Goal: Task Accomplishment & Management: Complete application form

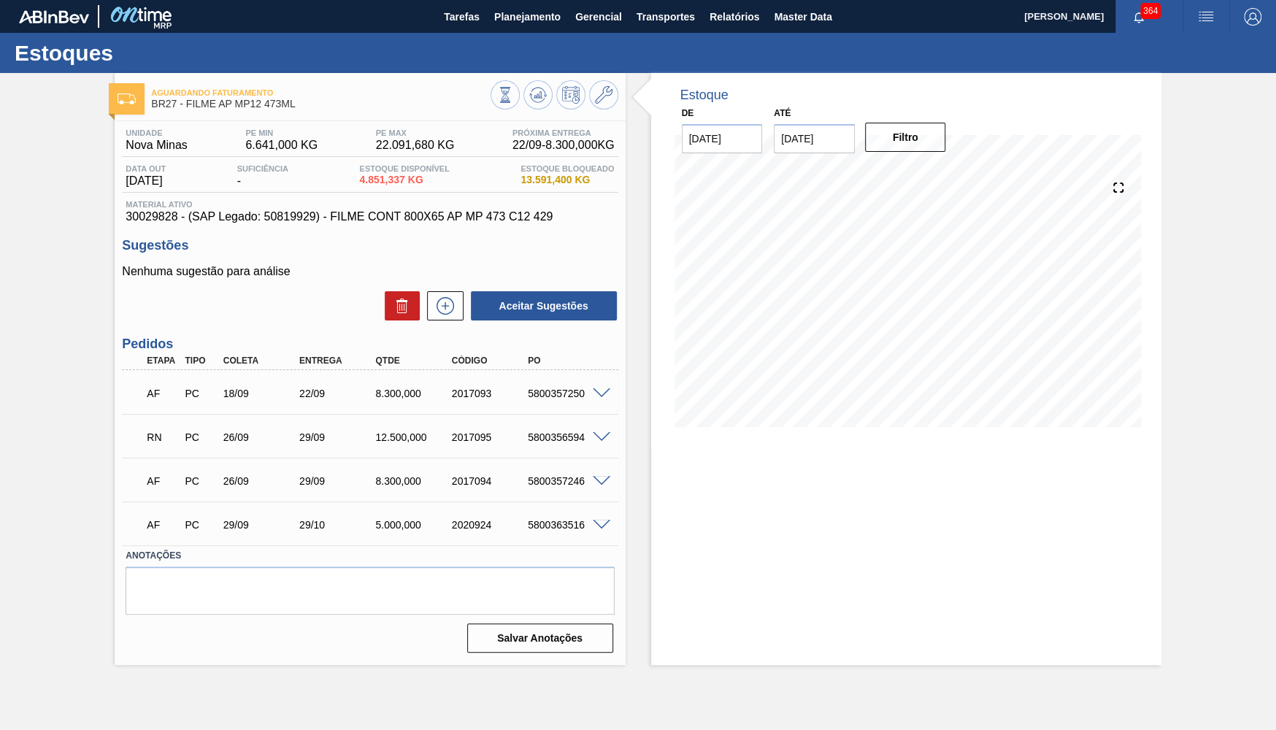
click at [602, 451] on div "RN PC 26/09 29/09 12.500,000 2017095 5800356594" at bounding box center [370, 436] width 496 height 37
click at [591, 442] on div "5800356594" at bounding box center [566, 438] width 85 height 12
click at [602, 440] on span at bounding box center [602, 437] width 18 height 11
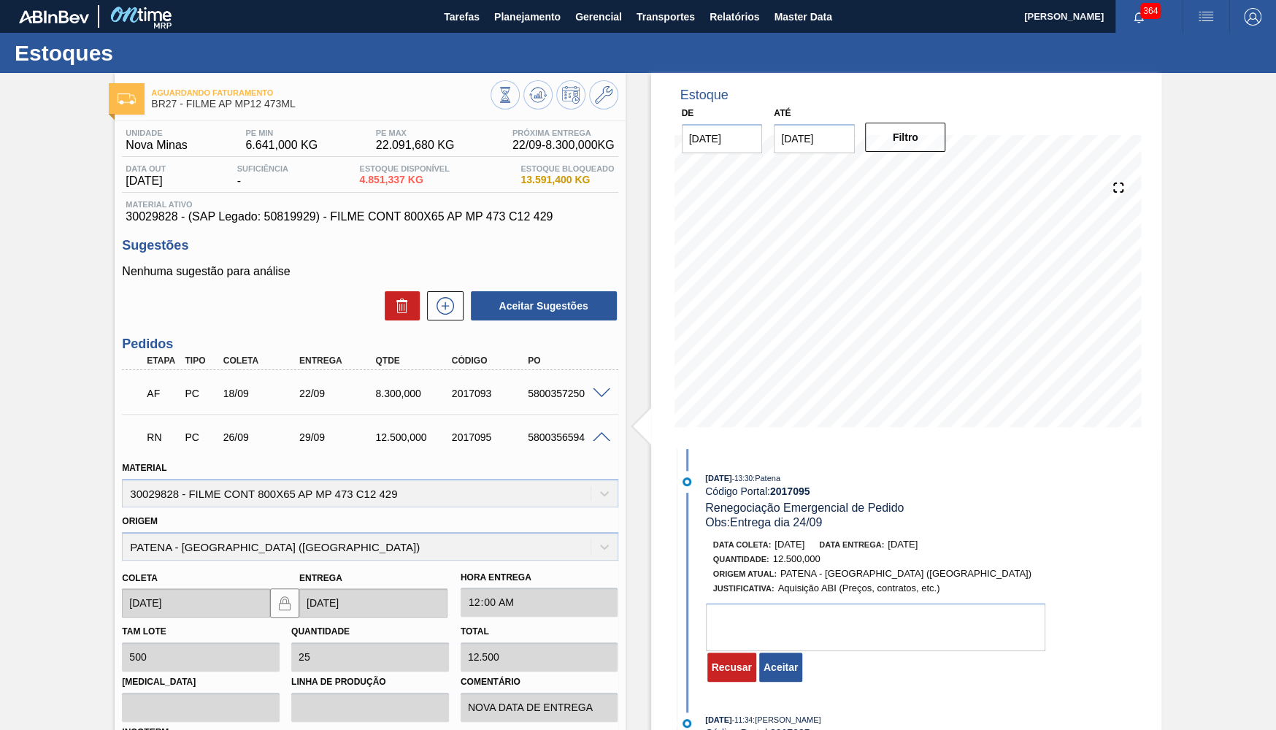
click at [554, 93] on div at bounding box center [555, 96] width 128 height 33
click at [791, 682] on button "Aceitar" at bounding box center [780, 667] width 43 height 29
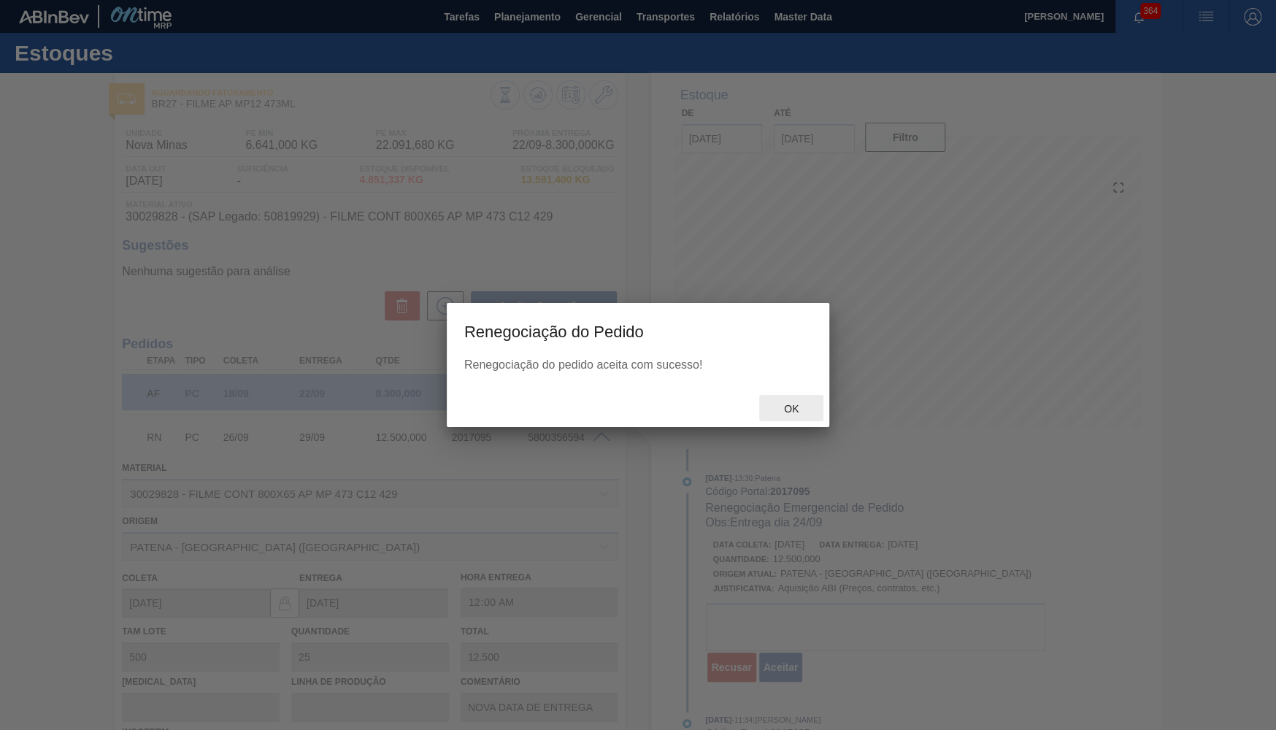
click at [805, 415] on div "Ok" at bounding box center [791, 408] width 64 height 27
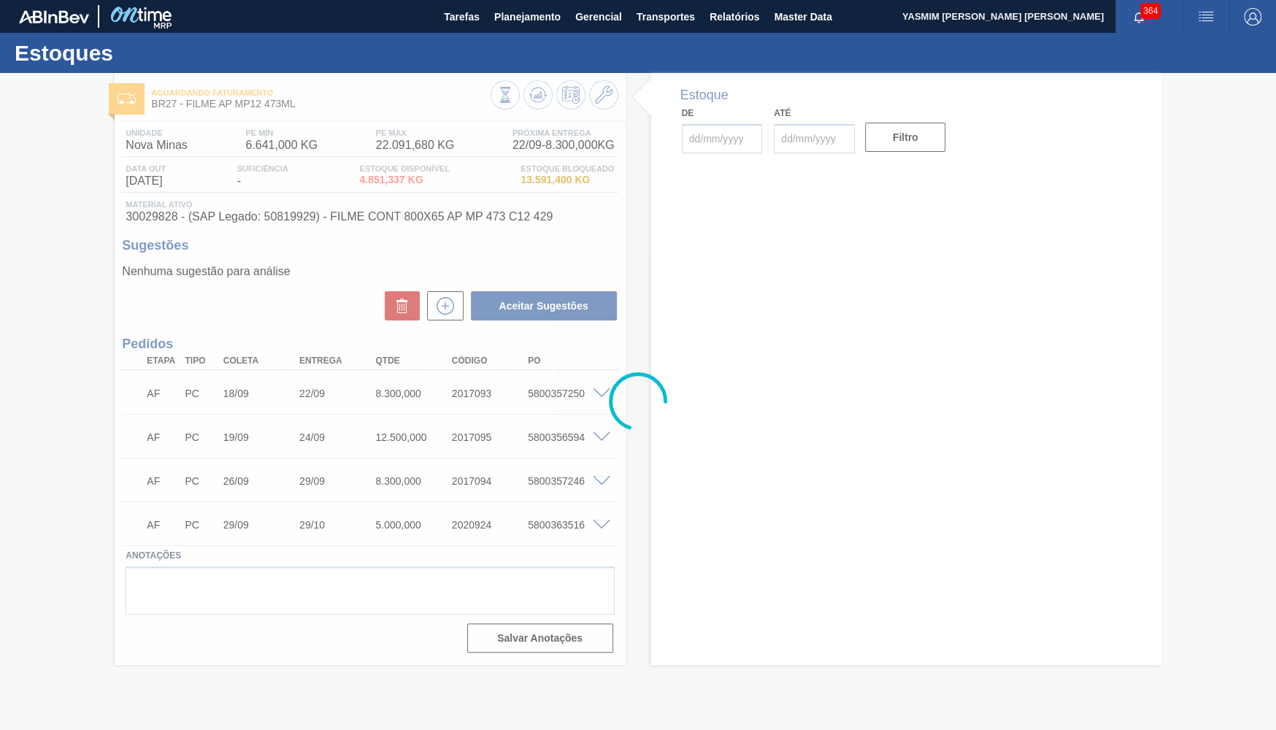
type input "[DATE]"
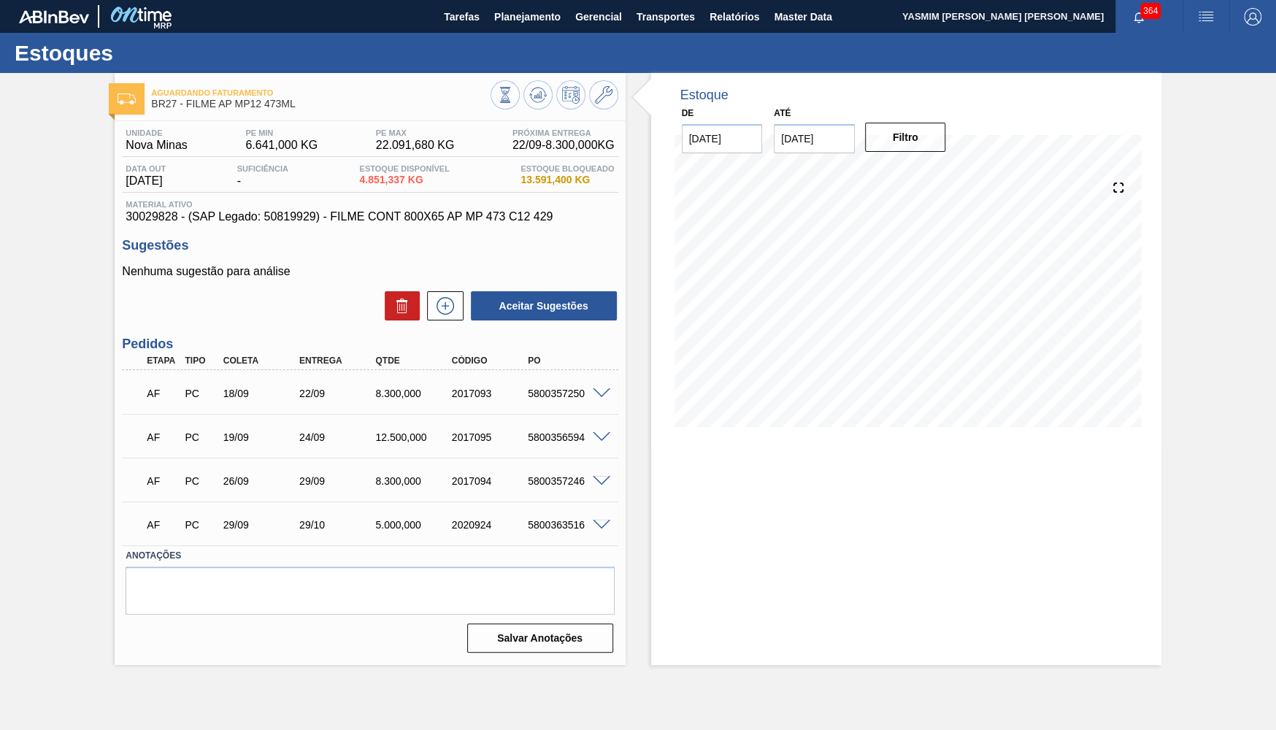
click at [549, 79] on div "Aguardando Faturamento BR27 - FILME AP MP12 473ML" at bounding box center [370, 93] width 510 height 40
click at [543, 93] on icon at bounding box center [538, 95] width 18 height 18
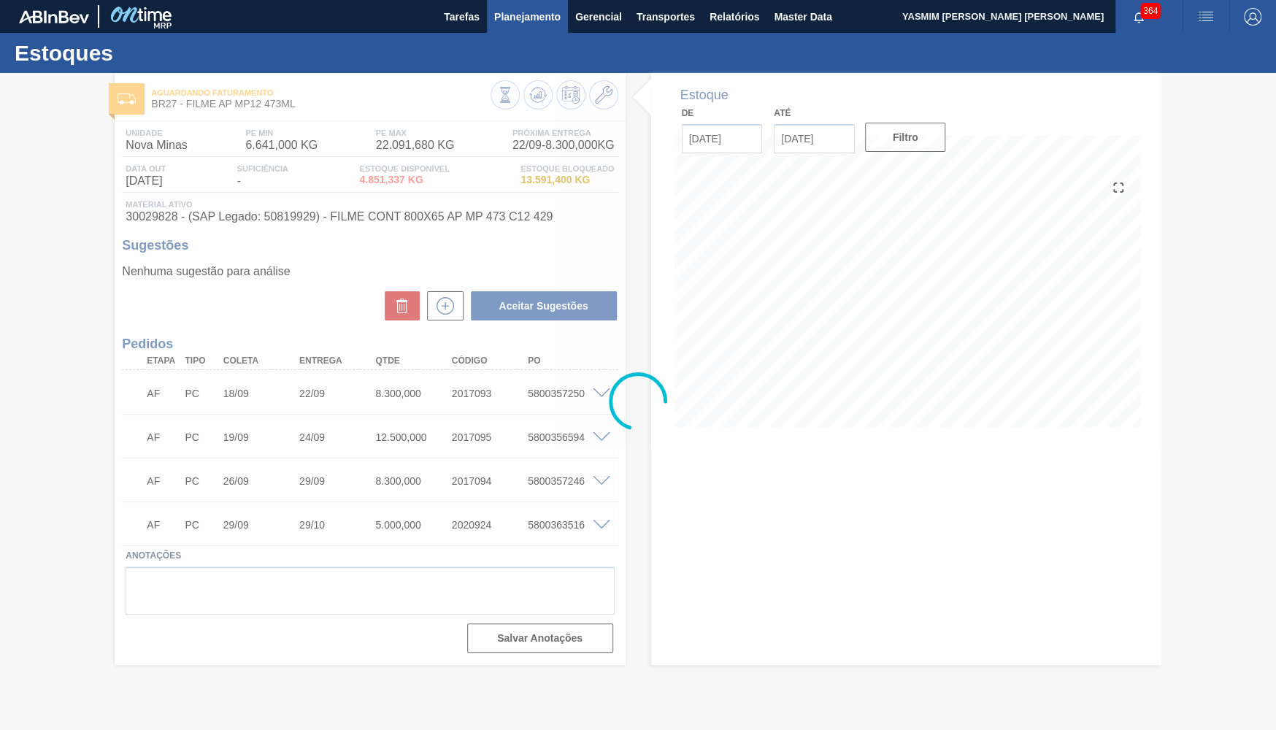
click at [533, 14] on span "Planejamento" at bounding box center [527, 17] width 66 height 18
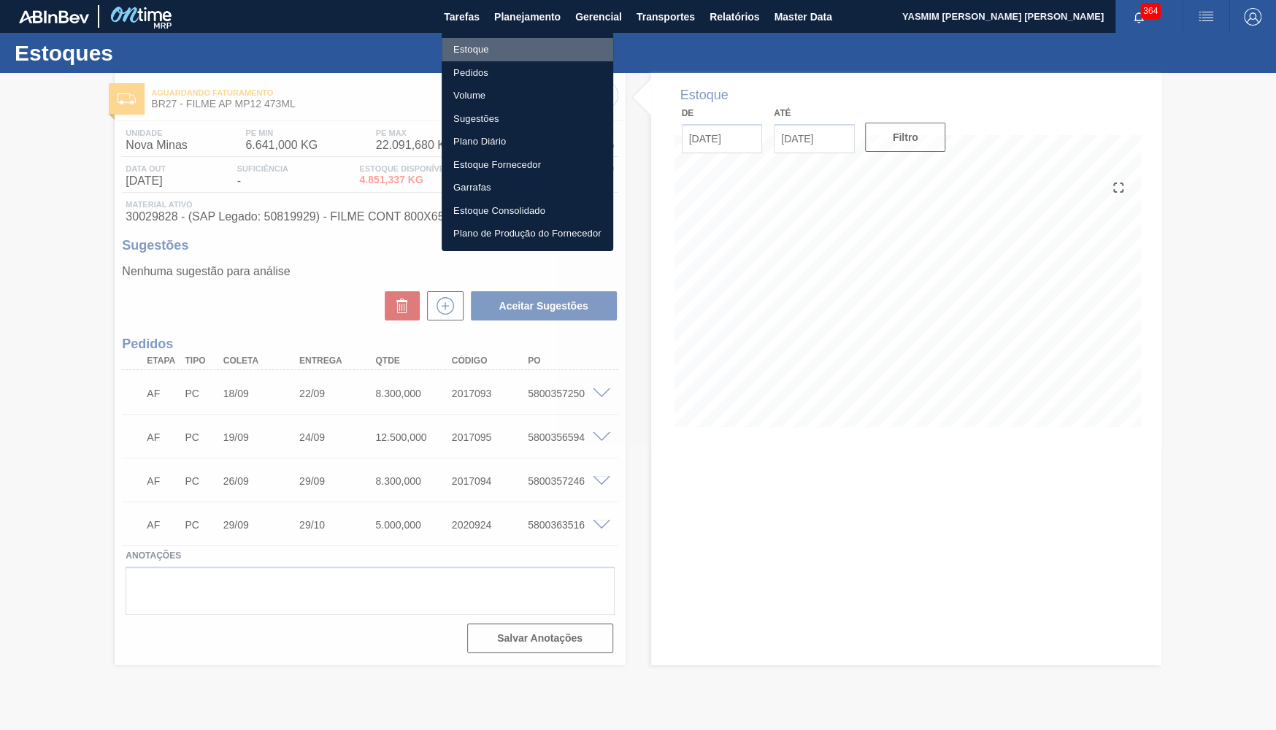
click at [451, 42] on li "Estoque" at bounding box center [528, 49] width 172 height 23
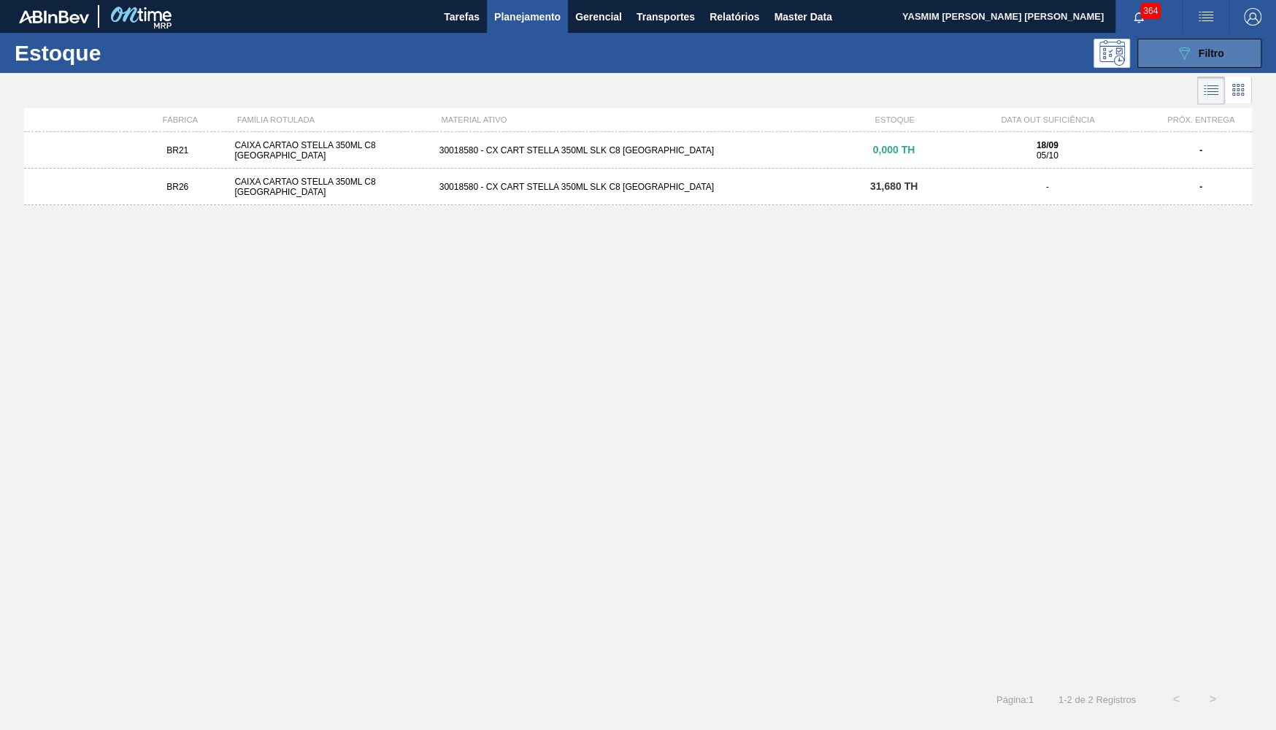
click at [1238, 53] on button "089F7B8B-B2A5-4AFE-B5C0-19BA573D28AC Filtro" at bounding box center [1200, 53] width 124 height 29
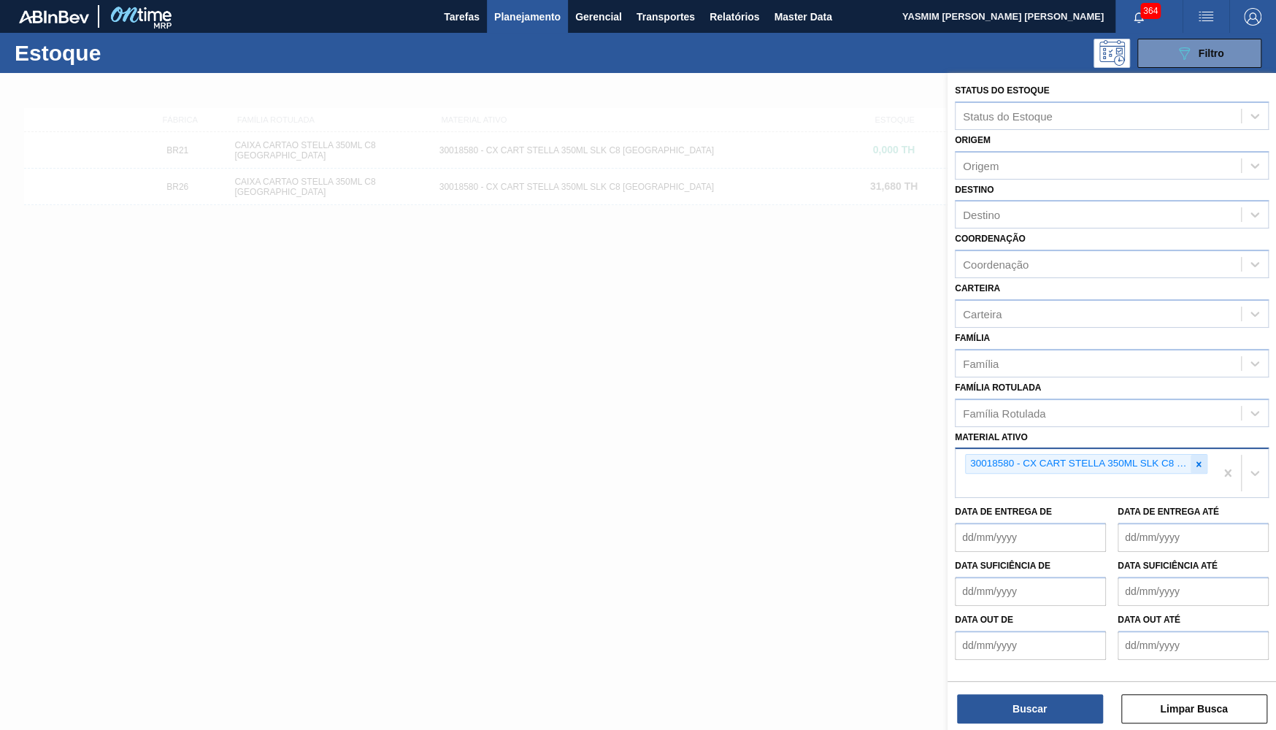
click at [1204, 455] on div at bounding box center [1199, 464] width 16 height 18
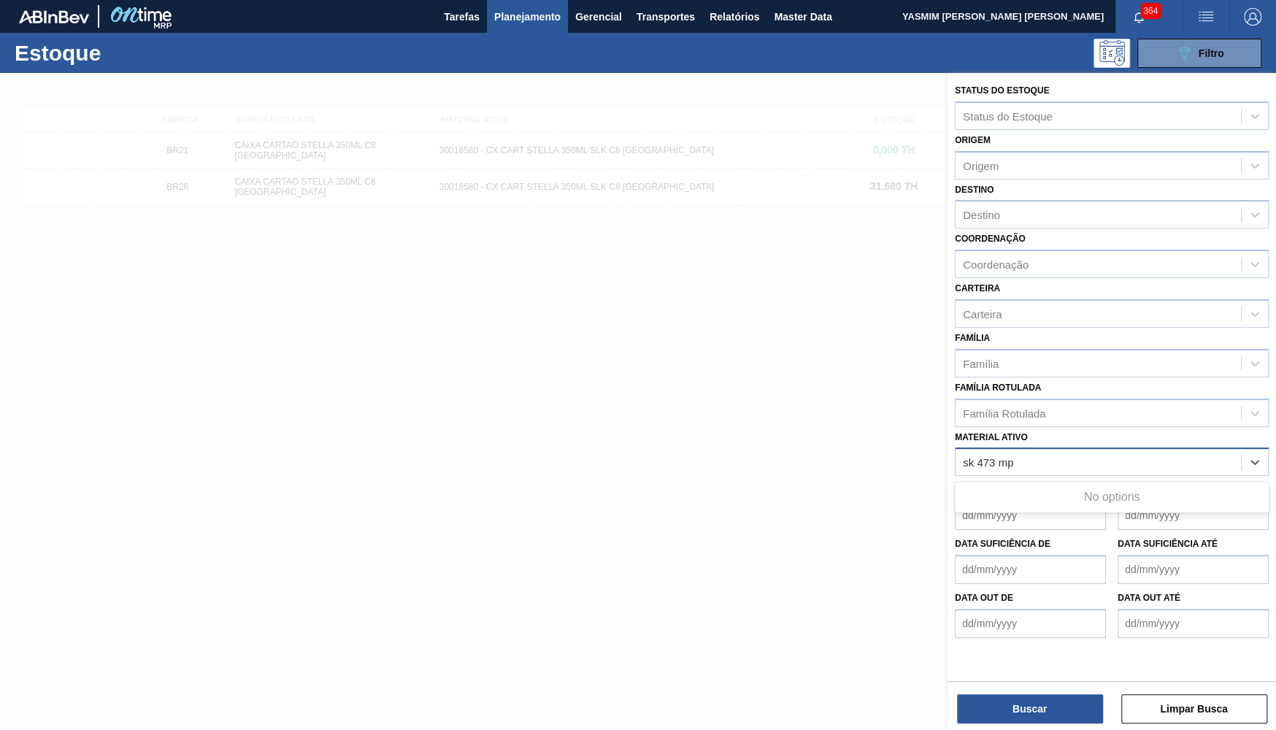
type ativo "sk 473 mp"
click at [989, 432] on label "Material ativo" at bounding box center [991, 437] width 73 height 10
click at [989, 456] on ativo "Material ativo" at bounding box center [989, 462] width 52 height 12
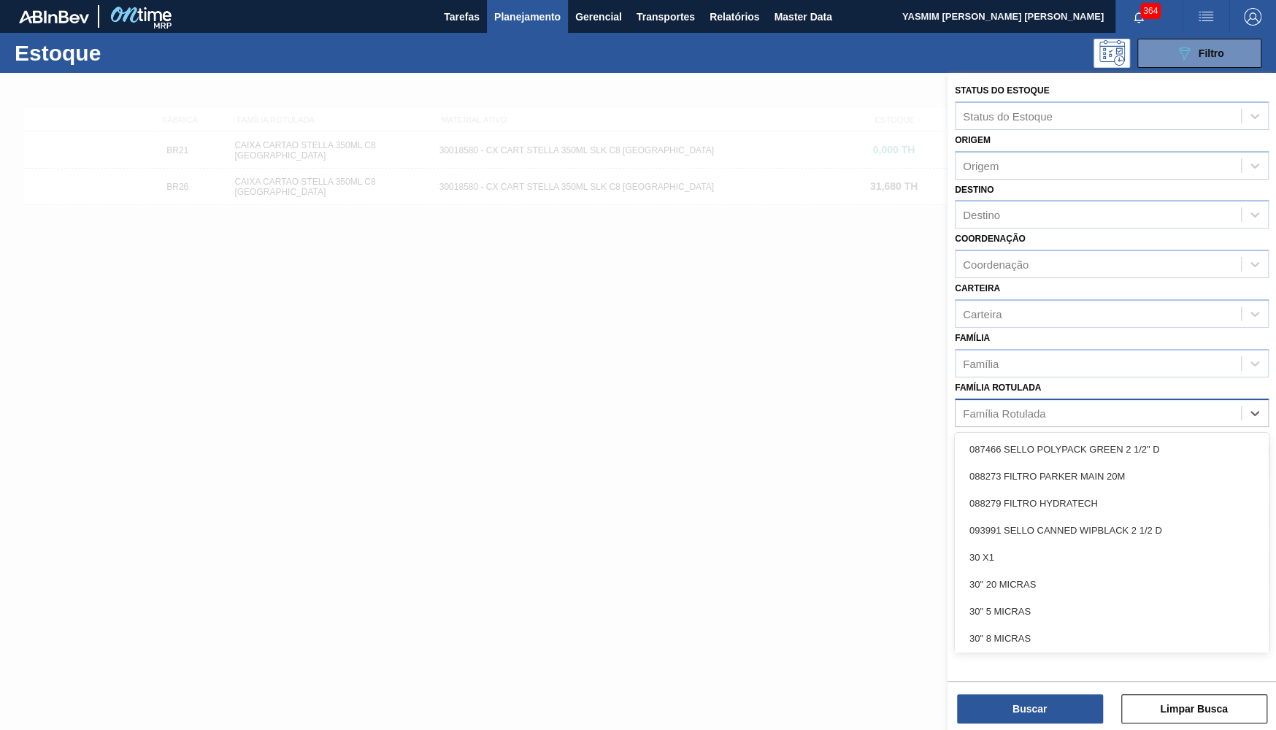
click at [980, 407] on div "Família Rotulada" at bounding box center [1004, 413] width 83 height 12
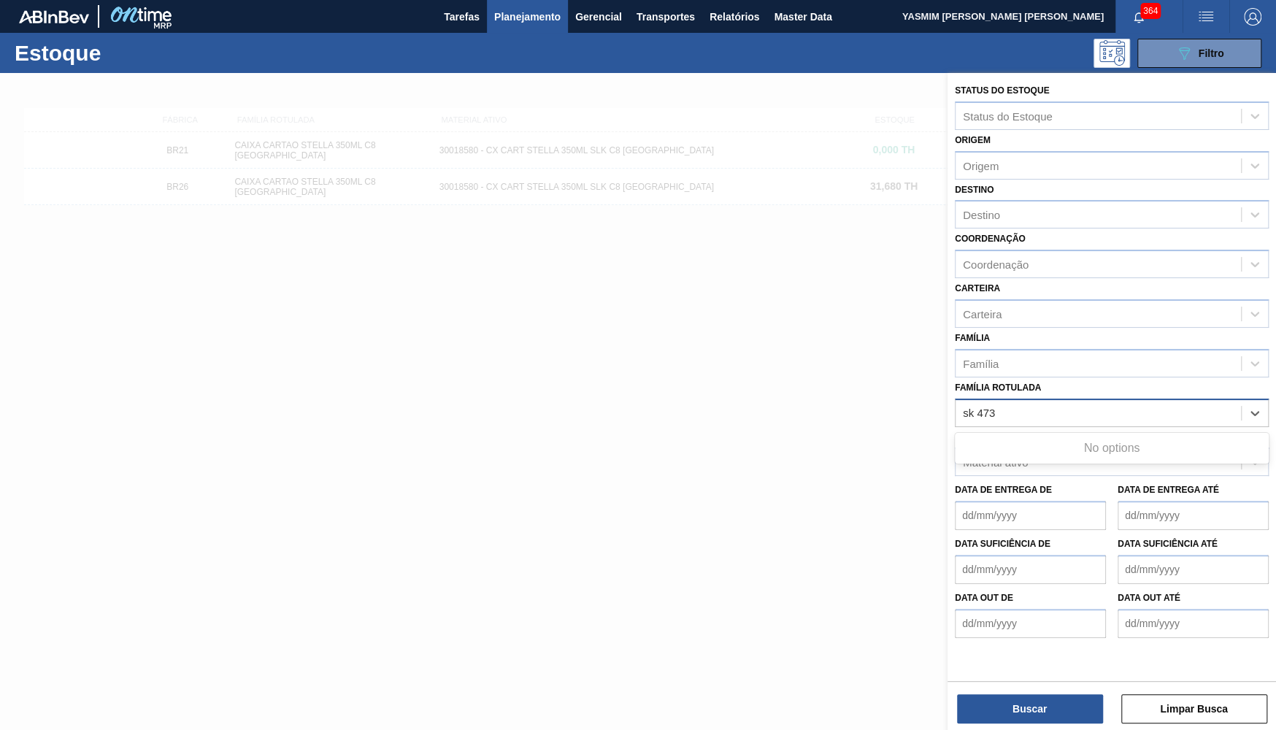
type Rotulada "sk 473"
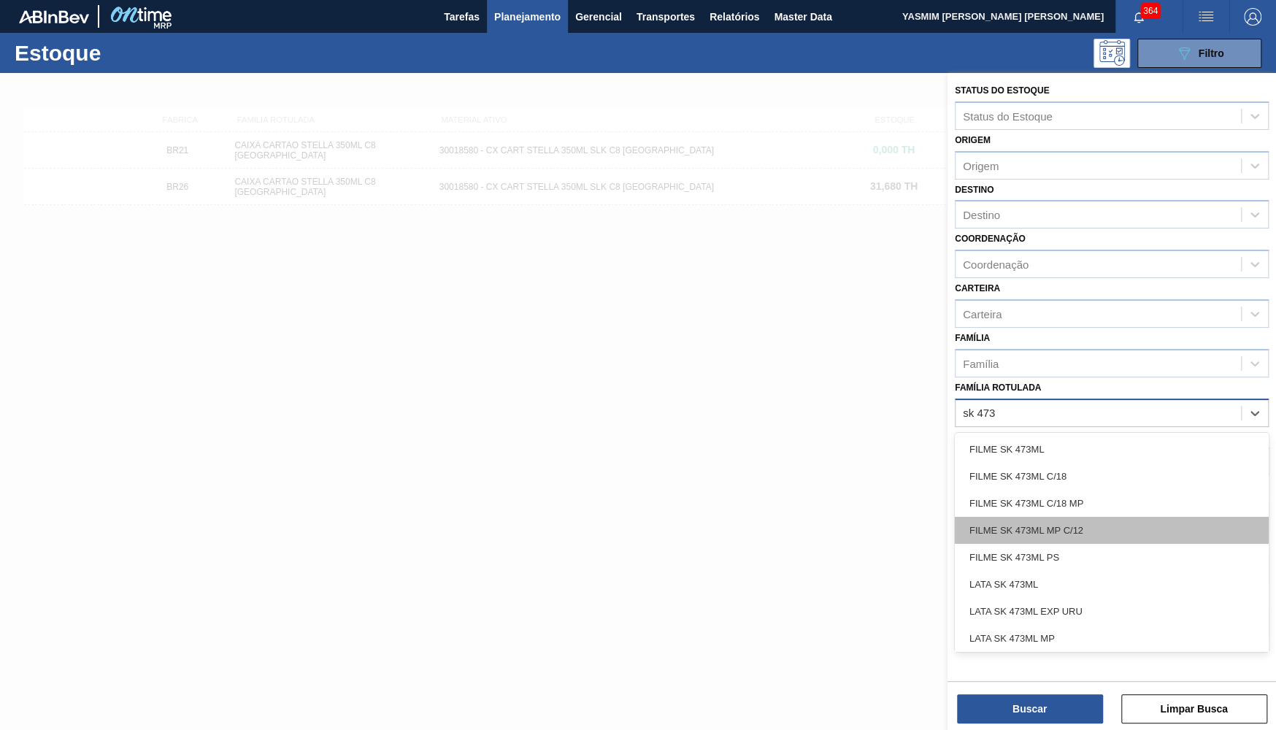
click at [1051, 524] on div "FILME SK 473ML MP C/12" at bounding box center [1112, 530] width 314 height 27
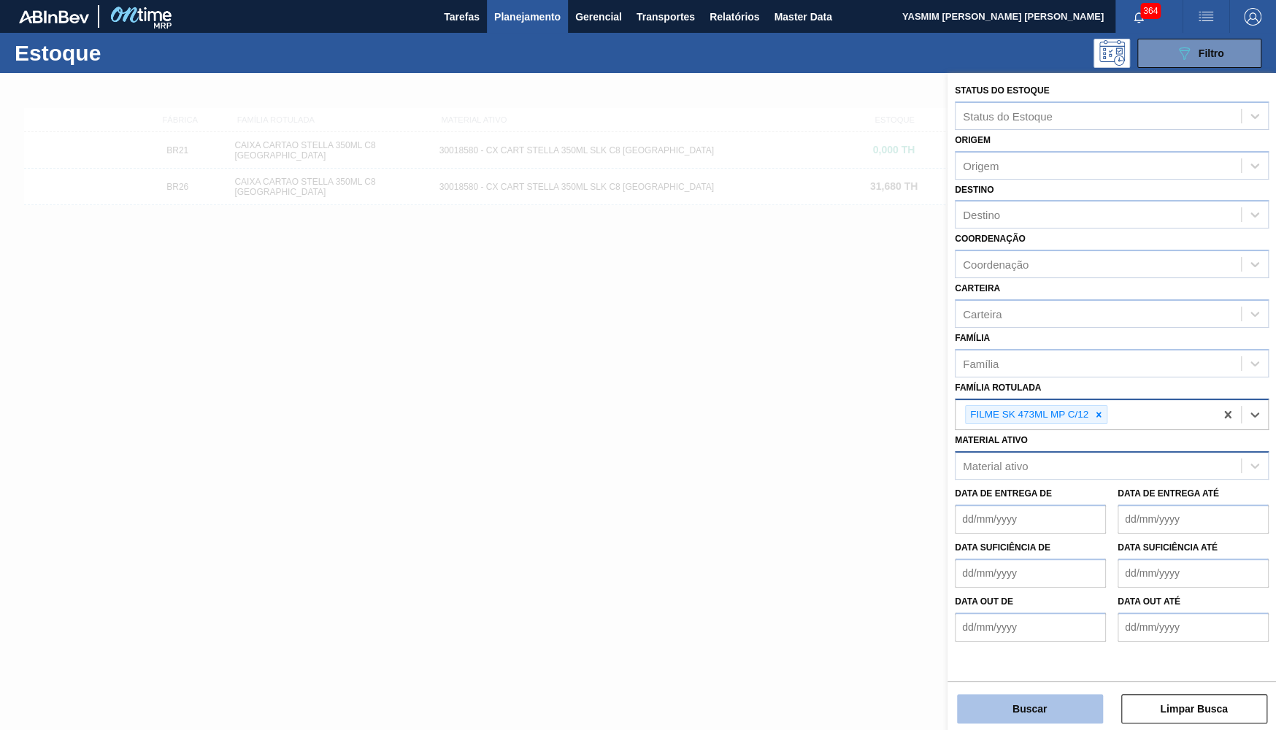
click at [1057, 708] on button "Buscar" at bounding box center [1030, 708] width 146 height 29
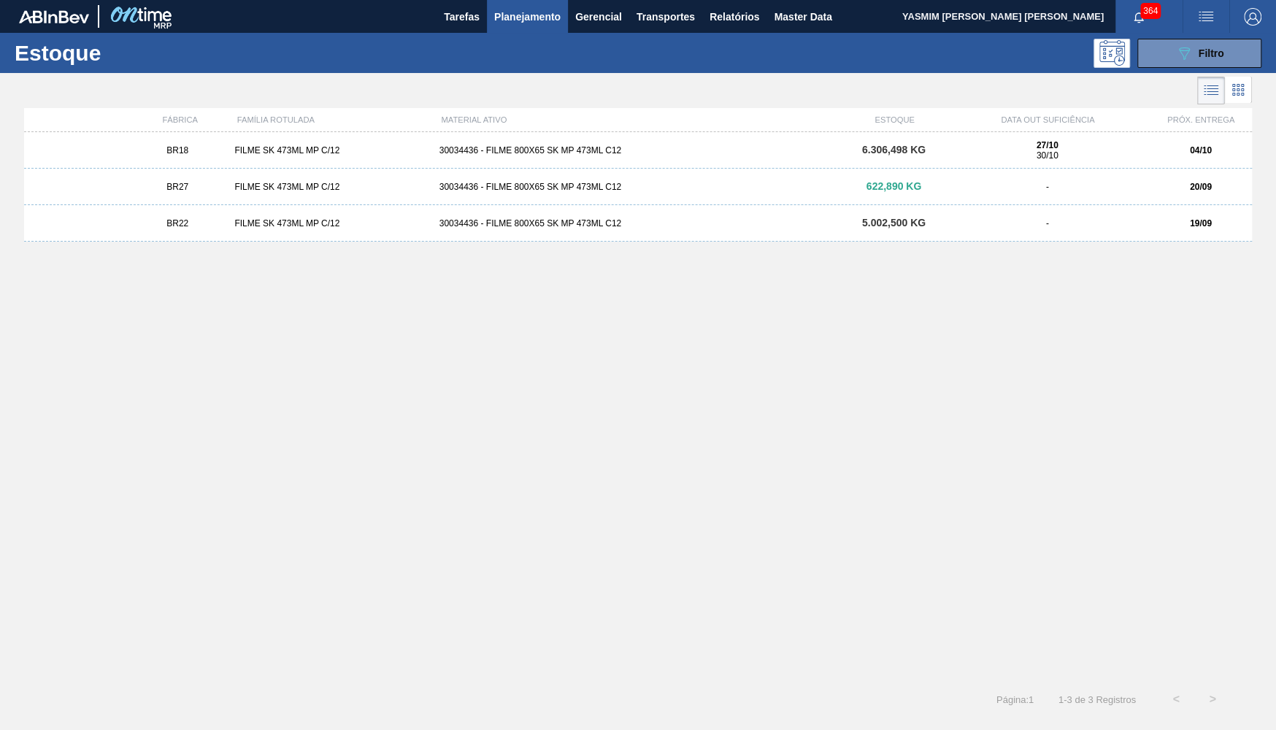
click at [235, 189] on div "FILME SK 473ML MP C/12" at bounding box center [331, 187] width 204 height 10
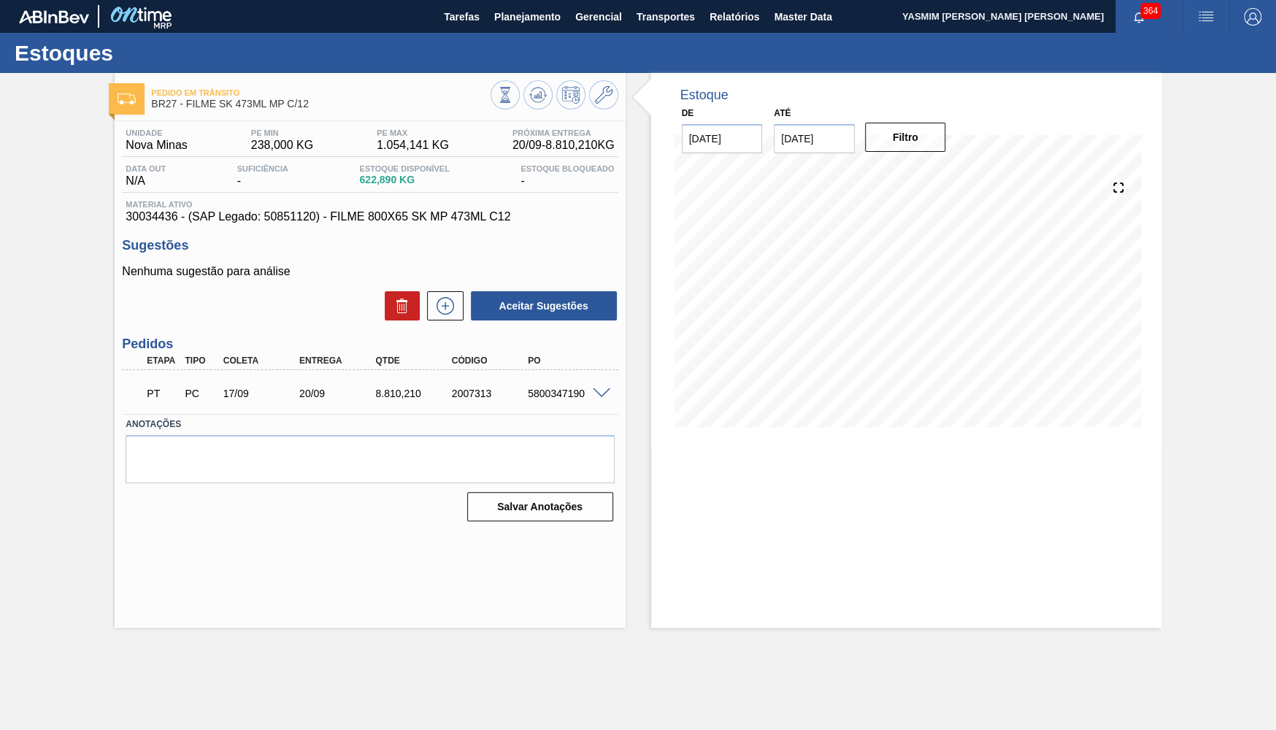
click at [562, 398] on div "5800347190" at bounding box center [566, 394] width 85 height 12
click at [494, 24] on span "Planejamento" at bounding box center [527, 17] width 66 height 18
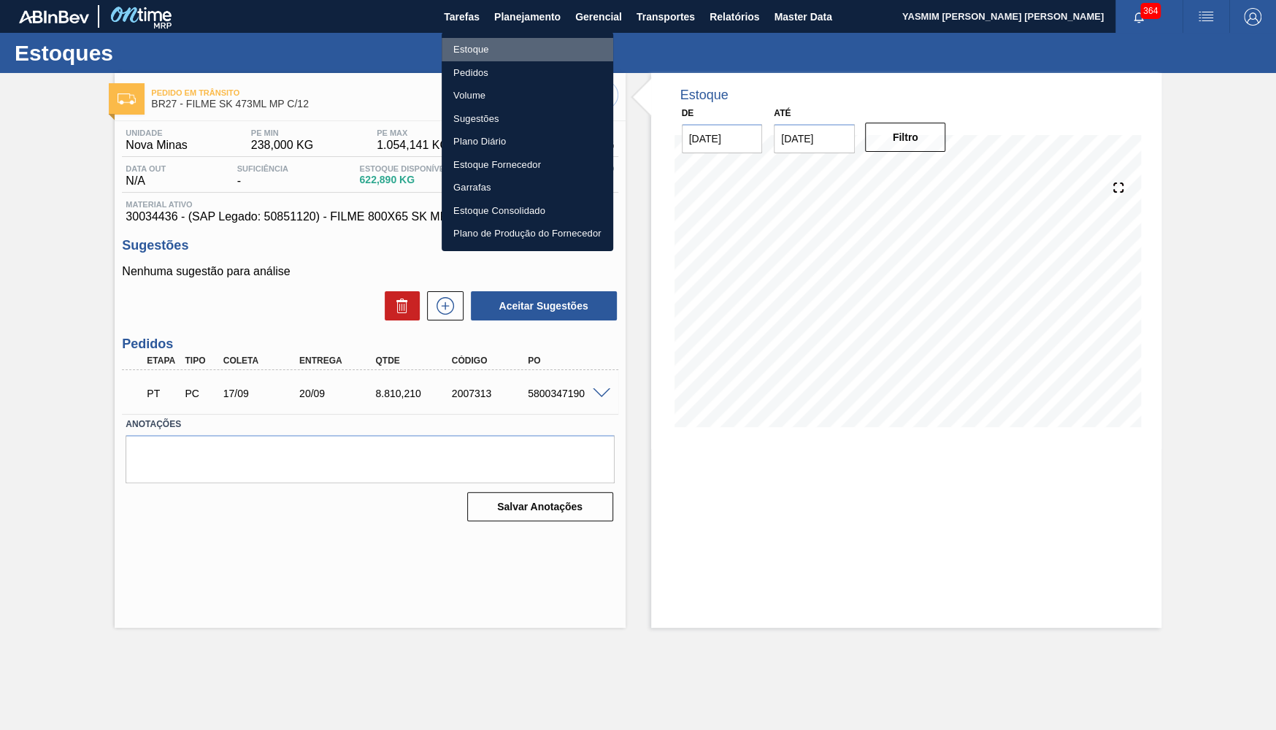
click at [483, 51] on li "Estoque" at bounding box center [528, 49] width 172 height 23
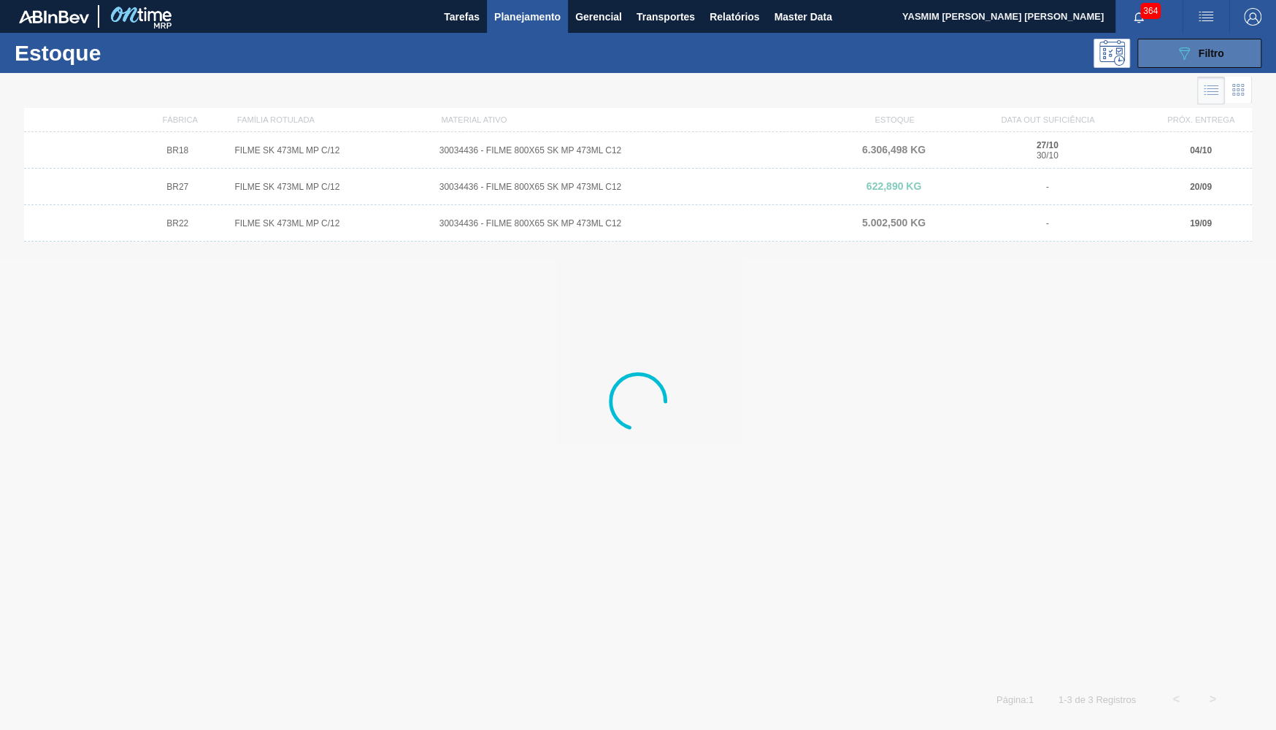
click at [1206, 45] on div "089F7B8B-B2A5-4AFE-B5C0-19BA573D28AC Filtro" at bounding box center [1200, 54] width 49 height 18
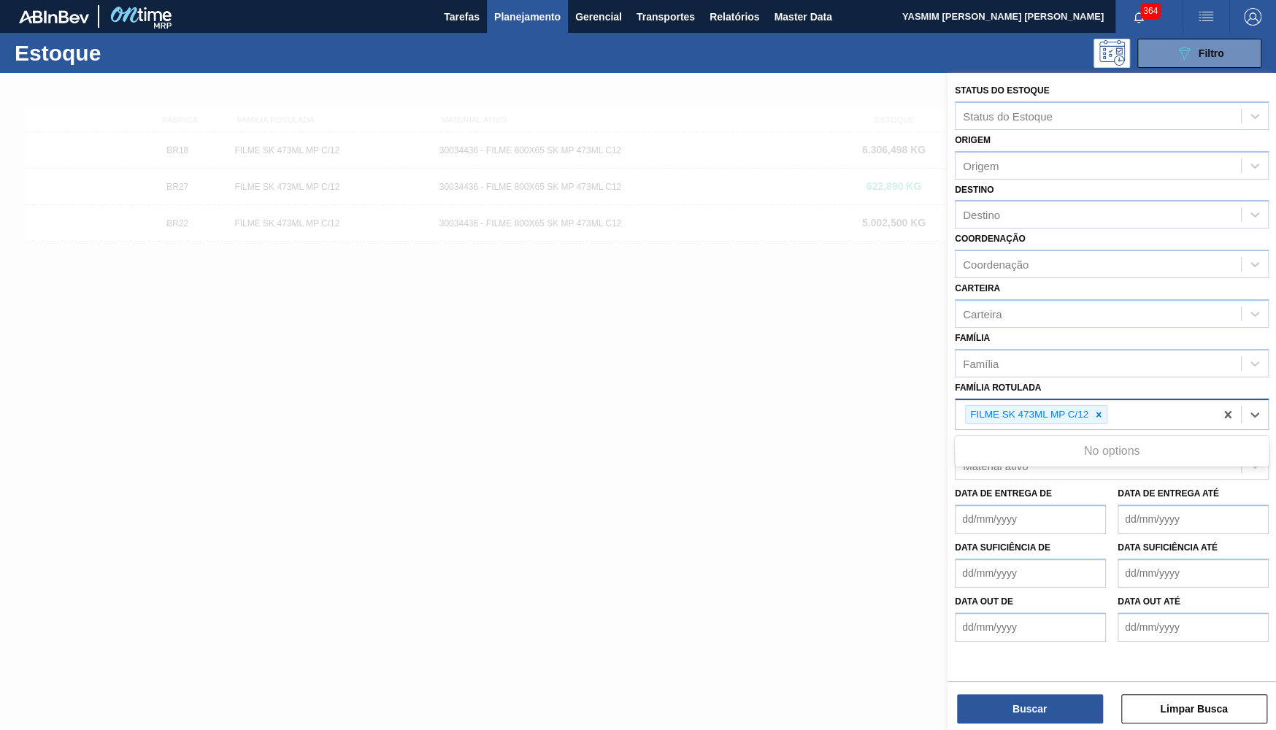
click at [1096, 400] on div "FILME SK 473ML MP C/12" at bounding box center [1085, 415] width 259 height 30
click at [1108, 405] on div "FILME SK 473ML MP C/12" at bounding box center [1036, 415] width 142 height 20
click at [1103, 410] on icon at bounding box center [1099, 415] width 10 height 10
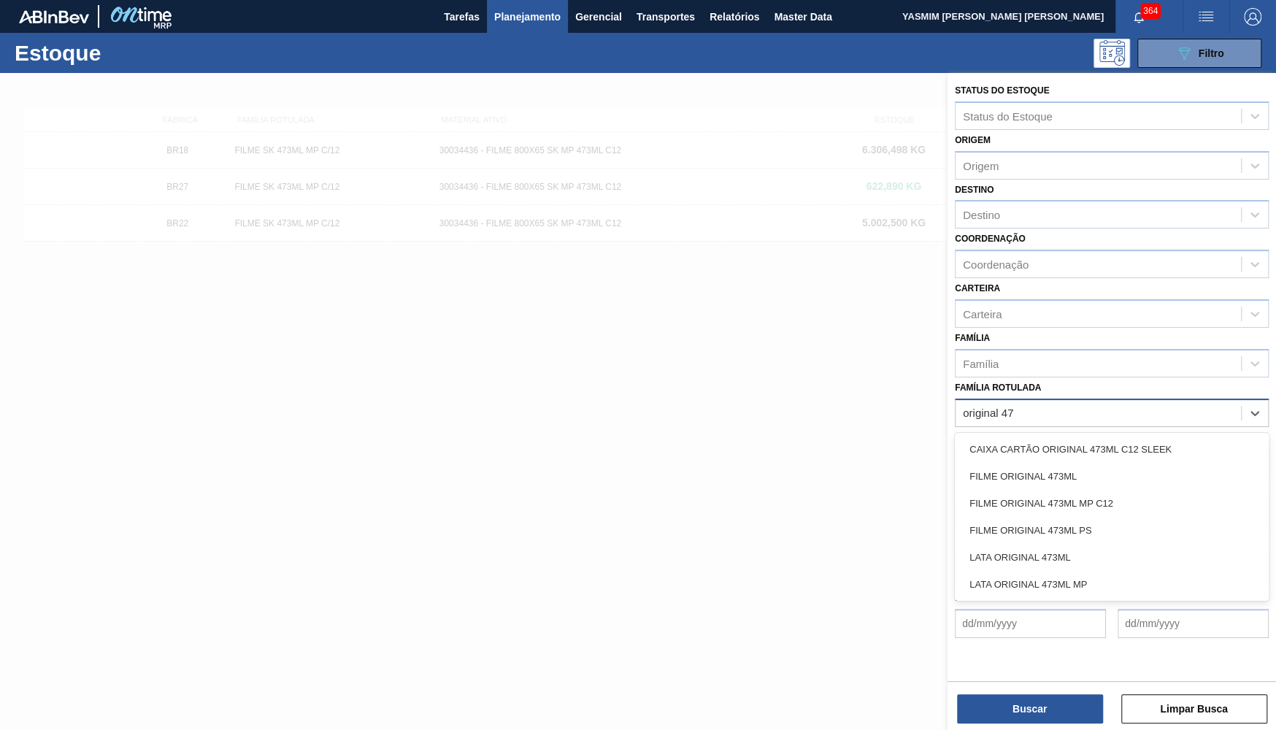
type Rotulada "original 473"
click at [1040, 490] on div "FILME ORIGINAL 473ML MP C12" at bounding box center [1112, 503] width 314 height 27
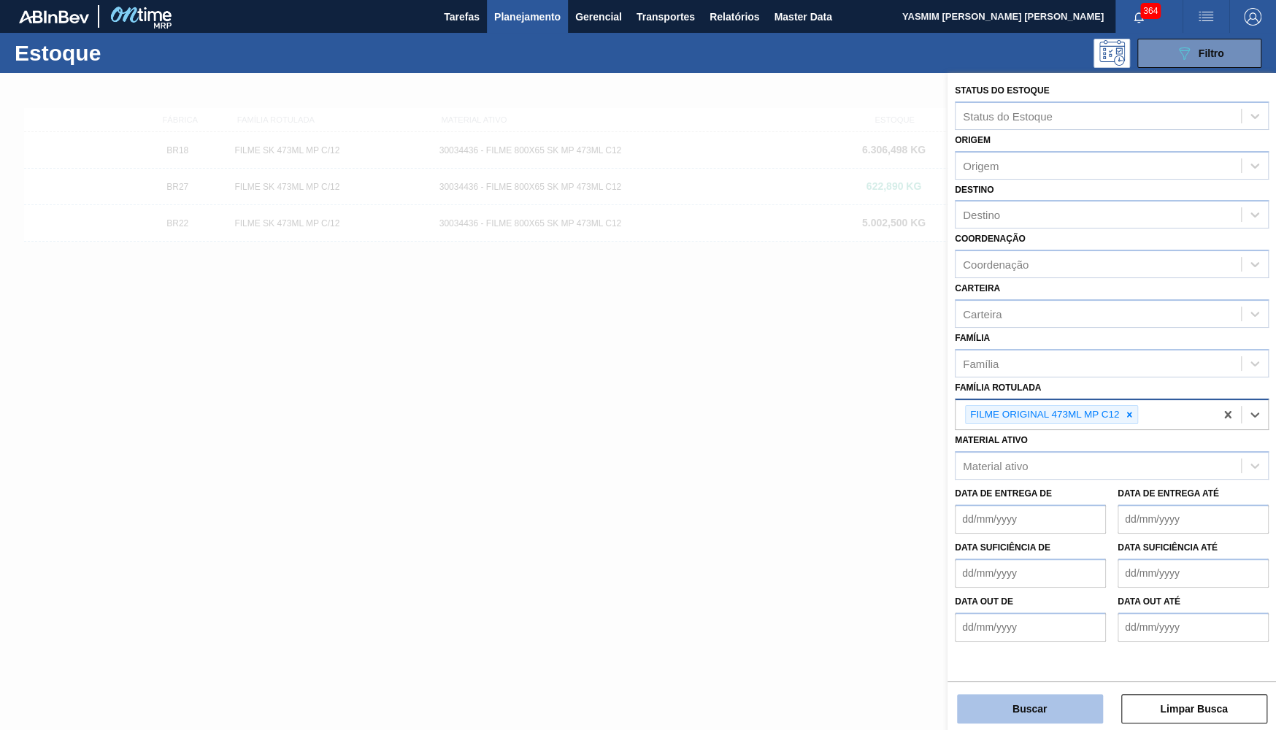
click at [997, 707] on button "Buscar" at bounding box center [1030, 708] width 146 height 29
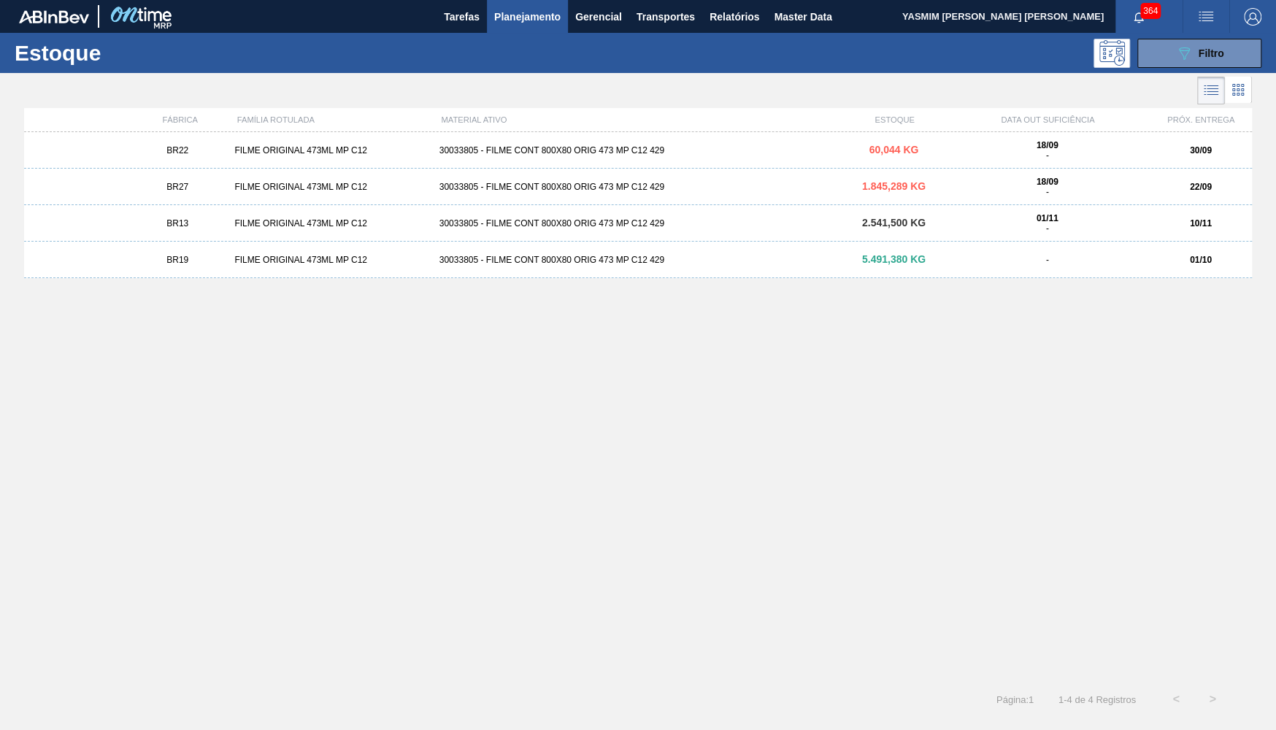
click at [203, 178] on div "BR27 FILME ORIGINAL 473ML MP C12 30033805 - FILME CONT 800X80 ORIG 473 MP C12 4…" at bounding box center [638, 187] width 1228 height 37
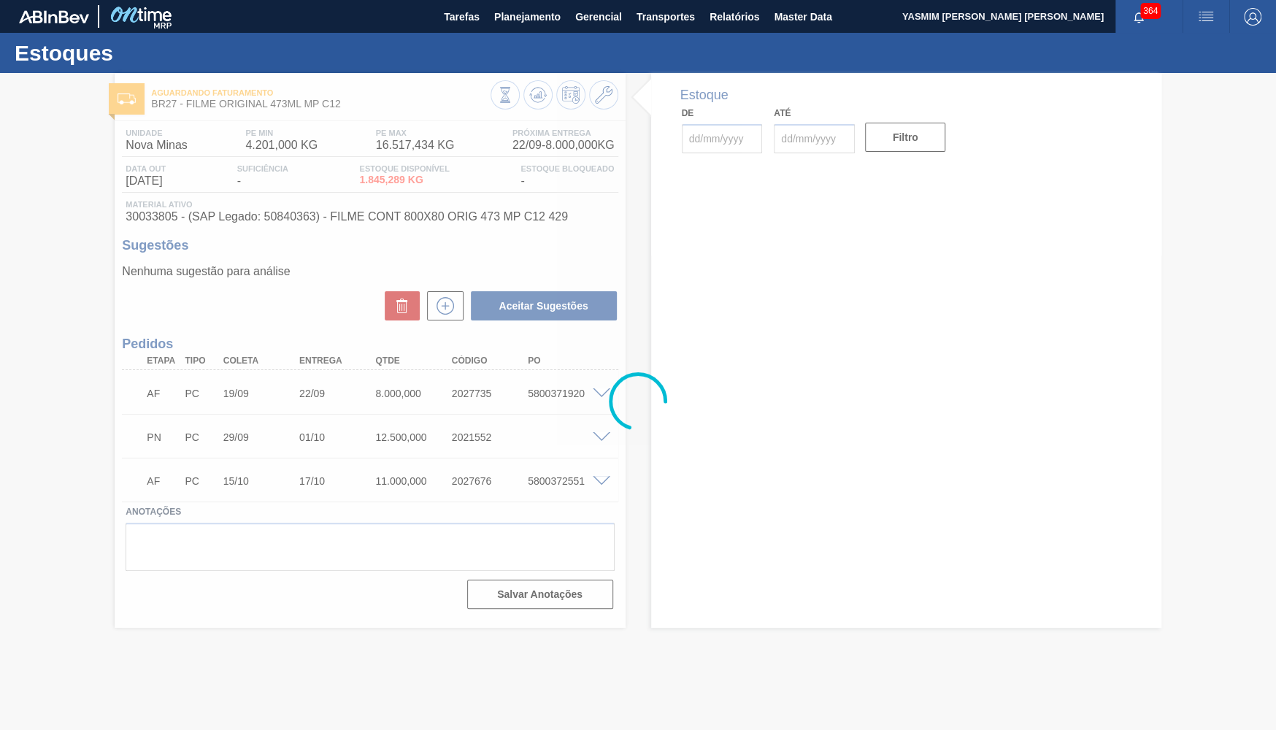
type input "[DATE]"
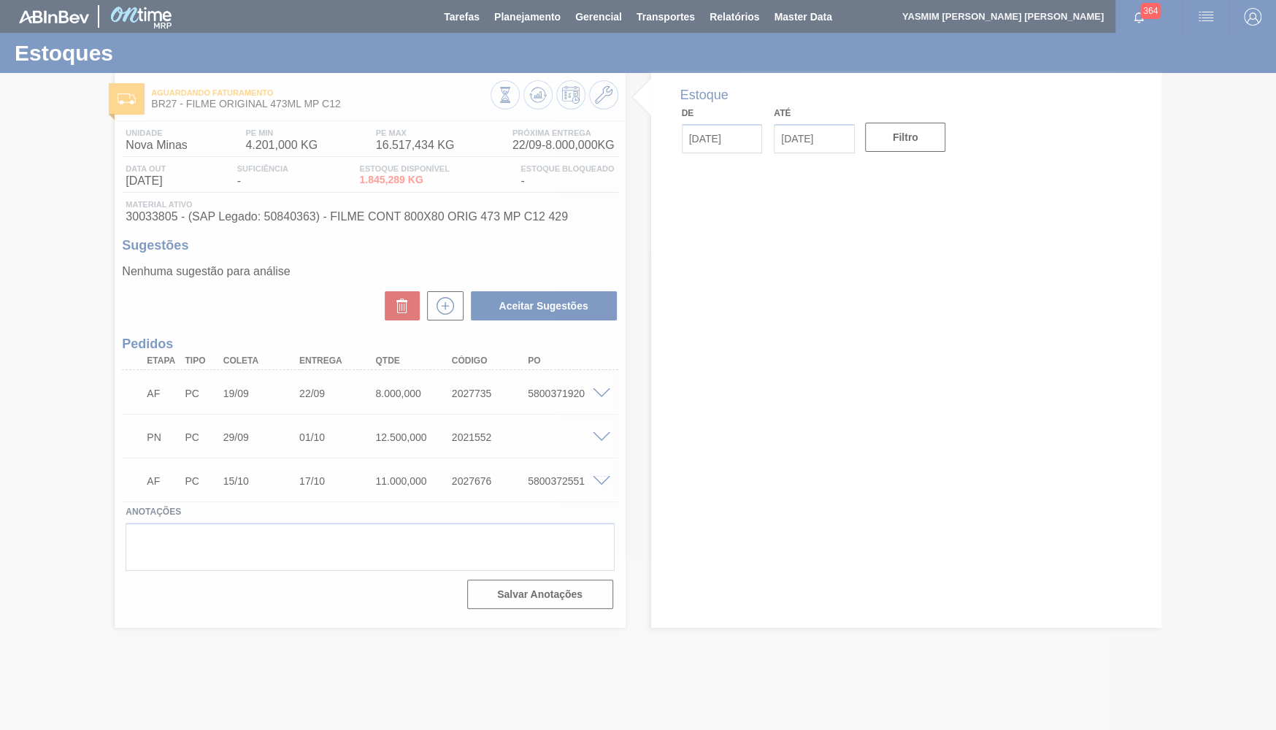
click at [610, 433] on div at bounding box center [638, 365] width 1276 height 730
click at [602, 436] on div at bounding box center [638, 365] width 1276 height 730
click at [599, 436] on div at bounding box center [638, 365] width 1276 height 730
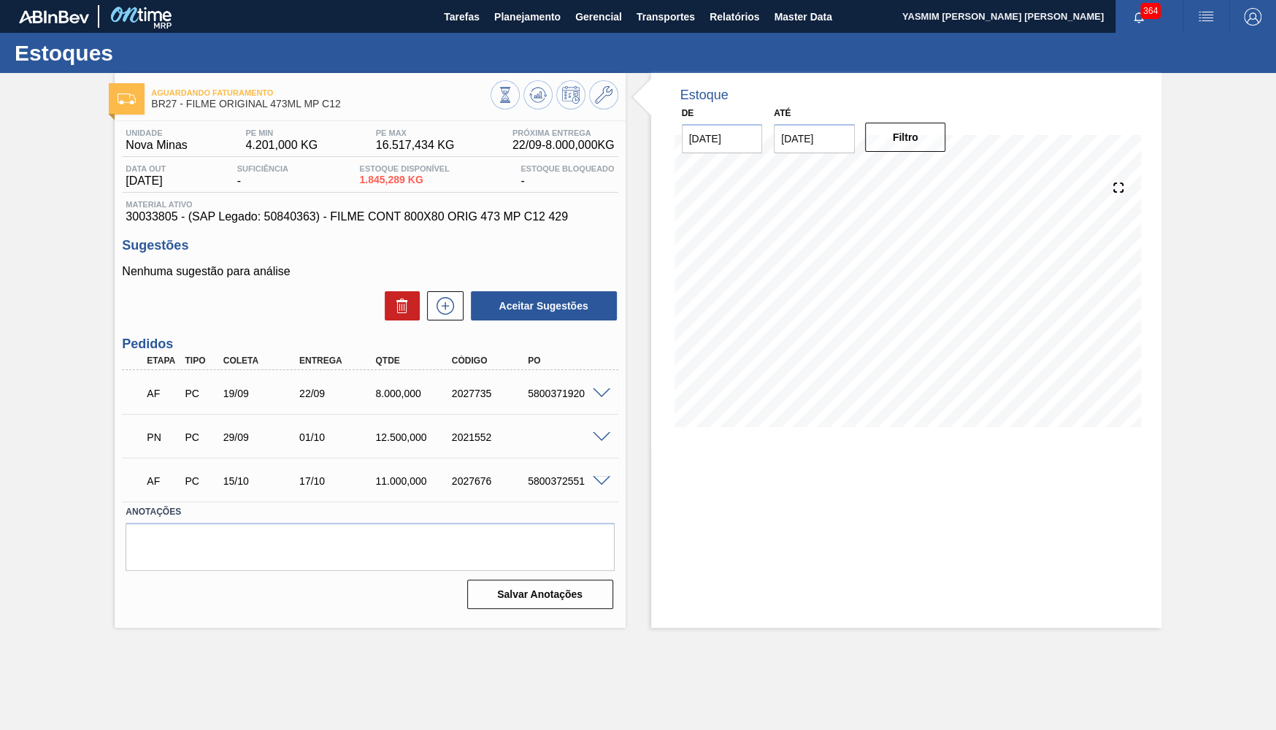
click at [599, 436] on span at bounding box center [602, 437] width 18 height 11
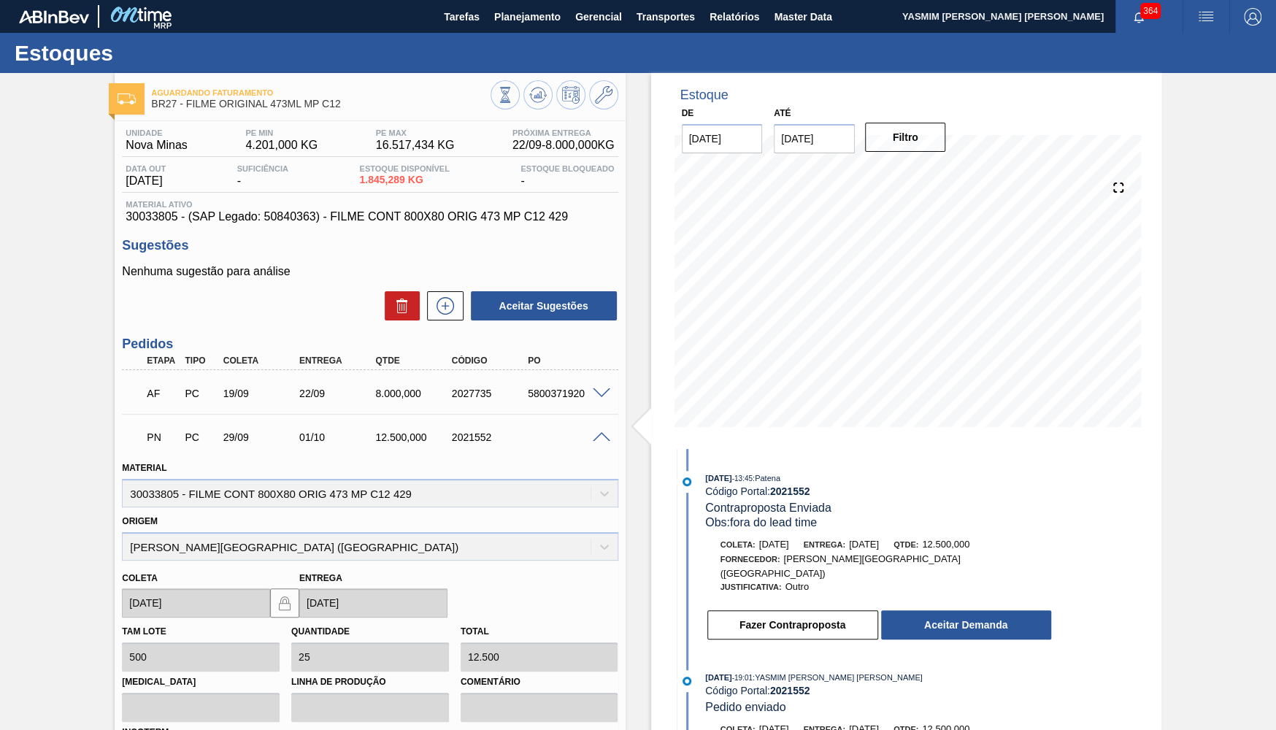
click at [879, 548] on span "[DATE]" at bounding box center [864, 544] width 30 height 11
drag, startPoint x: 202, startPoint y: 533, endPoint x: 45, endPoint y: 515, distance: 158.7
click at [45, 515] on div "Aguardando Faturamento BR27 - FILME ORIGINAL 473ML MP C12 Unidade Nova Minas PE…" at bounding box center [638, 524] width 1276 height 902
click at [859, 610] on button "Fazer Contraproposta" at bounding box center [793, 624] width 171 height 29
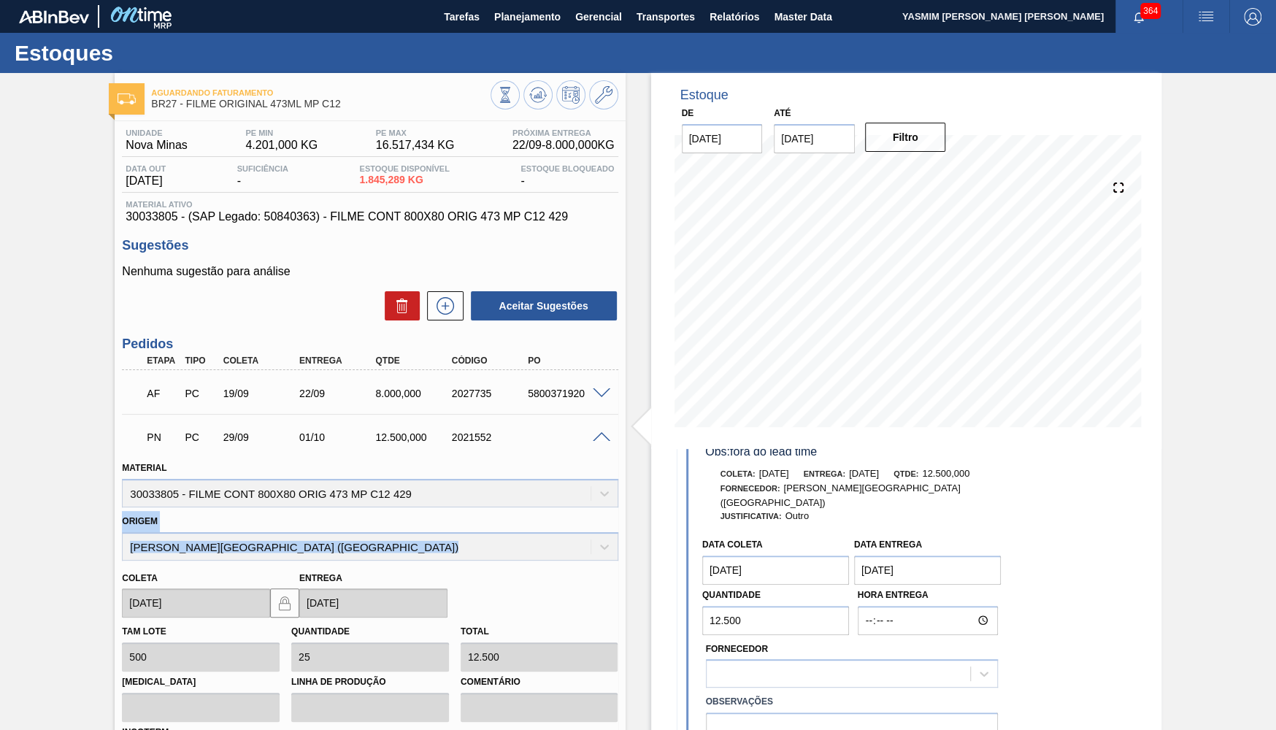
scroll to position [180, 0]
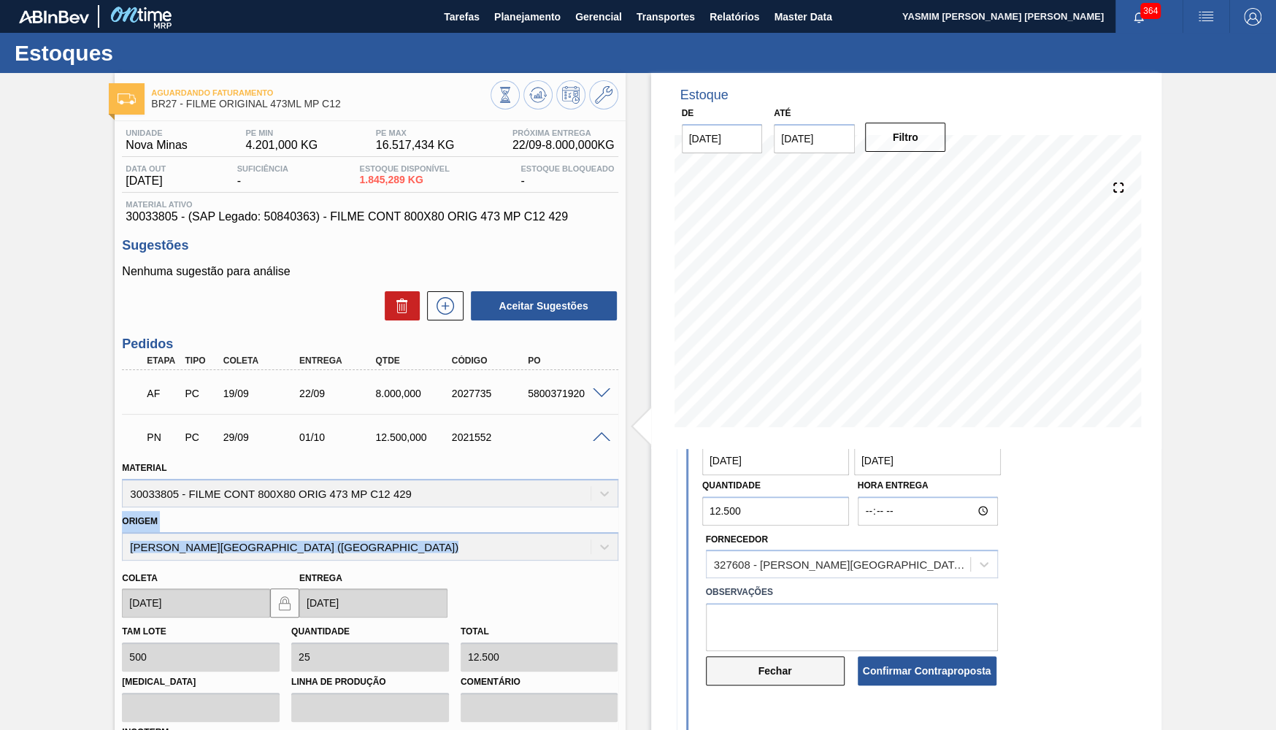
click at [765, 656] on button "Fechar" at bounding box center [775, 670] width 139 height 29
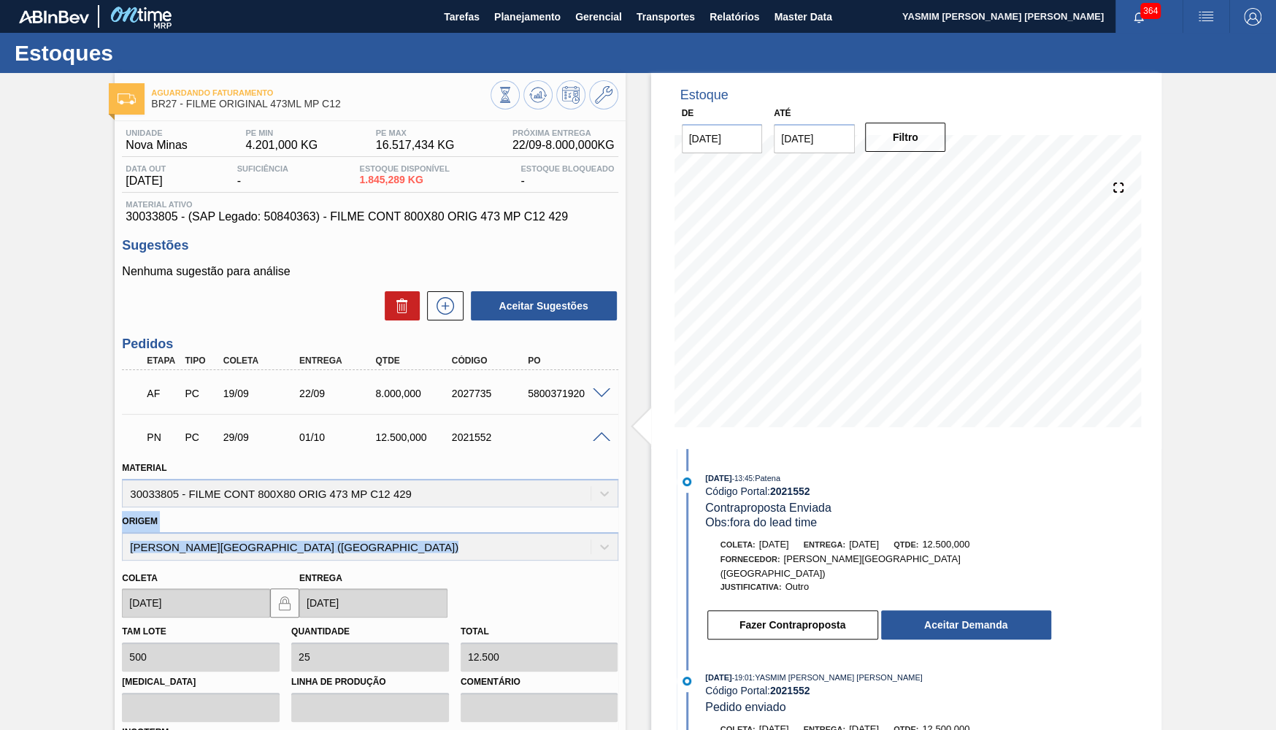
scroll to position [0, 0]
click at [572, 494] on div "Material 30033805 - FILME CONT 800X80 ORIG 473 MP C12 429" at bounding box center [370, 483] width 496 height 50
drag, startPoint x: 535, startPoint y: 441, endPoint x: 340, endPoint y: 461, distance: 196.0
click at [340, 461] on div "PN PC 29/09 01/10 12.500,000 2021552 Material 30033805 - FILME CONT 800X80 ORIG…" at bounding box center [370, 613] width 496 height 398
click at [482, 423] on div "PN PC 29/09 01/10 12.500,000 2021552" at bounding box center [365, 435] width 457 height 29
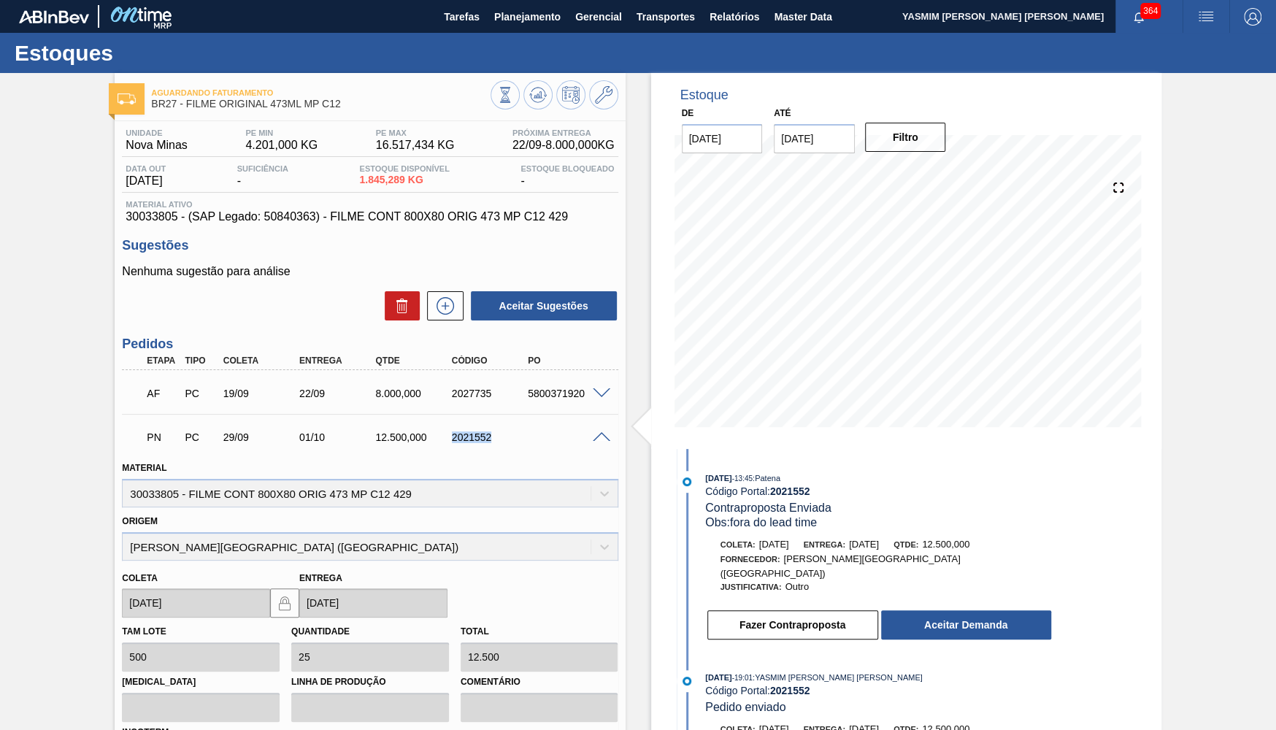
click at [482, 423] on div "PN PC 29/09 01/10 12.500,000 2021552" at bounding box center [365, 435] width 457 height 29
click at [962, 619] on button "Aceitar Demanda" at bounding box center [966, 624] width 170 height 29
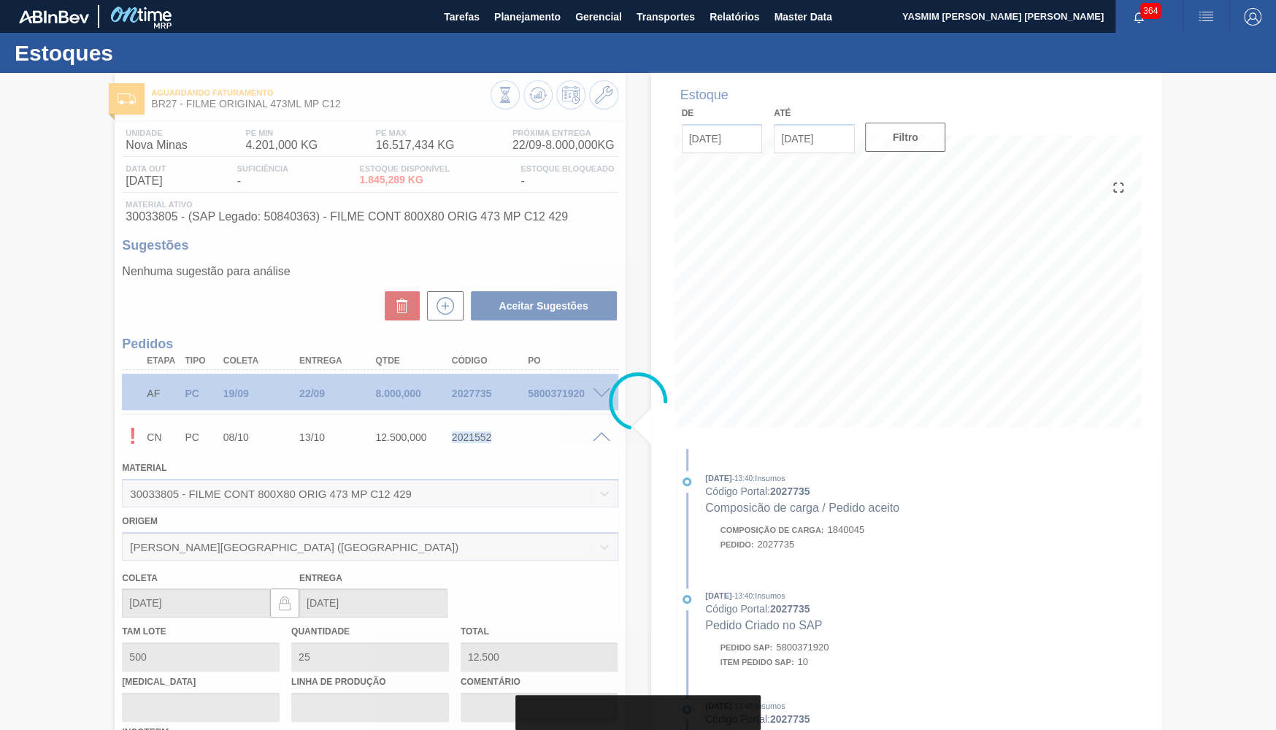
type input "[DATE]"
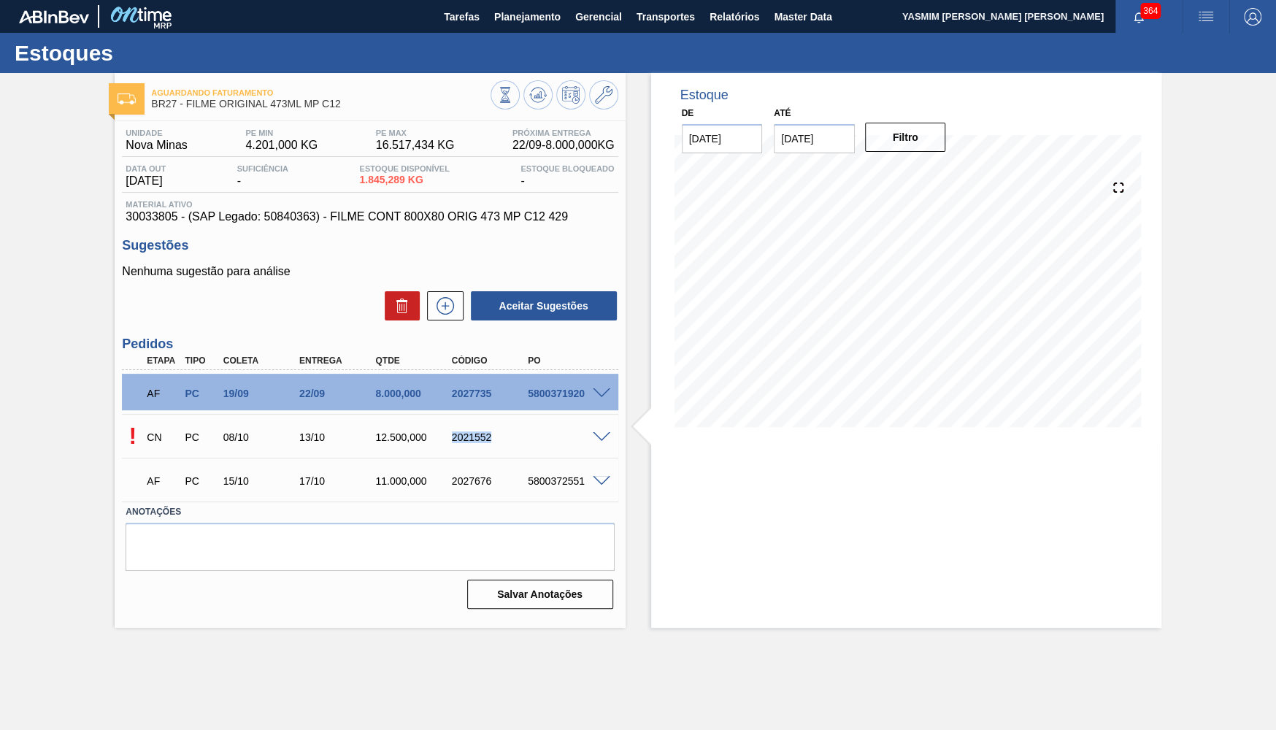
click at [599, 434] on span at bounding box center [602, 437] width 18 height 11
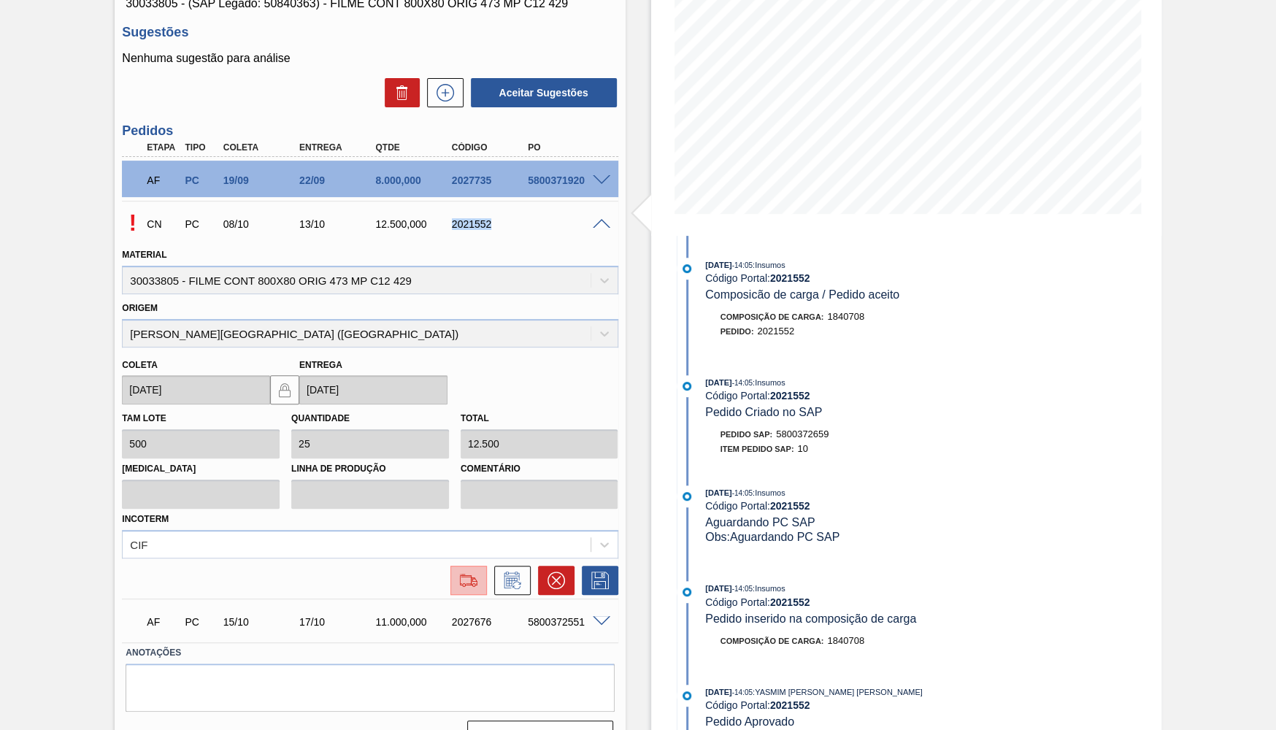
click at [461, 572] on img at bounding box center [468, 581] width 23 height 18
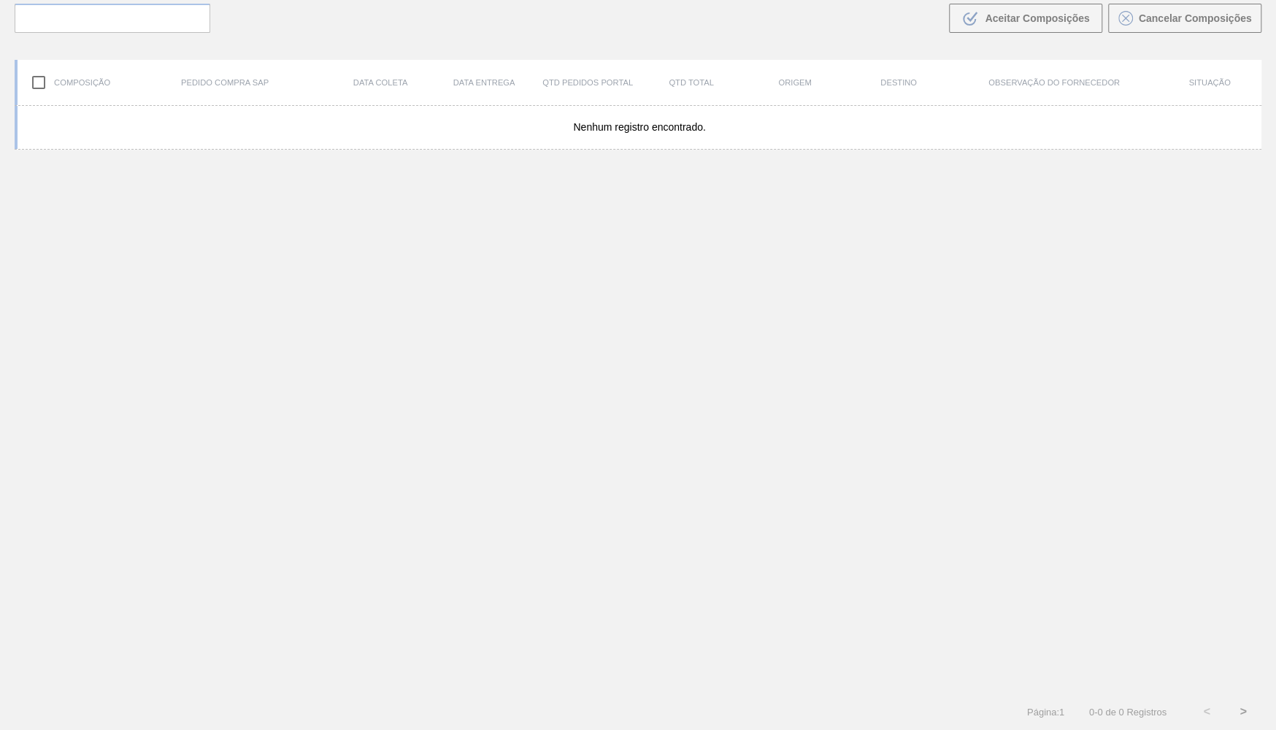
scroll to position [102, 0]
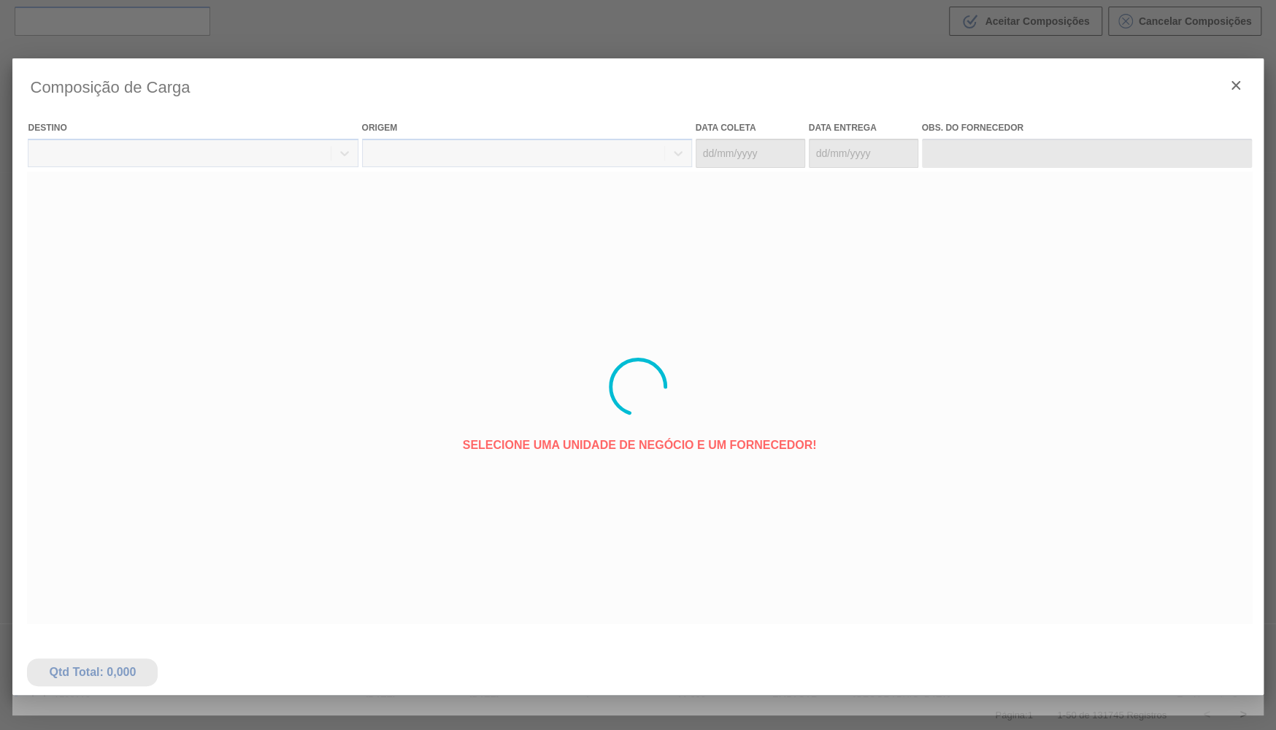
type coleta "[DATE]"
type entrega "[DATE]"
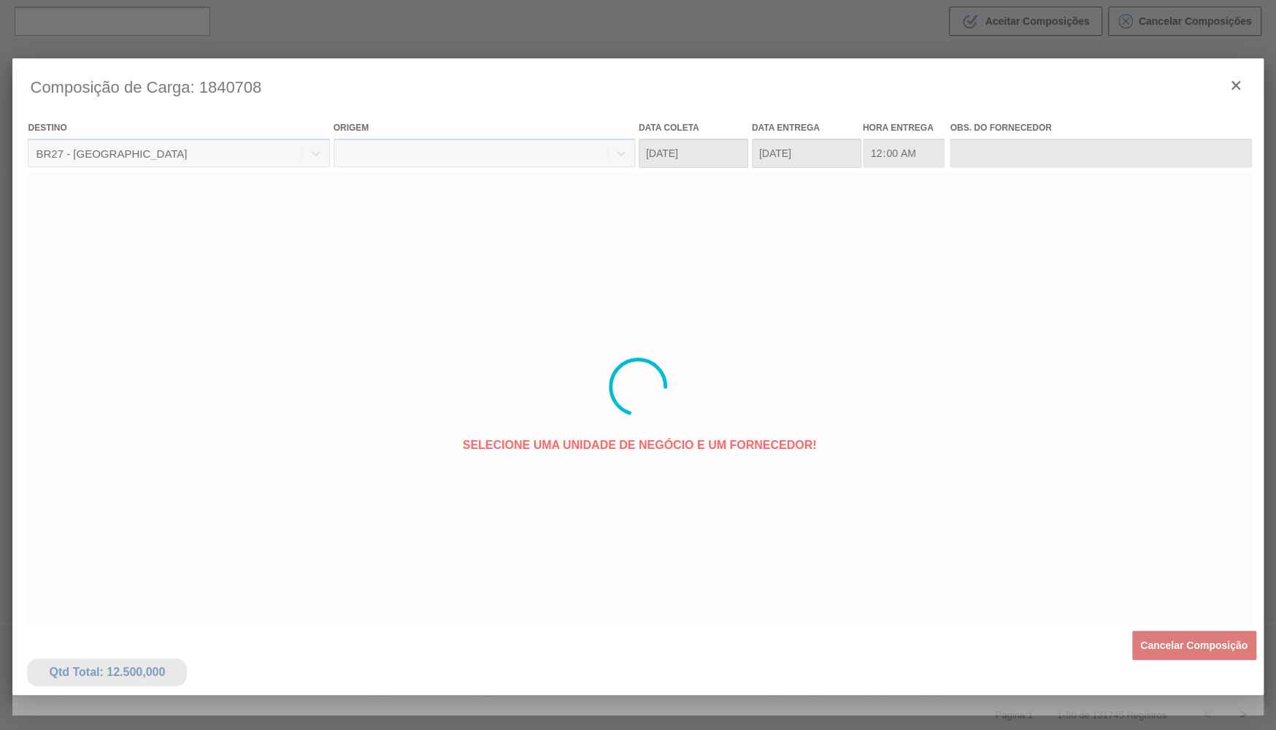
click at [1067, 486] on div at bounding box center [637, 386] width 1251 height 657
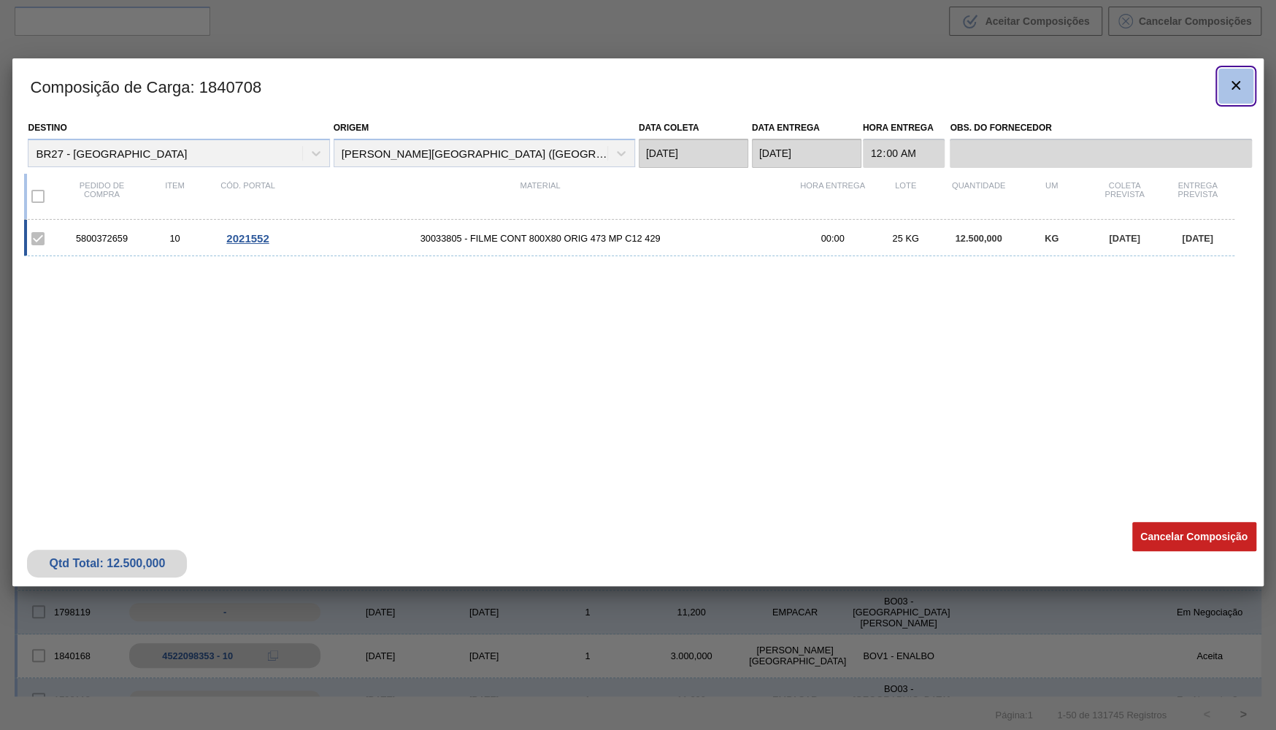
click at [1233, 96] on button "botão de ícone" at bounding box center [1236, 86] width 35 height 35
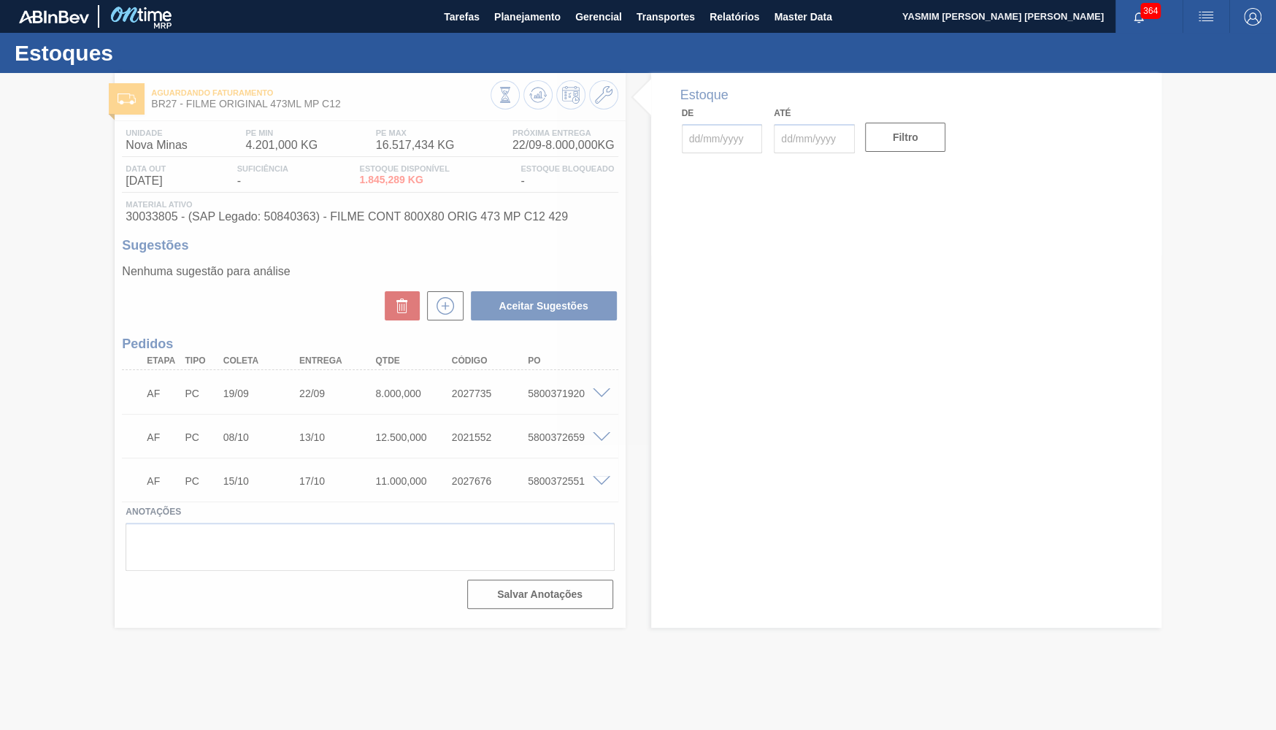
type input "[DATE]"
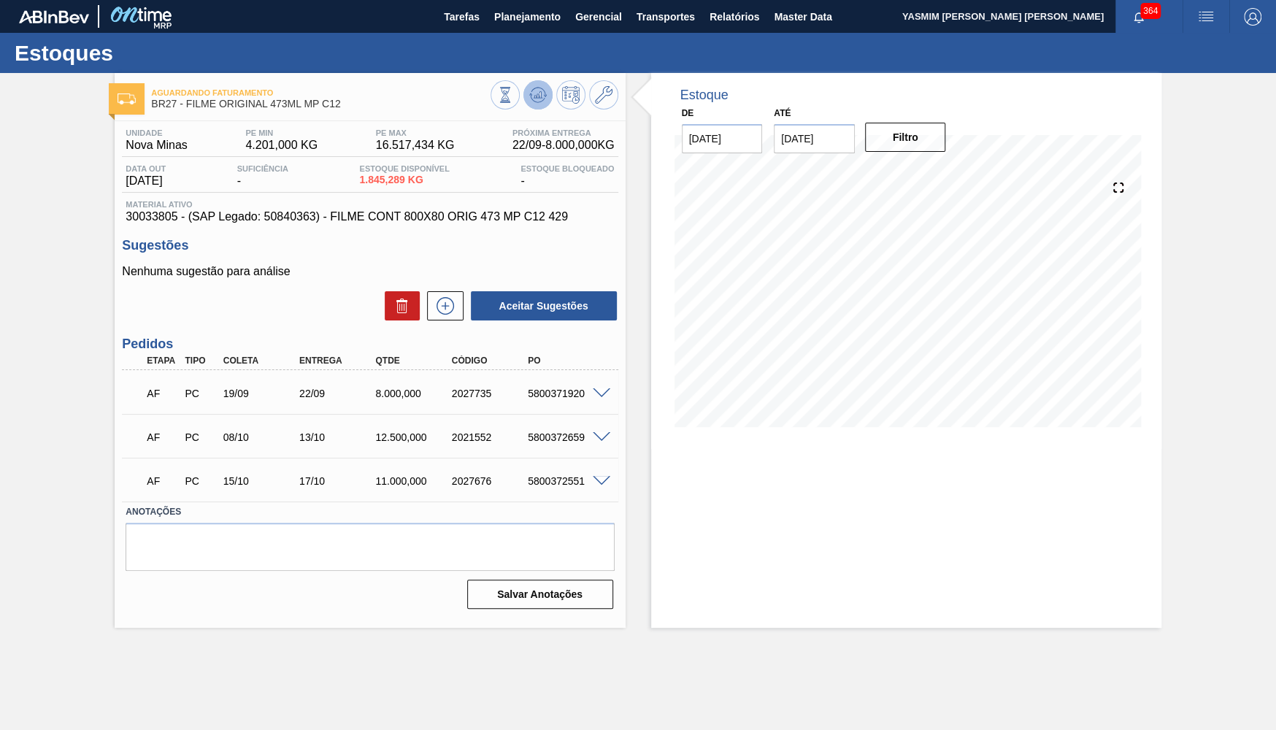
click at [534, 85] on button at bounding box center [538, 94] width 29 height 29
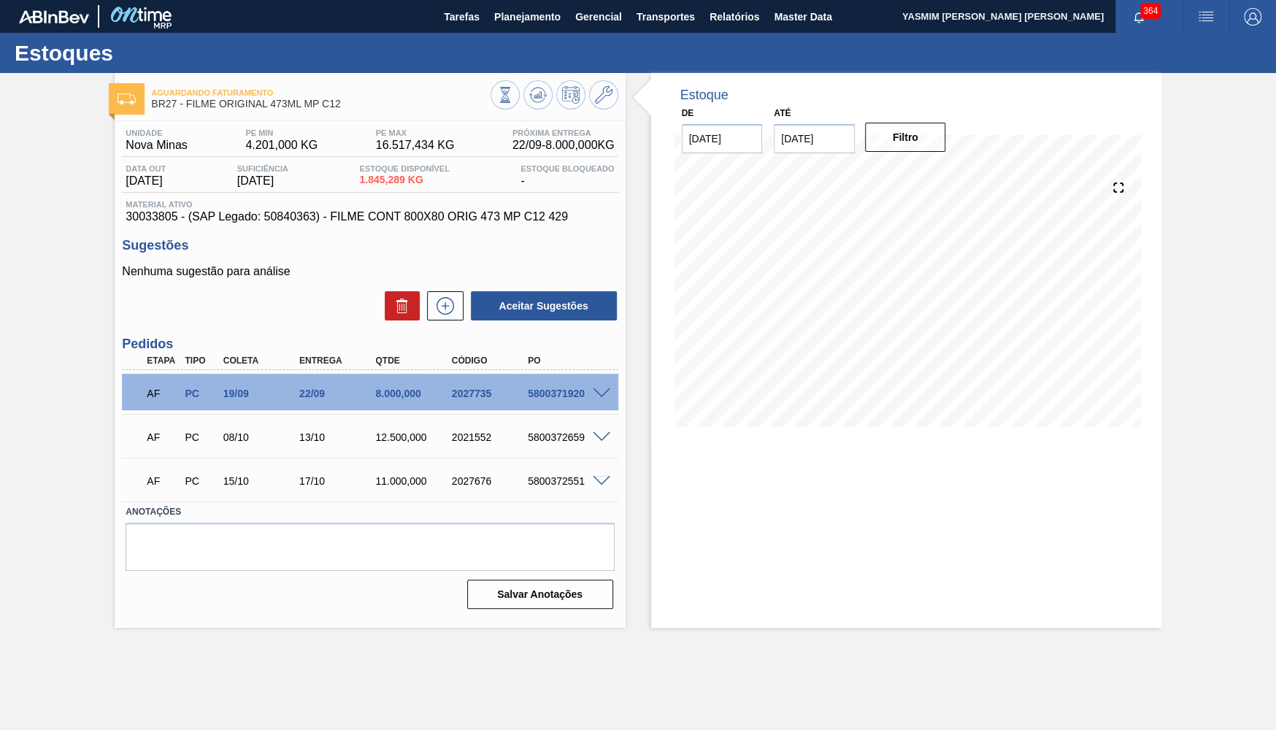
click at [597, 439] on span at bounding box center [602, 437] width 18 height 11
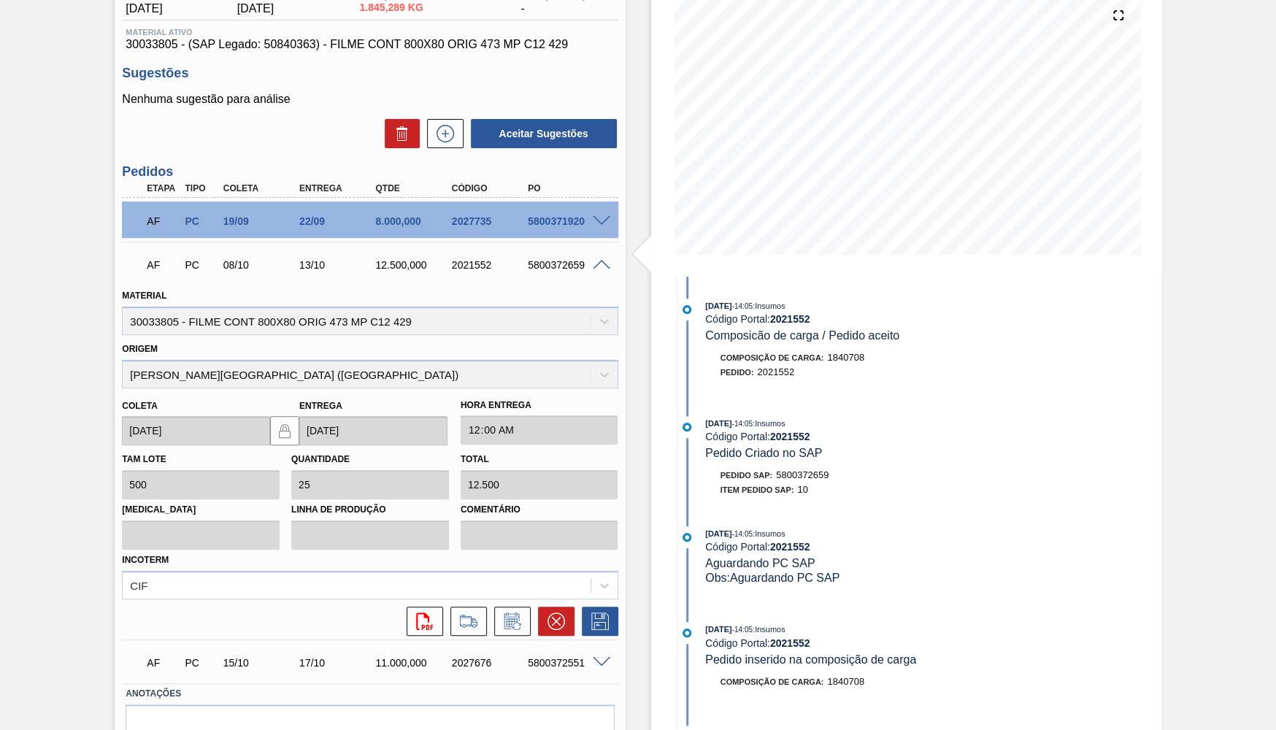
scroll to position [237, 0]
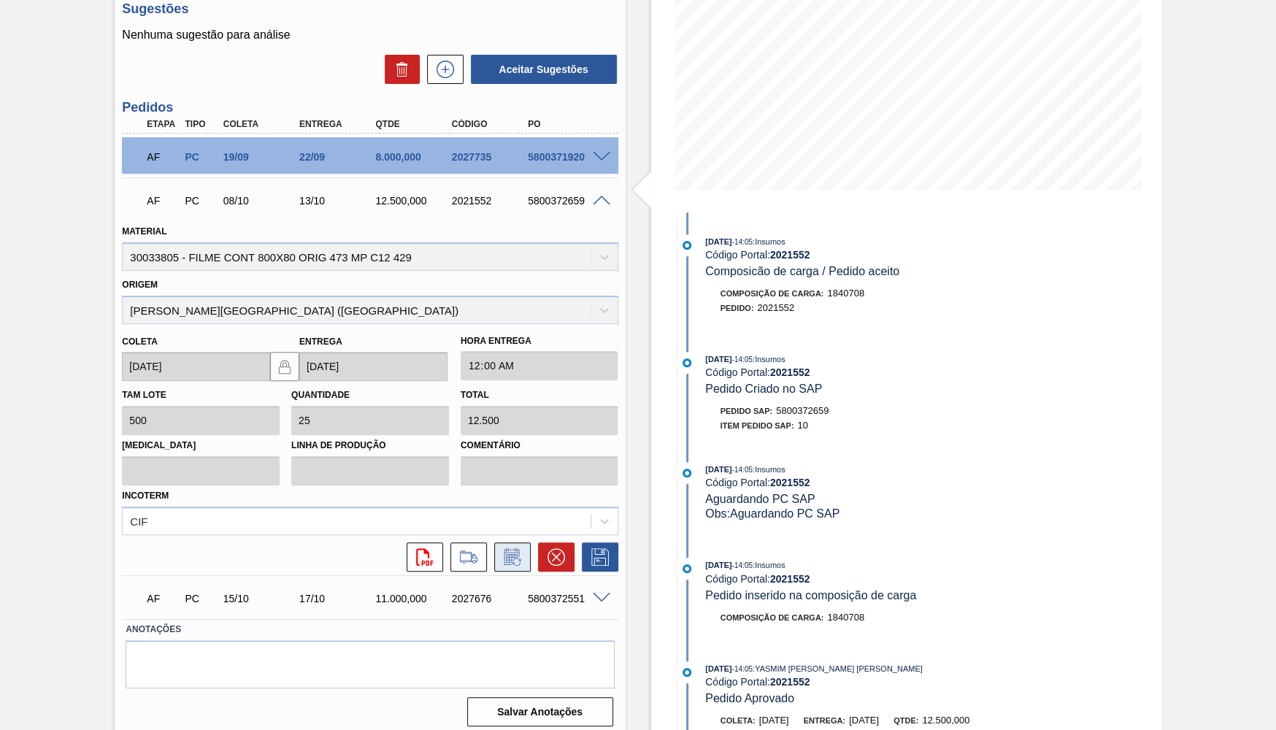
click at [511, 554] on icon at bounding box center [511, 558] width 11 height 9
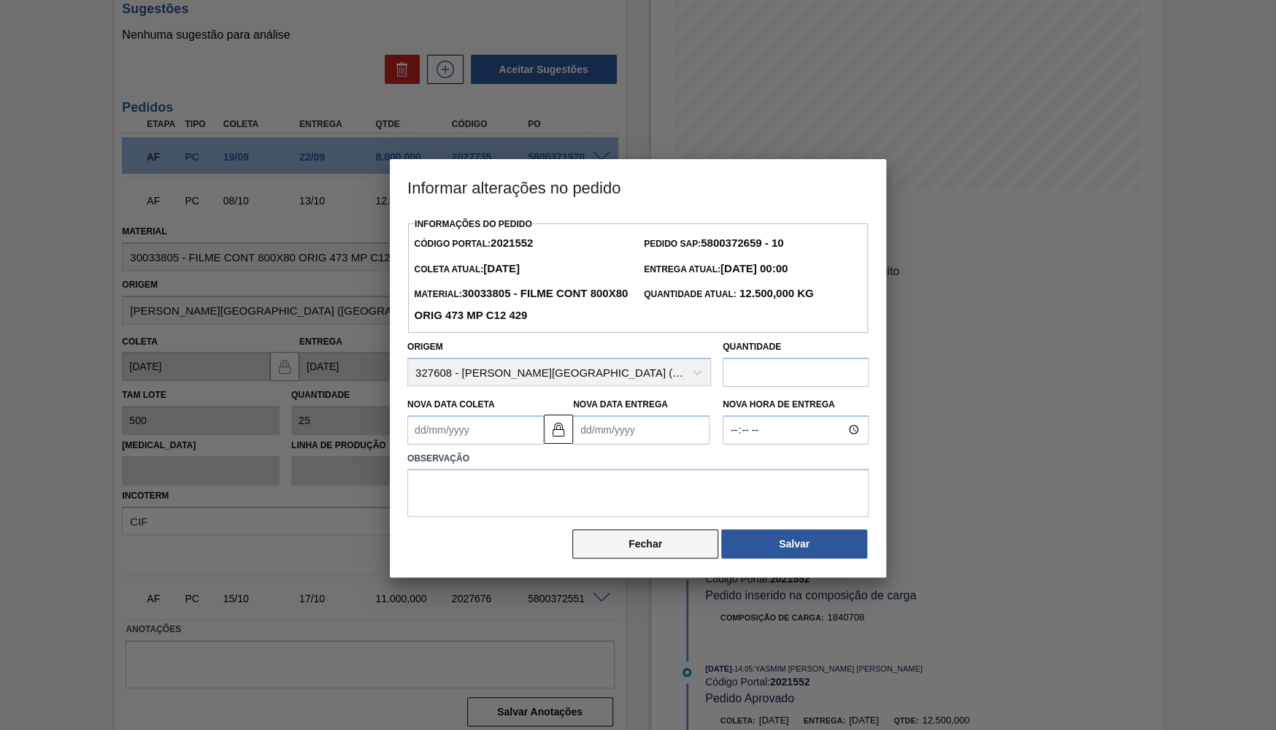
click at [579, 540] on button "Fechar" at bounding box center [645, 543] width 146 height 29
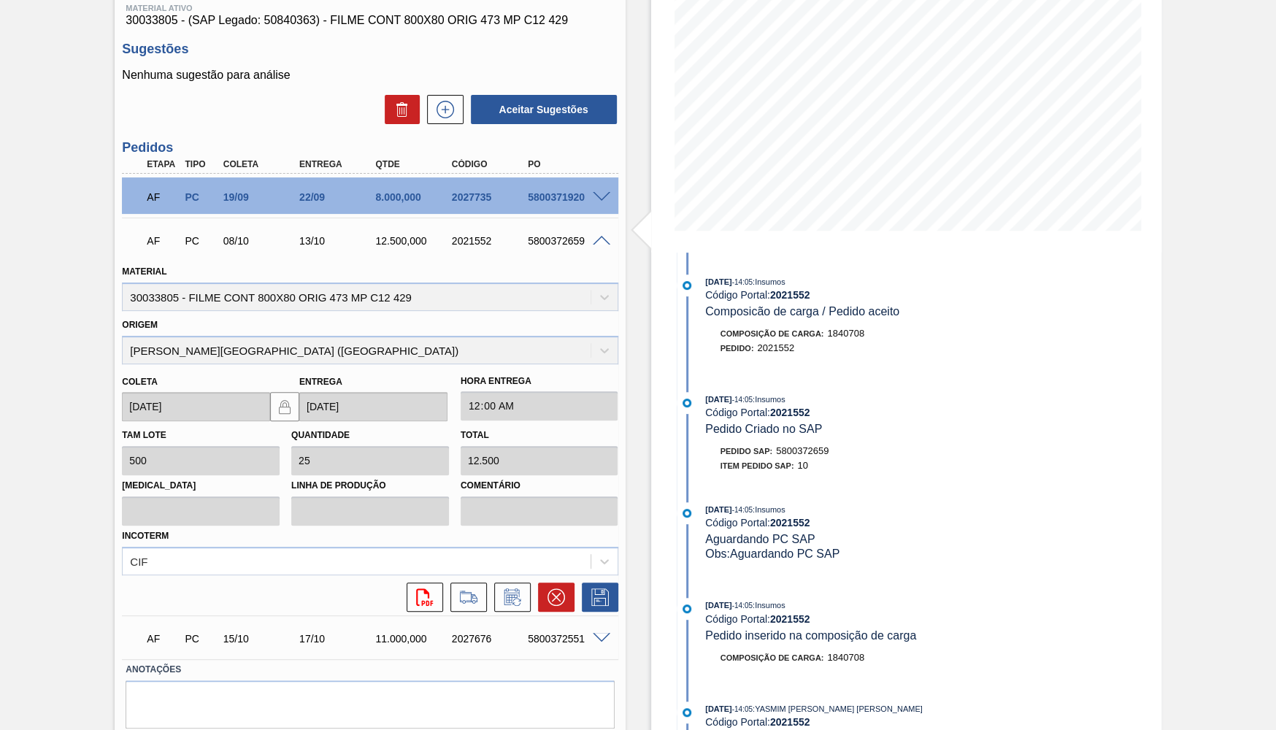
scroll to position [213, 0]
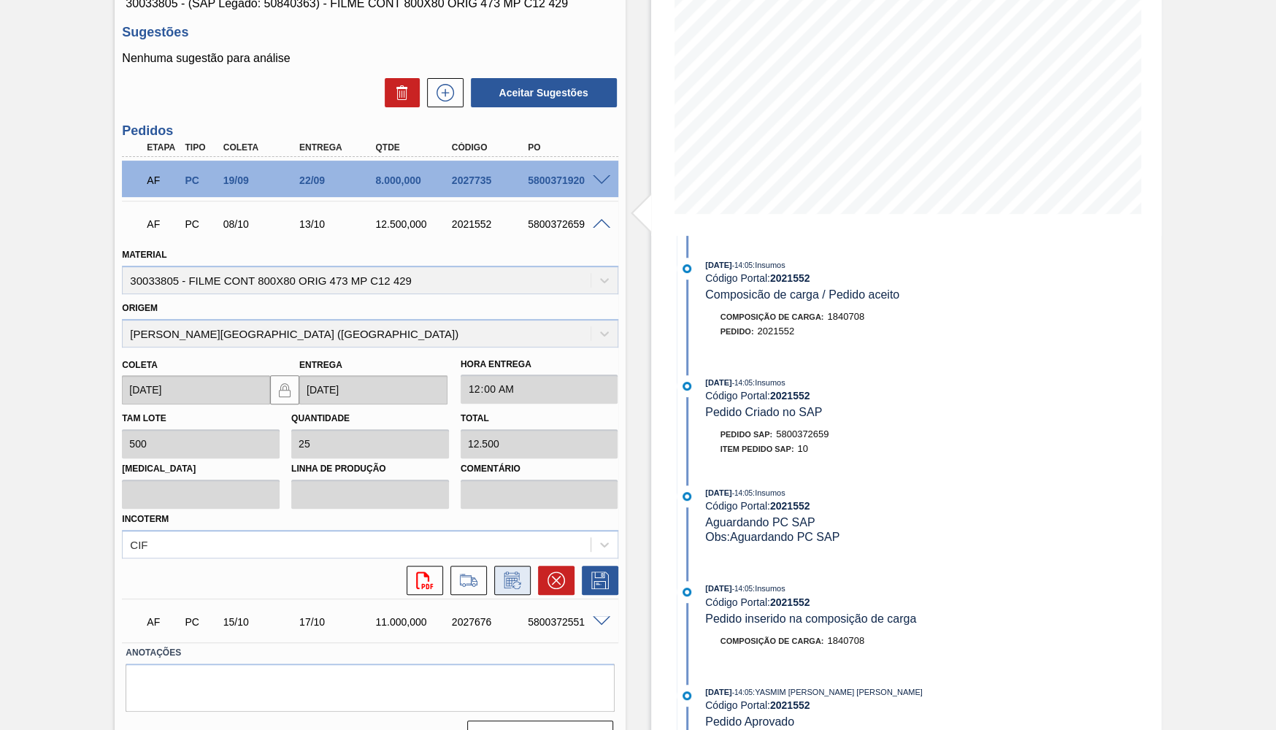
click at [513, 566] on button at bounding box center [512, 580] width 37 height 29
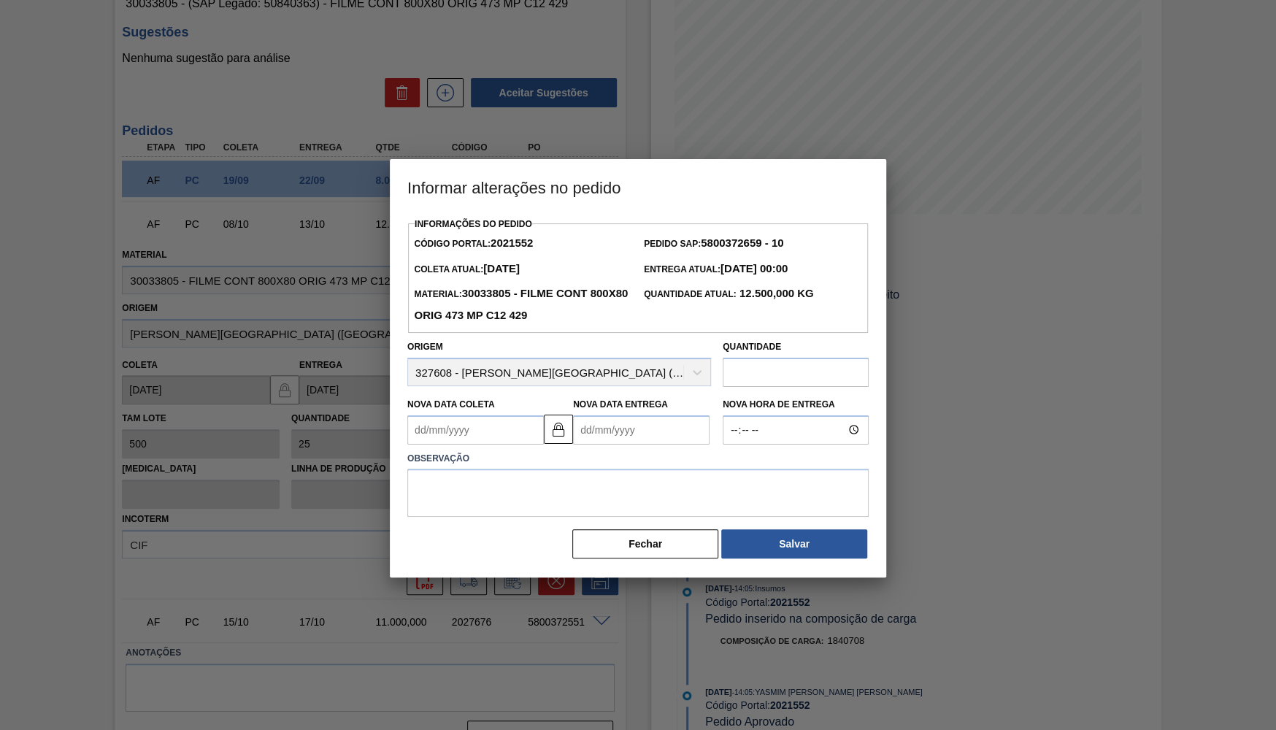
click at [635, 402] on label "Nova Data Entrega" at bounding box center [620, 404] width 95 height 10
click at [635, 415] on Entrega2021552 "Nova Data Entrega" at bounding box center [641, 429] width 137 height 29
click at [662, 419] on Entrega2021552 "Nova Data Entrega" at bounding box center [641, 429] width 137 height 29
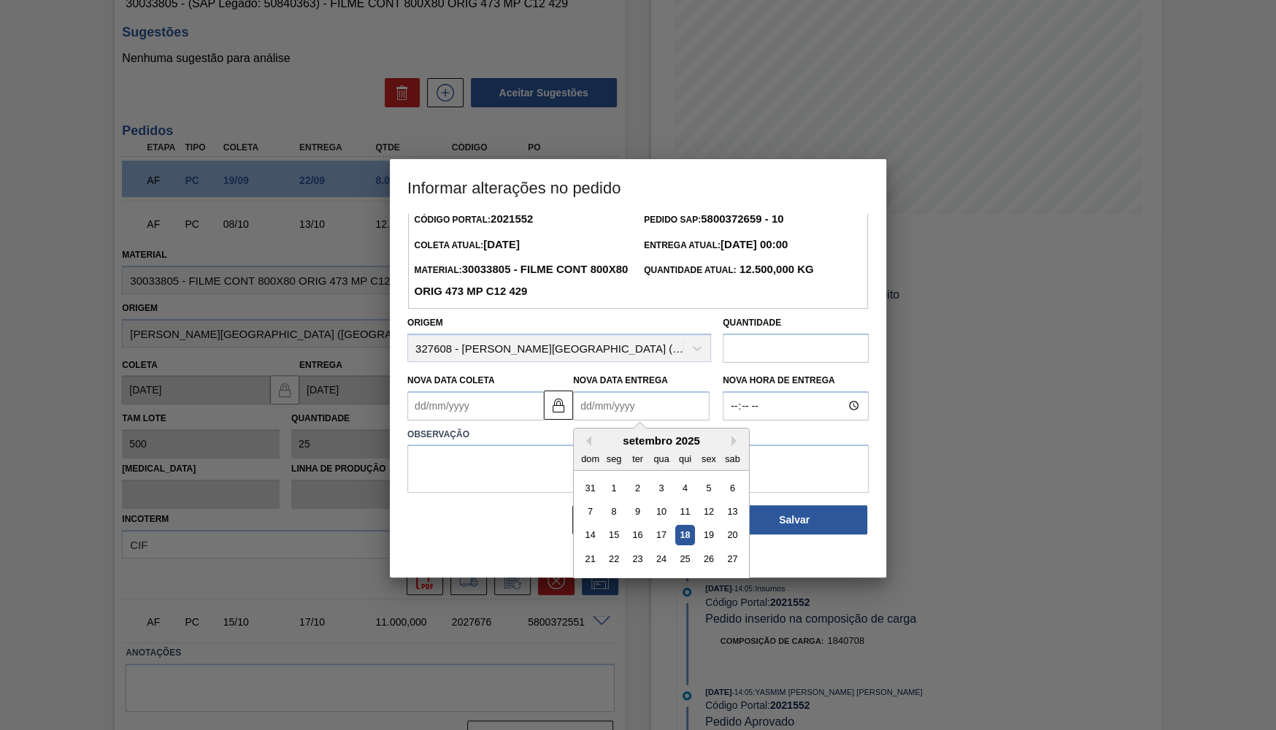
scroll to position [38, 0]
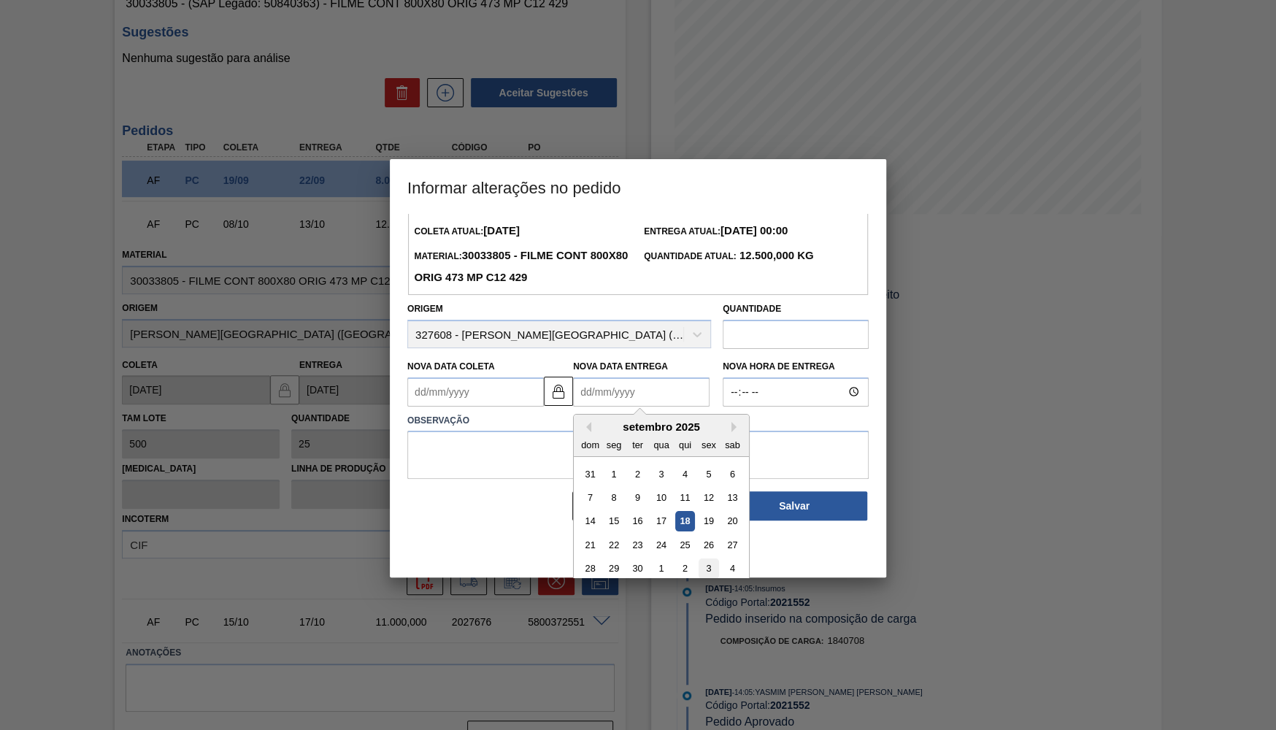
click at [700, 559] on div "3" at bounding box center [709, 569] width 20 height 20
type Coleta2021552 "[DATE]"
type Entrega2021552 "[DATE]"
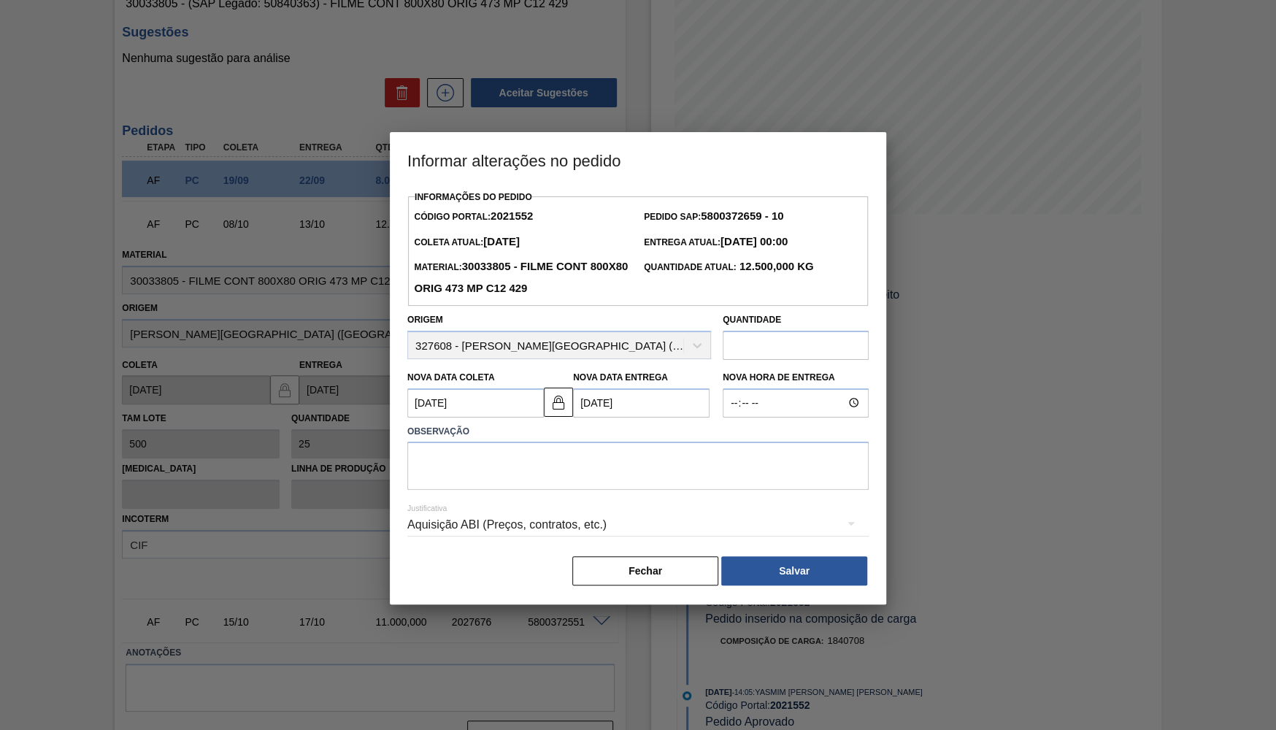
scroll to position [0, 0]
click at [602, 472] on textarea at bounding box center [637, 466] width 461 height 48
click at [675, 533] on div "Aquisição ABI (Preços, contratos, etc.)" at bounding box center [637, 525] width 461 height 41
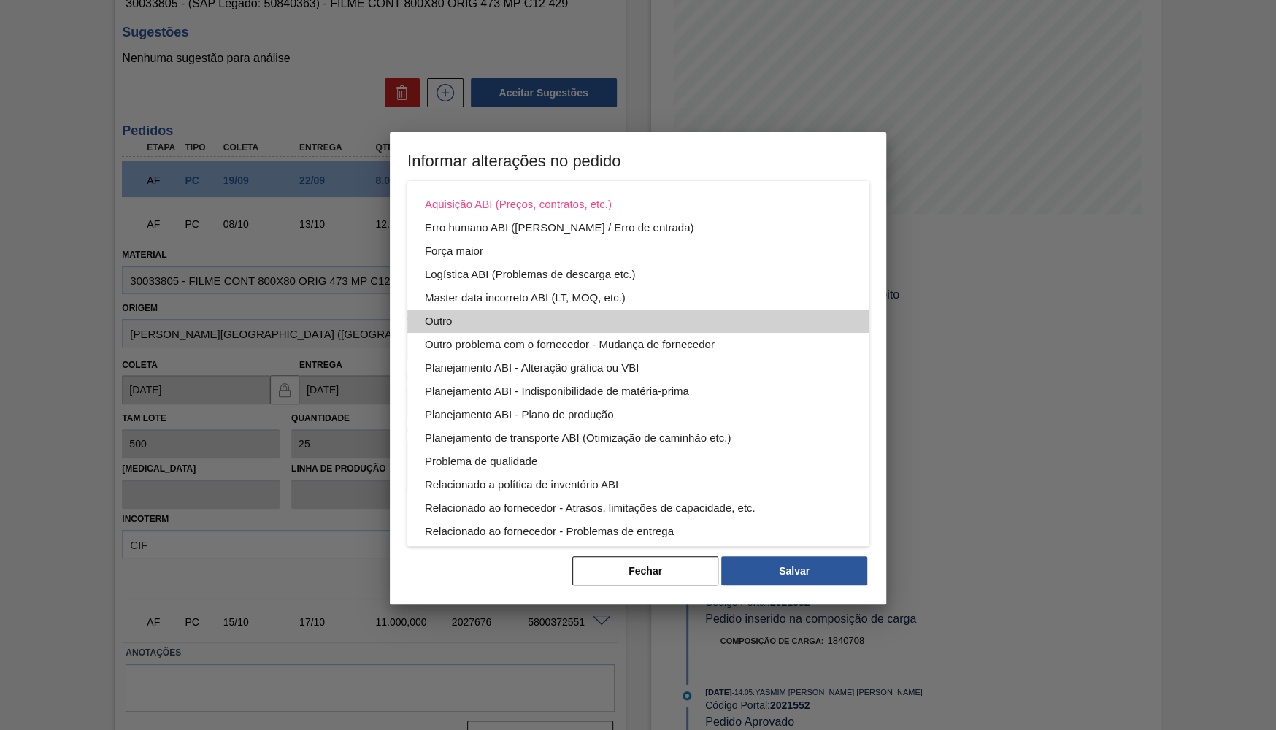
click at [529, 319] on div "Outro" at bounding box center [638, 321] width 426 height 23
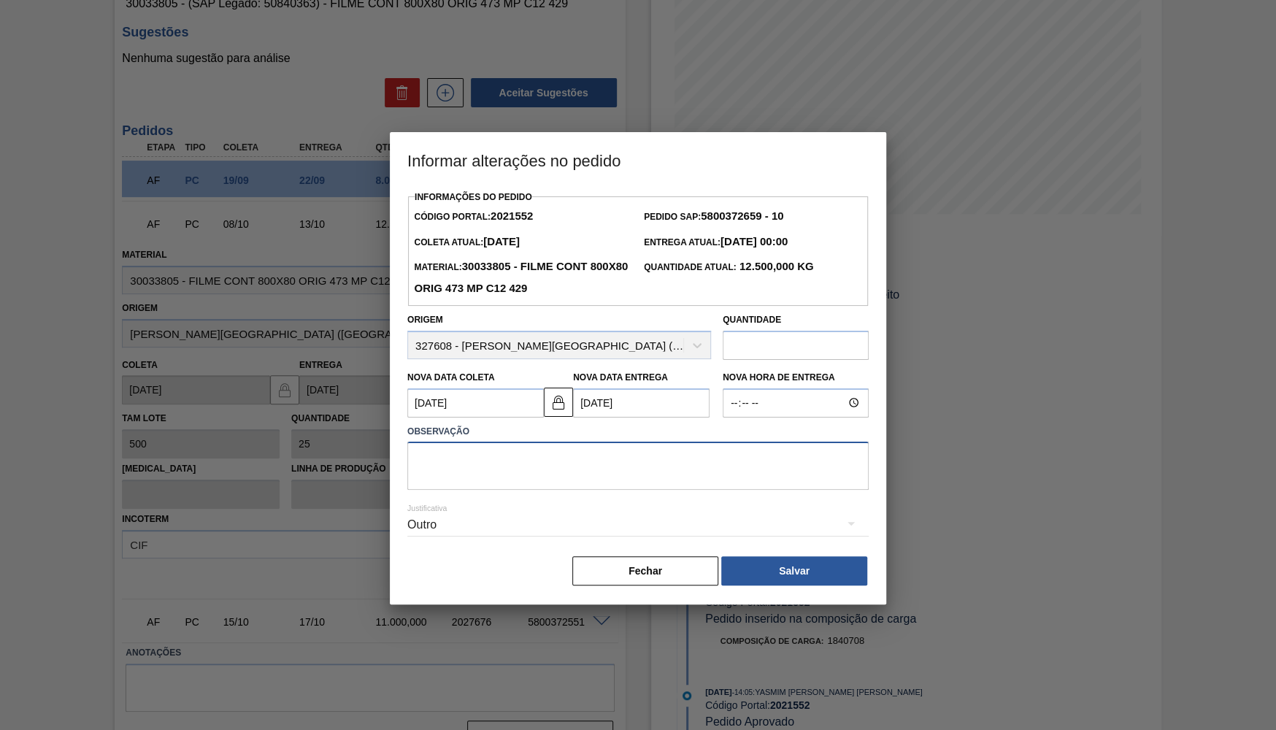
click at [487, 461] on textarea at bounding box center [637, 466] width 461 height 48
click at [426, 459] on textarea at bounding box center [637, 466] width 461 height 48
type textarea "o"
type textarea "p"
click at [436, 456] on textarea "Atecipação" at bounding box center [637, 466] width 461 height 48
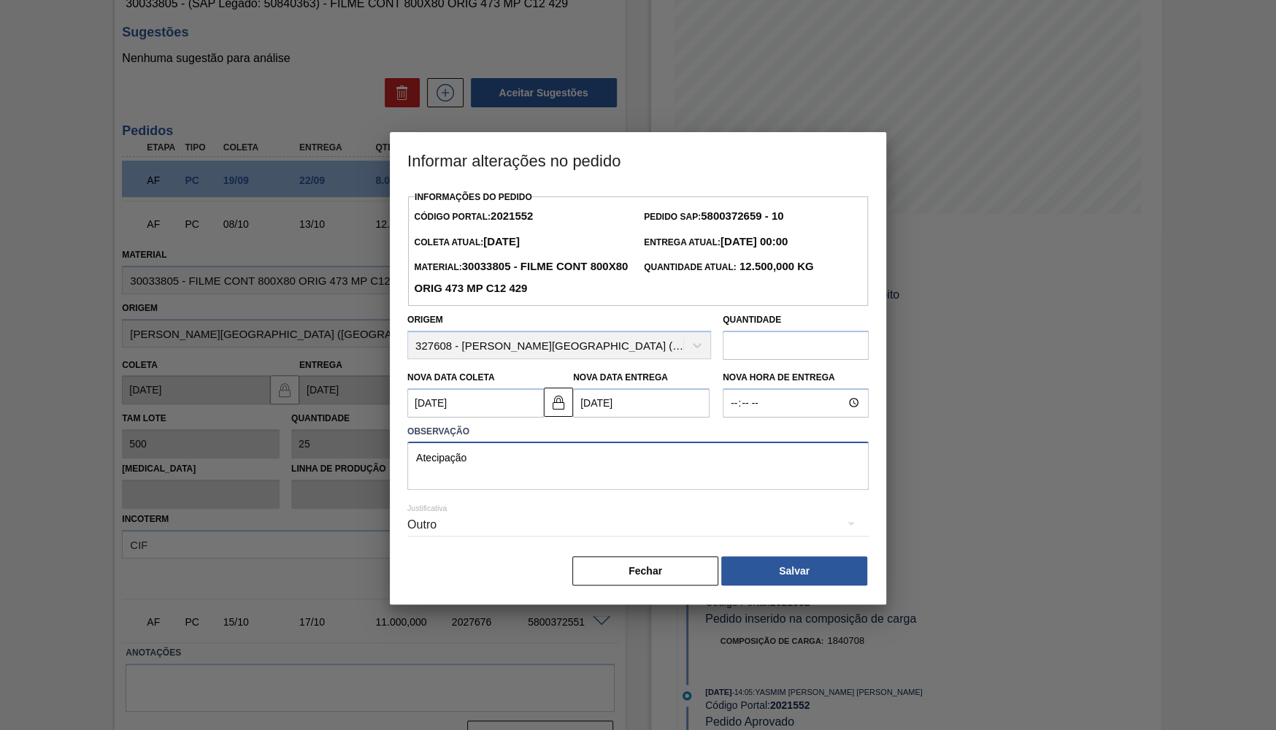
click at [440, 459] on textarea "Atecipação" at bounding box center [637, 466] width 461 height 48
click at [625, 460] on textarea "Antecipação" at bounding box center [637, 466] width 461 height 48
type textarea "Antecipação"
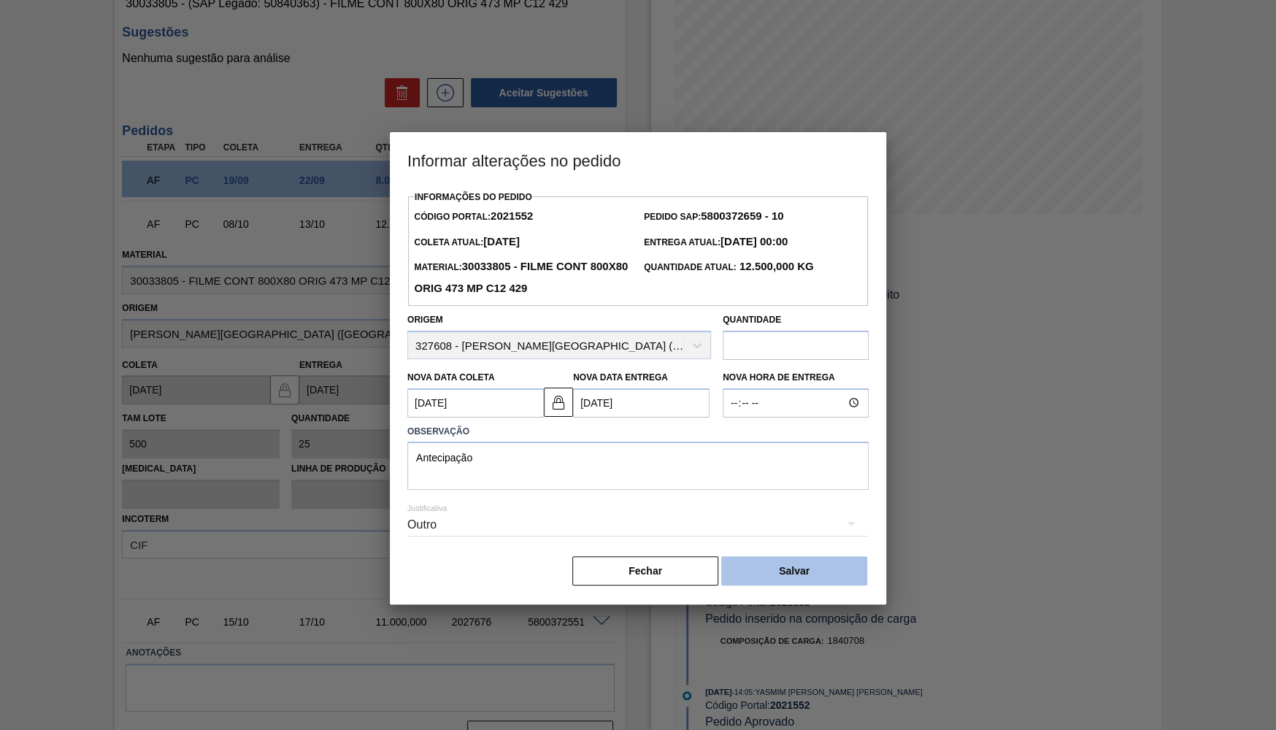
click at [764, 559] on button "Salvar" at bounding box center [794, 570] width 146 height 29
click at [863, 569] on button "Salvar" at bounding box center [794, 570] width 146 height 29
click at [827, 571] on button "Salvar" at bounding box center [794, 570] width 146 height 29
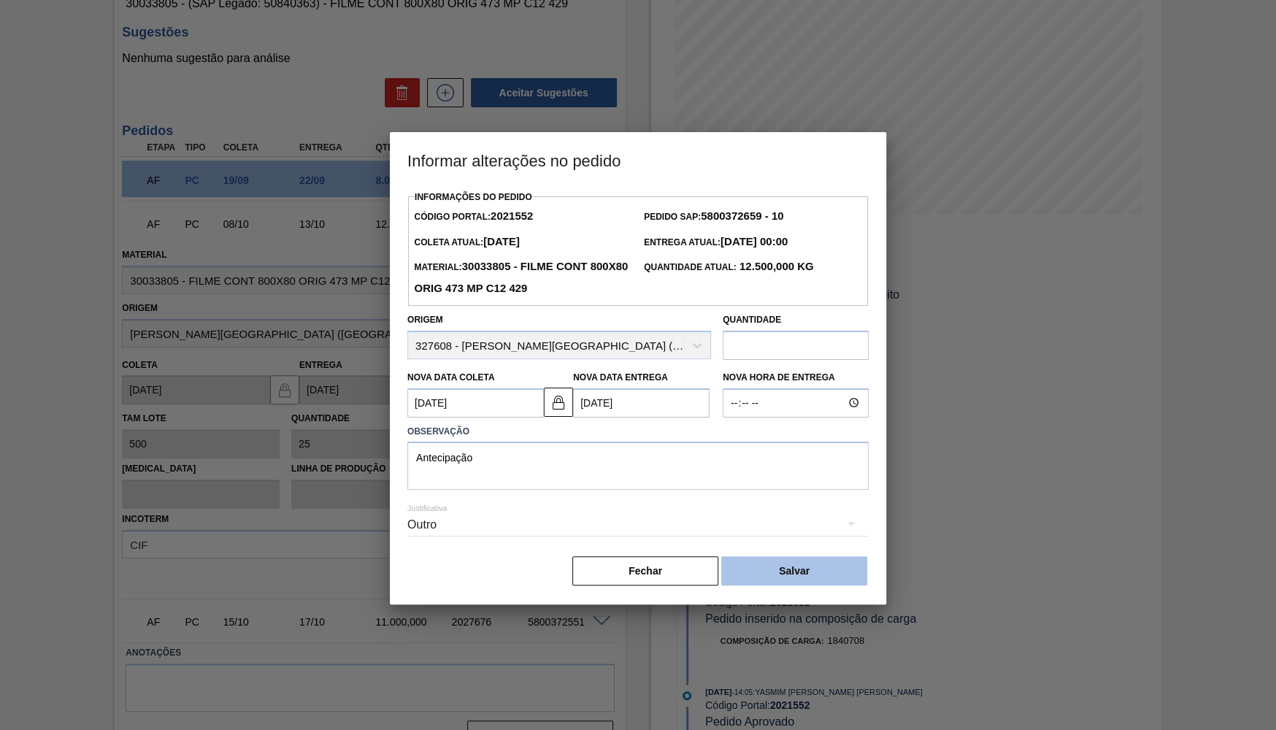
click at [827, 571] on button "Salvar" at bounding box center [794, 570] width 146 height 29
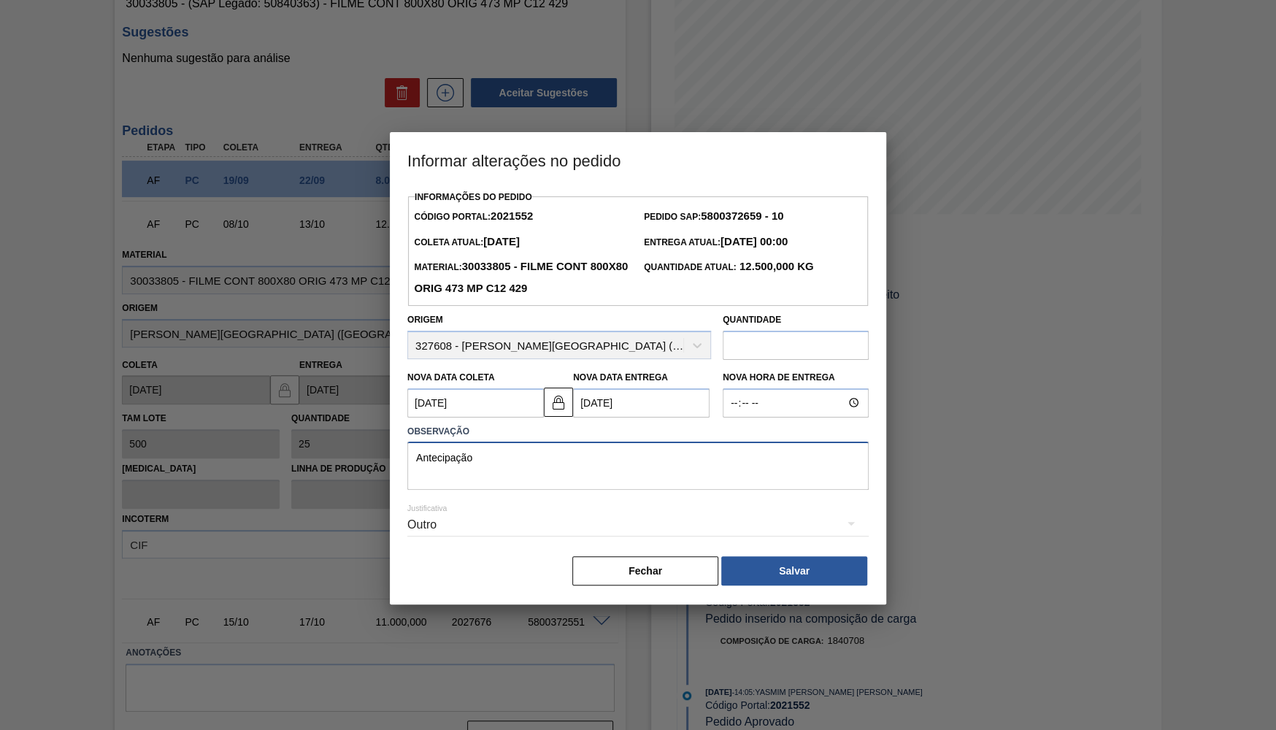
click at [746, 465] on textarea "Antecipação" at bounding box center [637, 466] width 461 height 48
click at [618, 341] on div "Origem 327608 - [PERSON_NAME][GEOGRAPHIC_DATA] ([GEOGRAPHIC_DATA])" at bounding box center [559, 335] width 304 height 50
drag, startPoint x: 549, startPoint y: 418, endPoint x: 540, endPoint y: 434, distance: 18.3
click at [542, 429] on label "Observação" at bounding box center [637, 431] width 461 height 21
click at [540, 434] on label "Observação" at bounding box center [637, 431] width 461 height 21
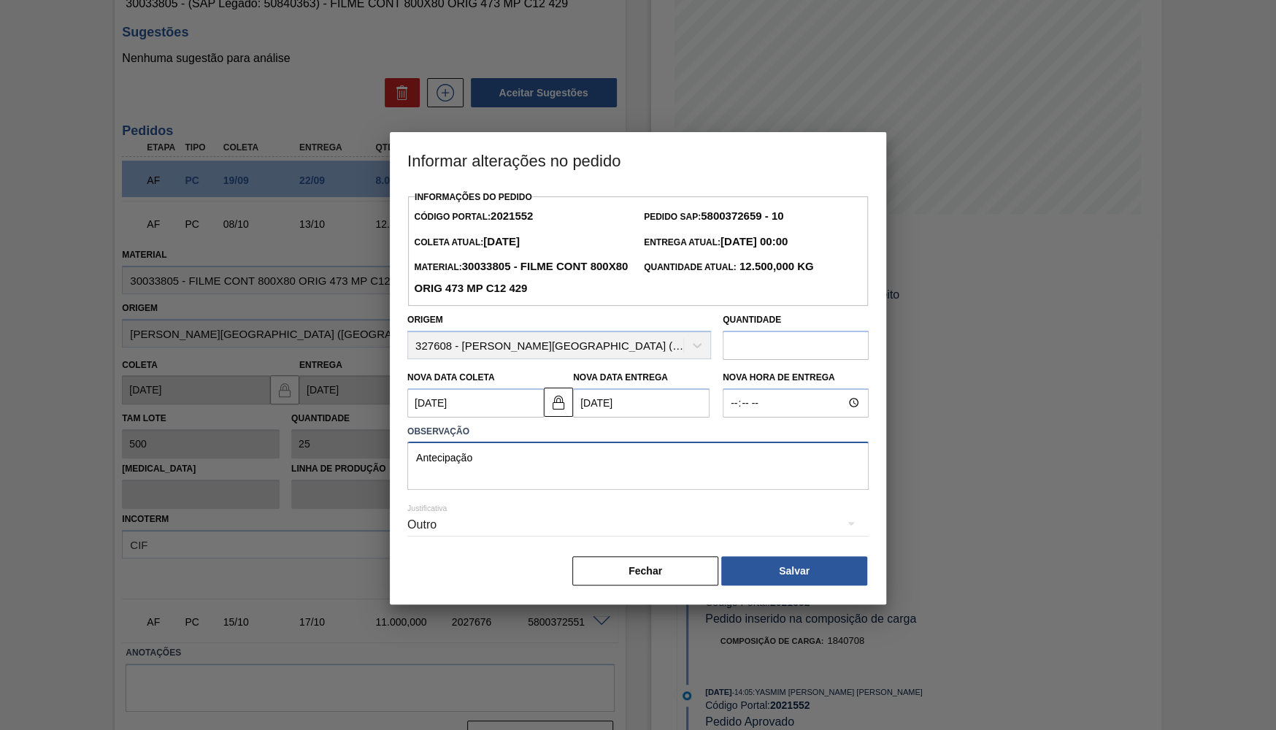
click at [539, 446] on textarea "Antecipação" at bounding box center [637, 466] width 461 height 48
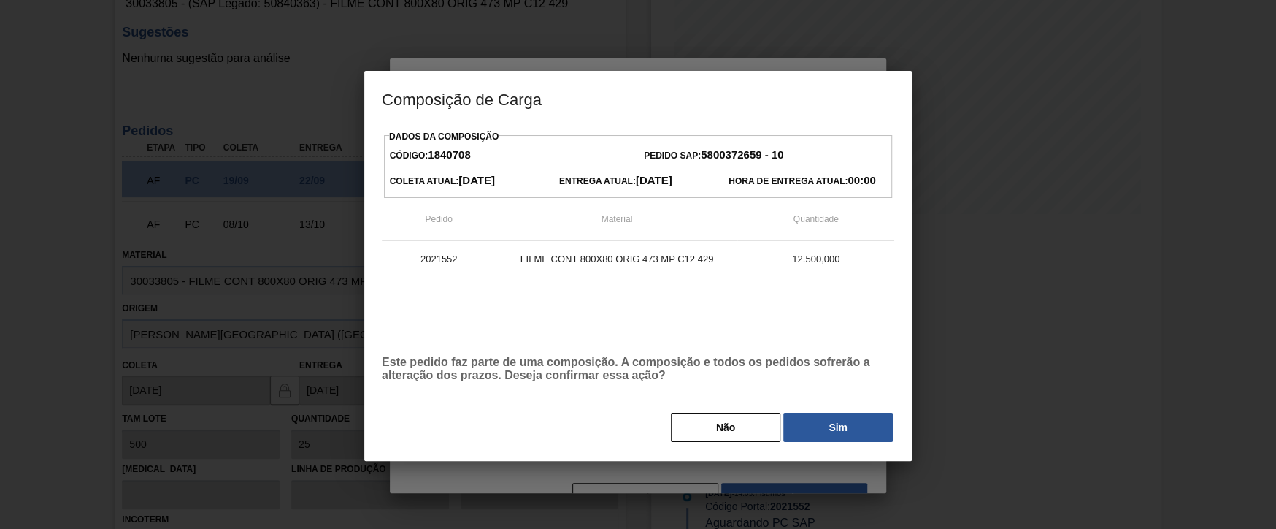
click at [832, 402] on div "Dados da Composição Código: 1840708 Pedido SAP: 5800372659 - 10 [PERSON_NAME] A…" at bounding box center [638, 284] width 513 height 317
click at [847, 429] on button "Sim" at bounding box center [838, 427] width 110 height 29
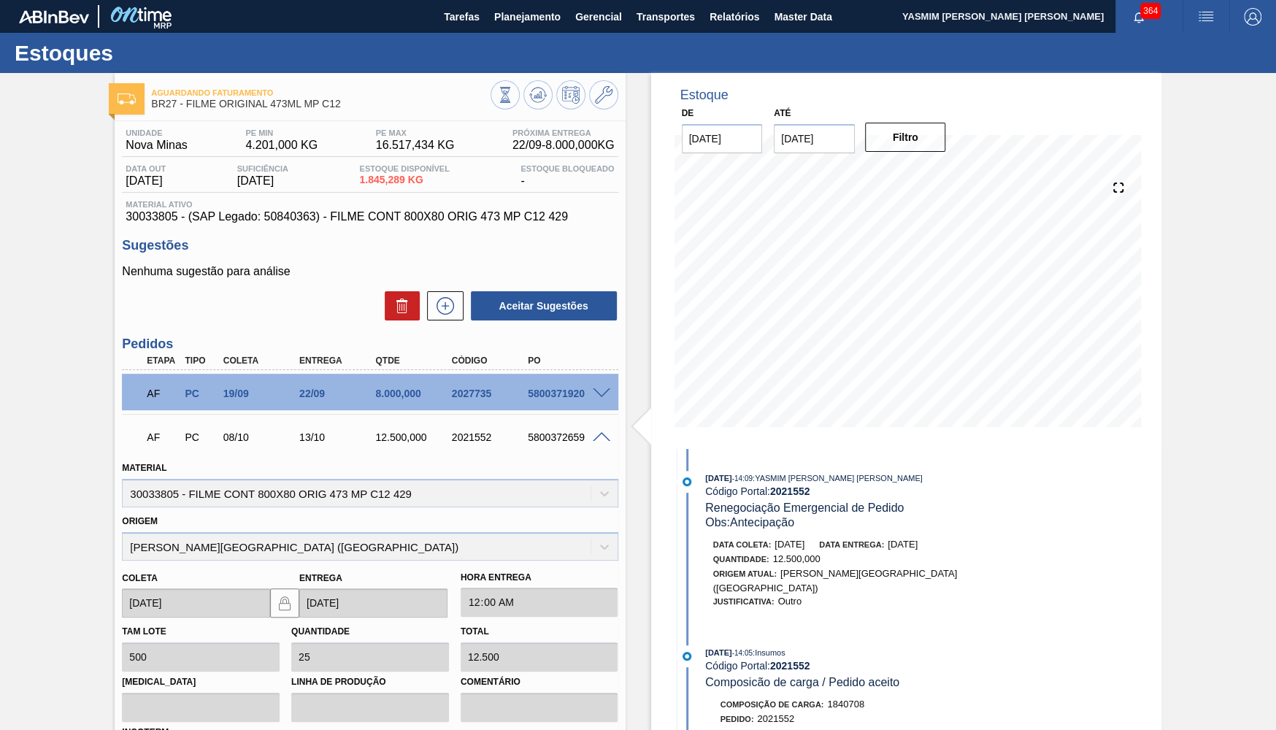
click at [547, 391] on div "5800371920" at bounding box center [566, 394] width 85 height 12
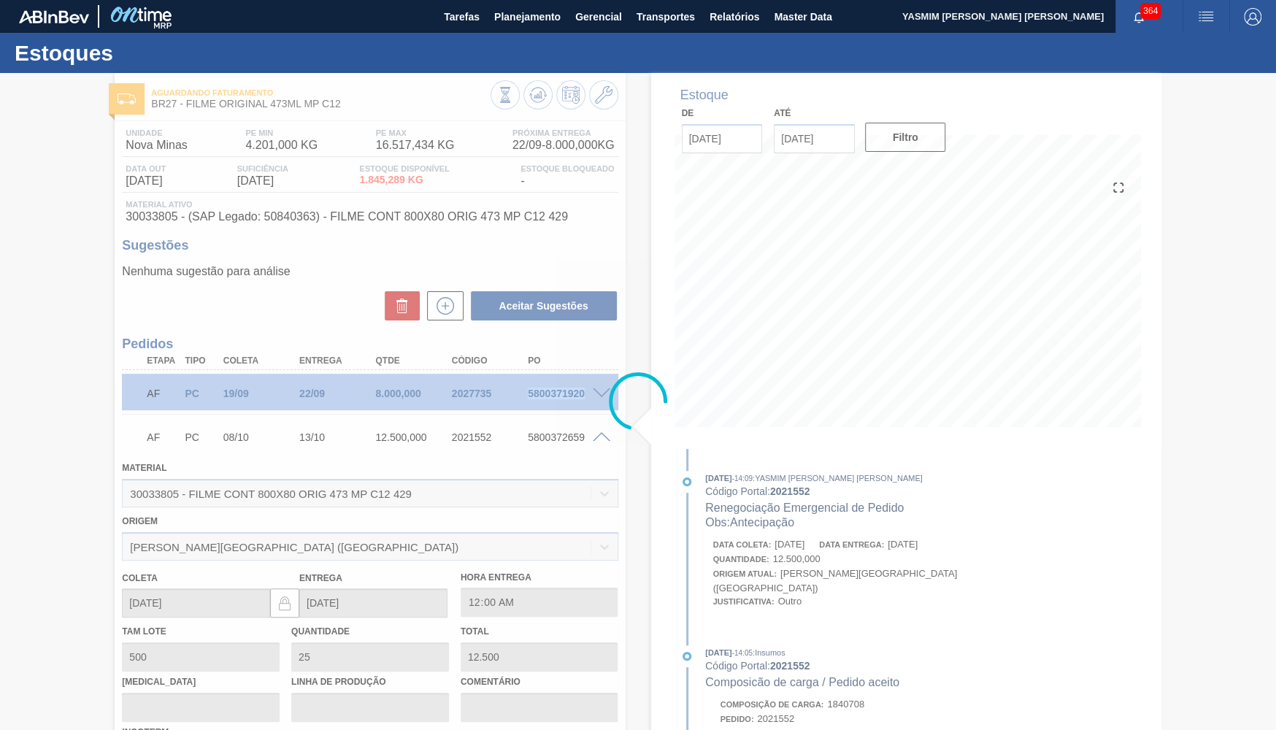
copy div "5800371920"
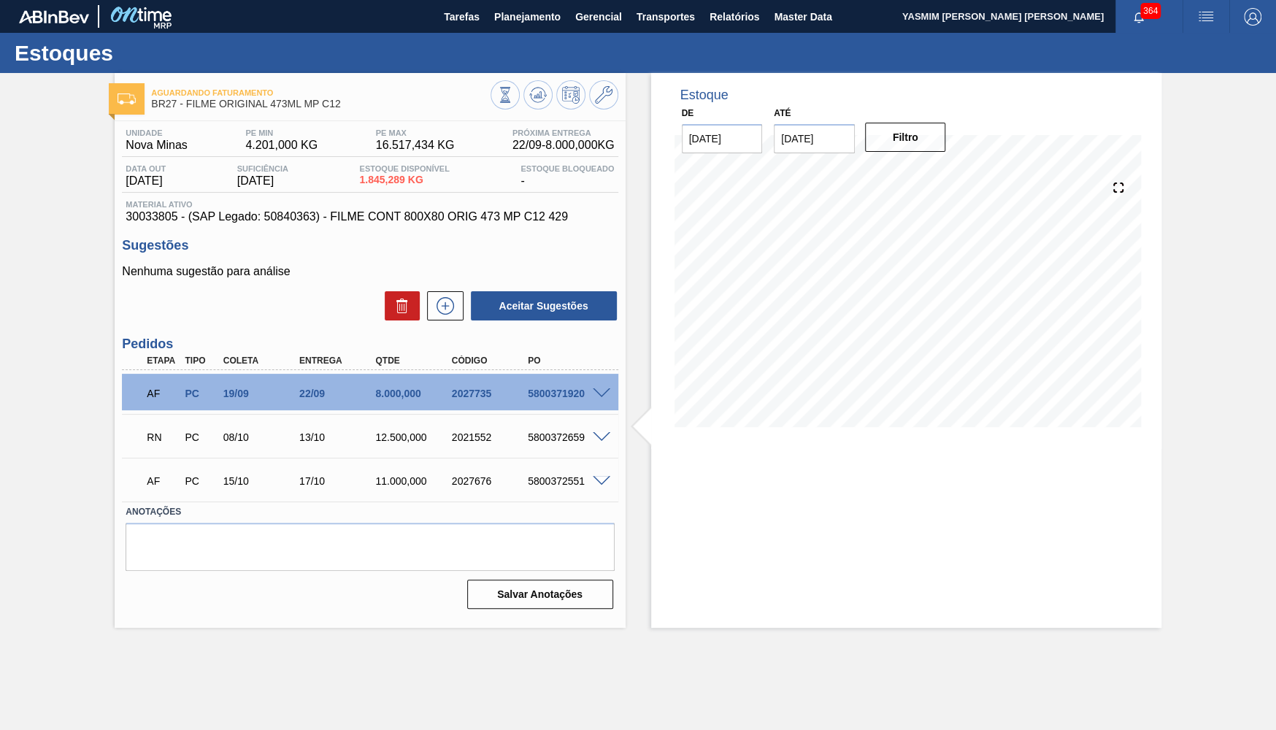
click at [407, 383] on div "AF PC 19/09 22/09 8.000,000 2027735 5800371920" at bounding box center [365, 391] width 457 height 29
click at [515, 27] on button "Planejamento" at bounding box center [527, 16] width 81 height 33
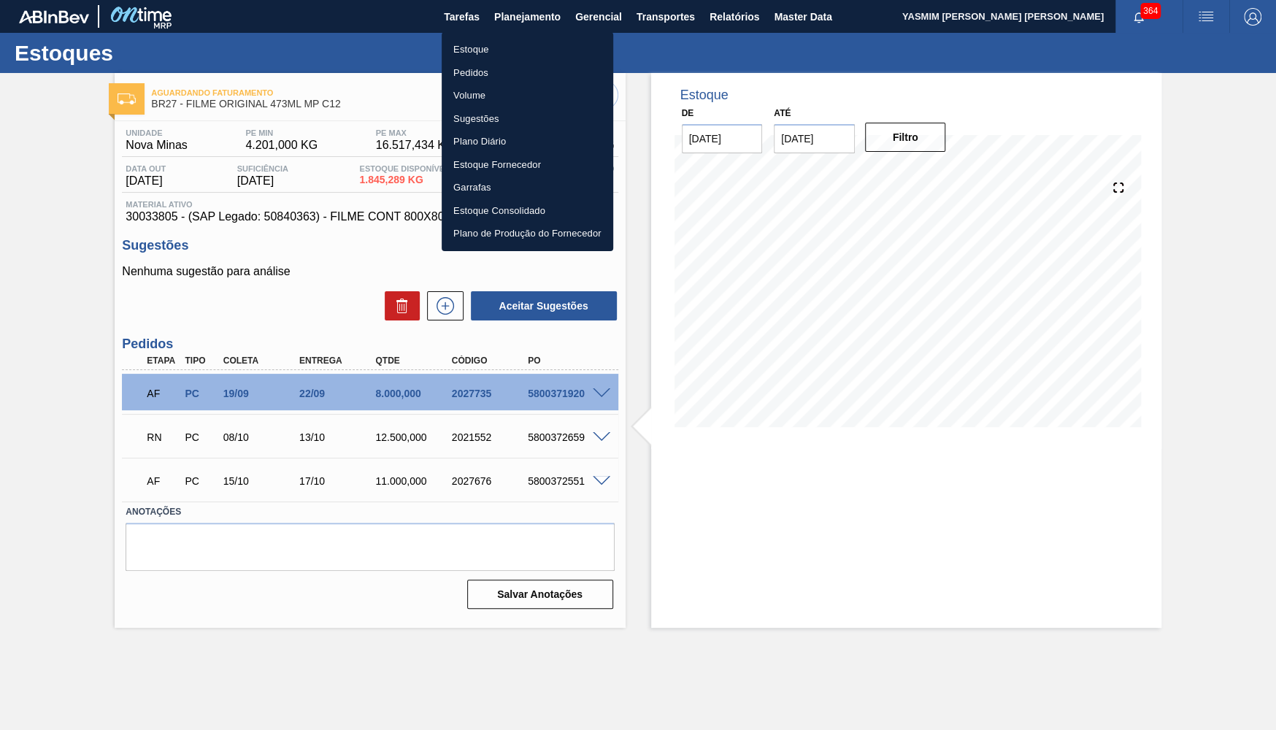
click at [456, 76] on li "Pedidos" at bounding box center [528, 72] width 172 height 23
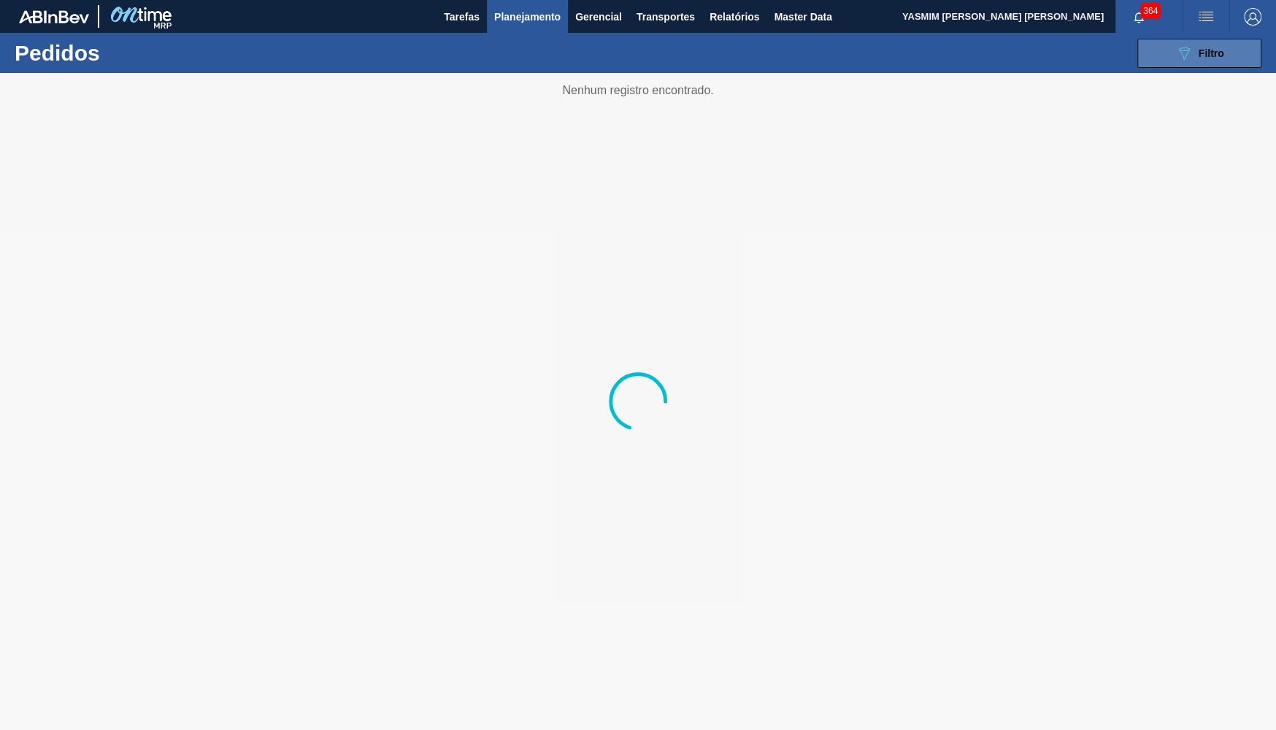
click at [1176, 41] on button "089F7B8B-B2A5-4AFE-B5C0-19BA573D28AC Filtro" at bounding box center [1200, 53] width 124 height 29
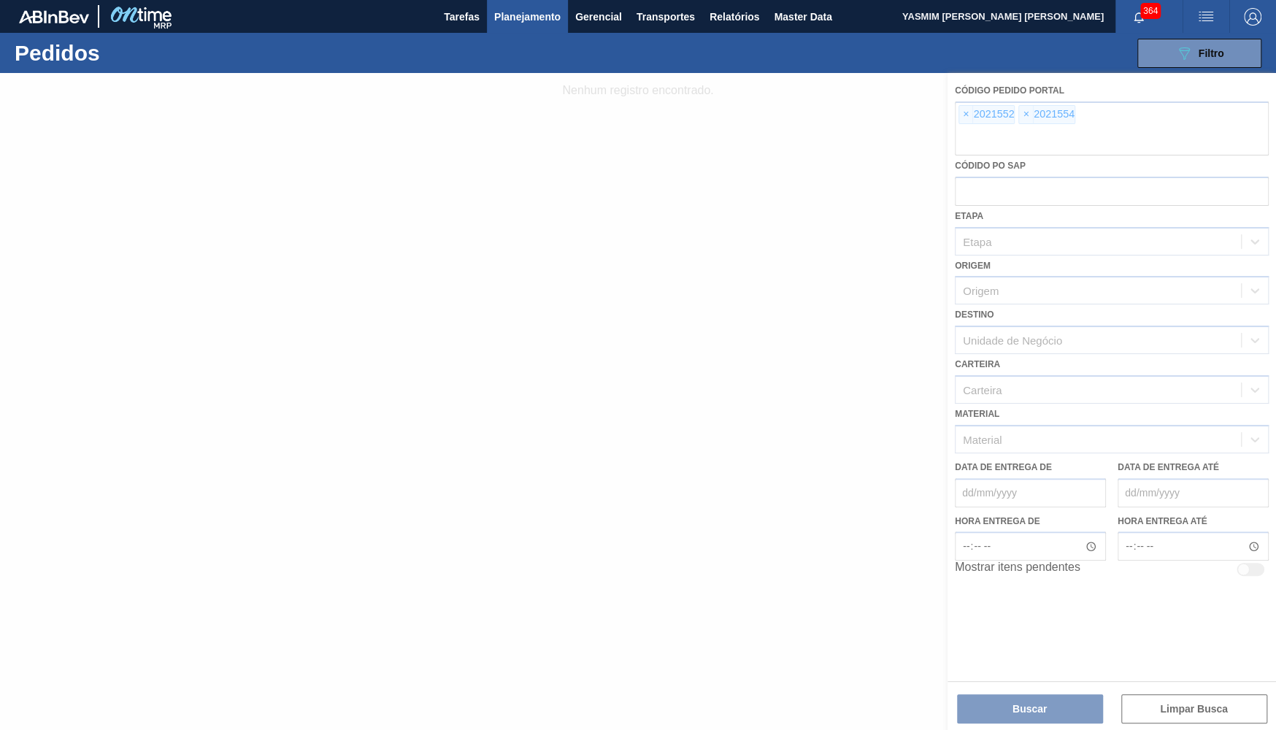
click at [964, 110] on div at bounding box center [638, 401] width 1276 height 657
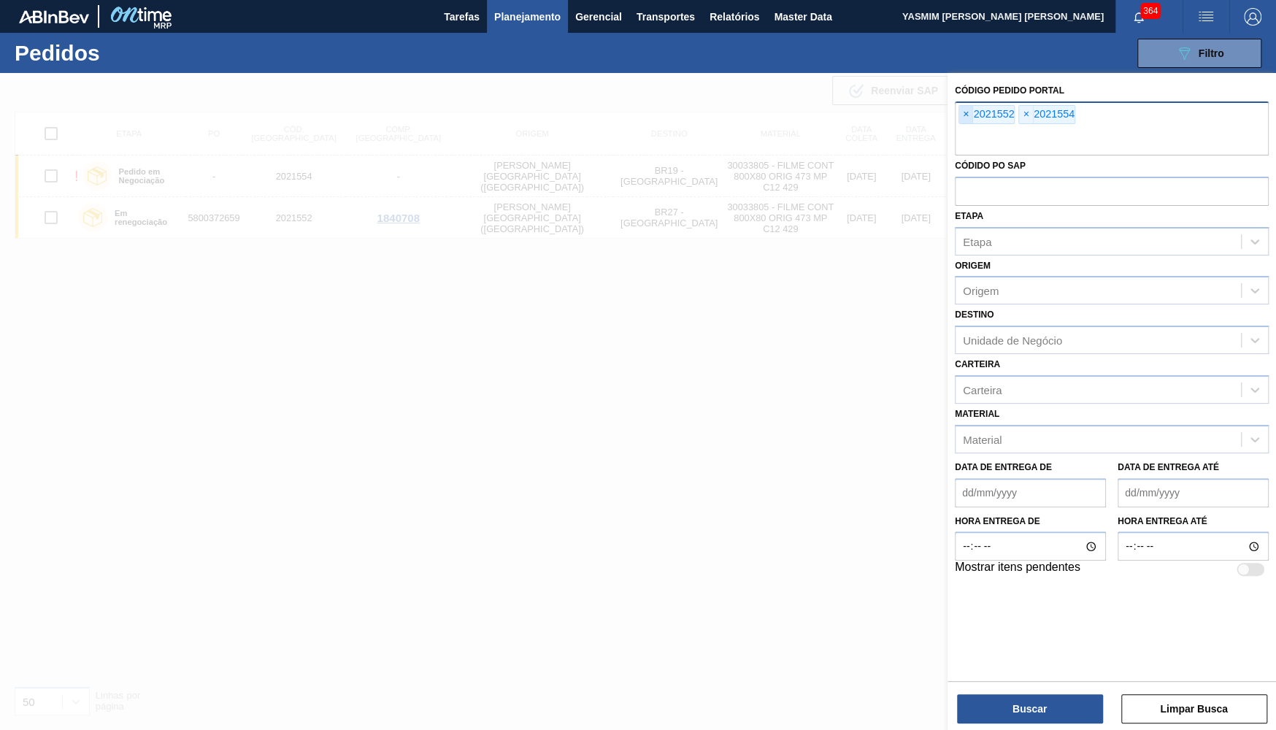
click at [973, 115] on div "× 2021552" at bounding box center [987, 114] width 56 height 19
click at [973, 116] on span "×" at bounding box center [966, 115] width 14 height 18
click at [959, 117] on div "× 2021554" at bounding box center [1112, 128] width 314 height 54
click at [967, 119] on span "×" at bounding box center [966, 115] width 14 height 18
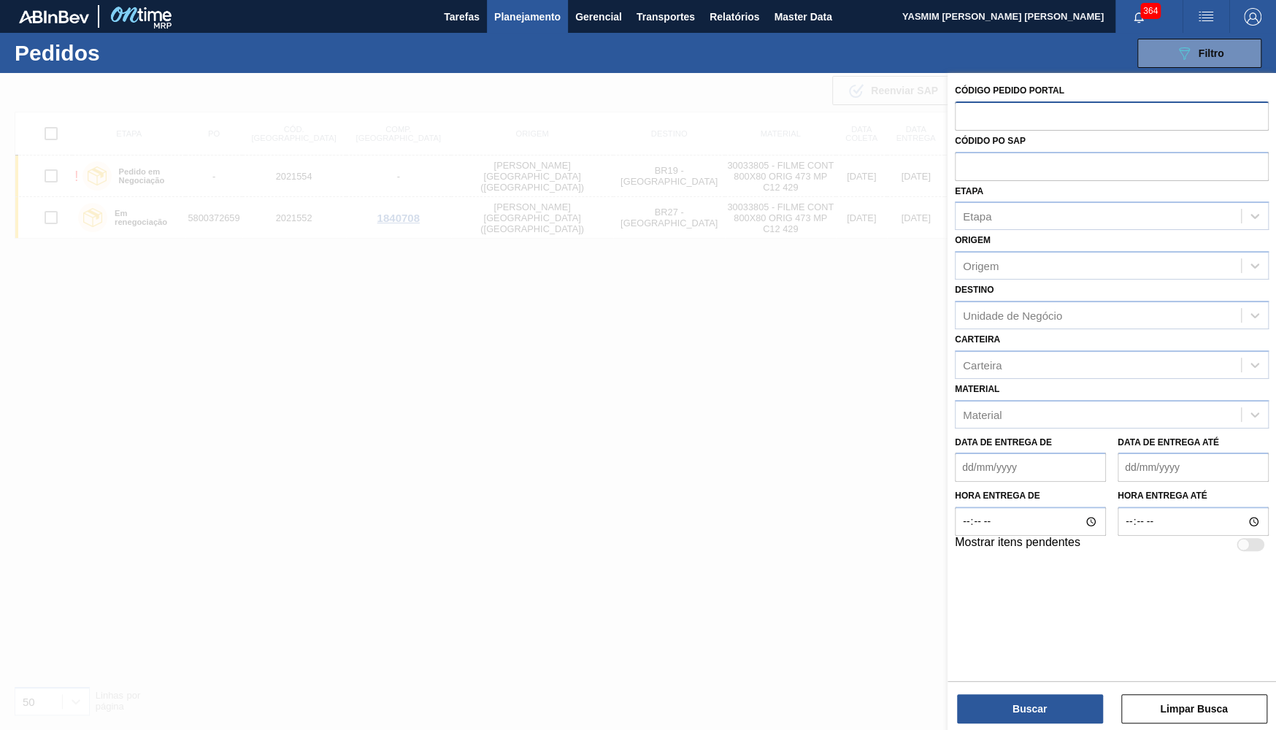
paste input "text"
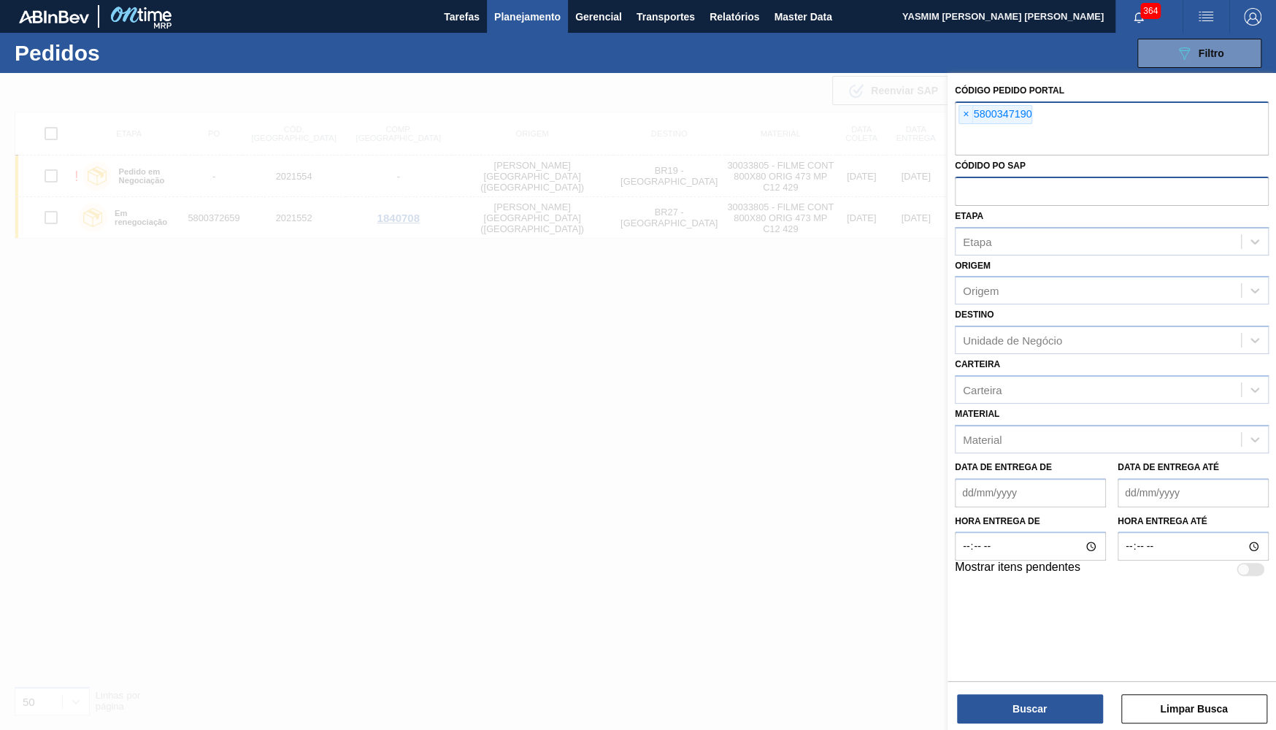
click at [994, 188] on input "text" at bounding box center [1112, 191] width 314 height 28
paste input "text"
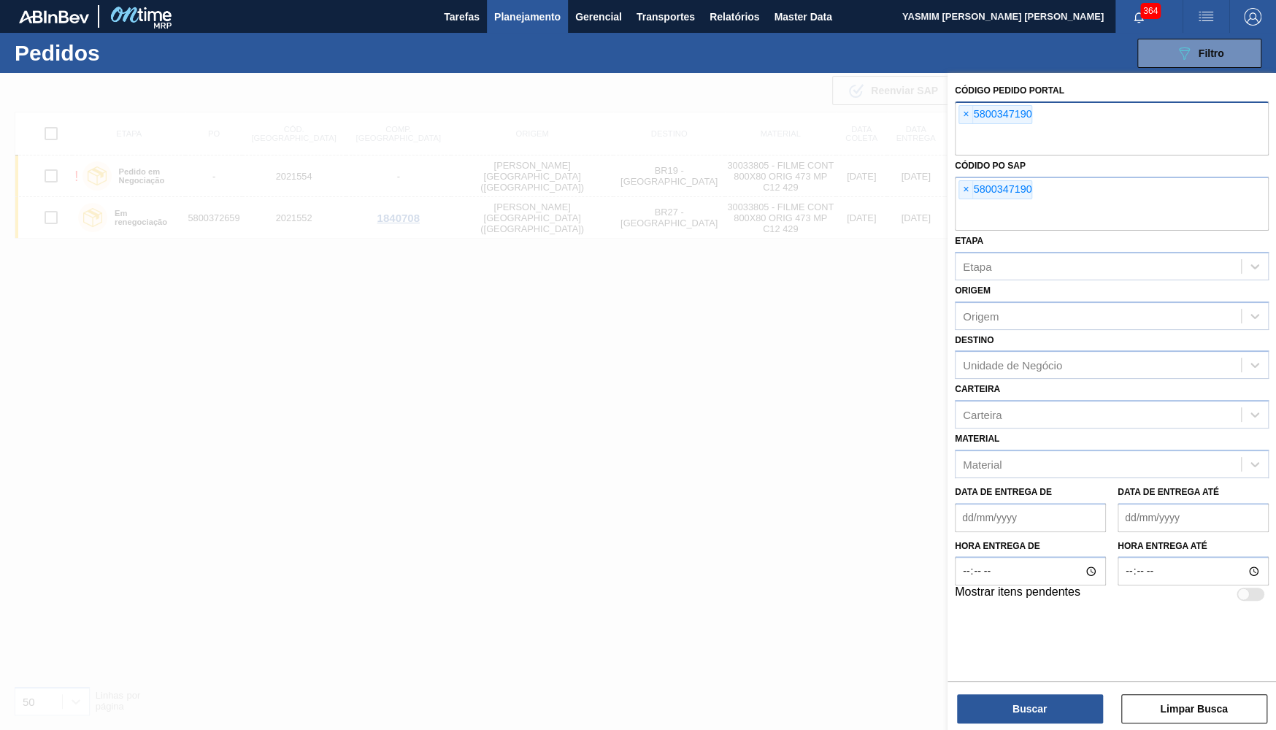
click at [965, 123] on div "× 5800347190" at bounding box center [1112, 128] width 314 height 54
click at [967, 115] on span "×" at bounding box center [966, 115] width 14 height 18
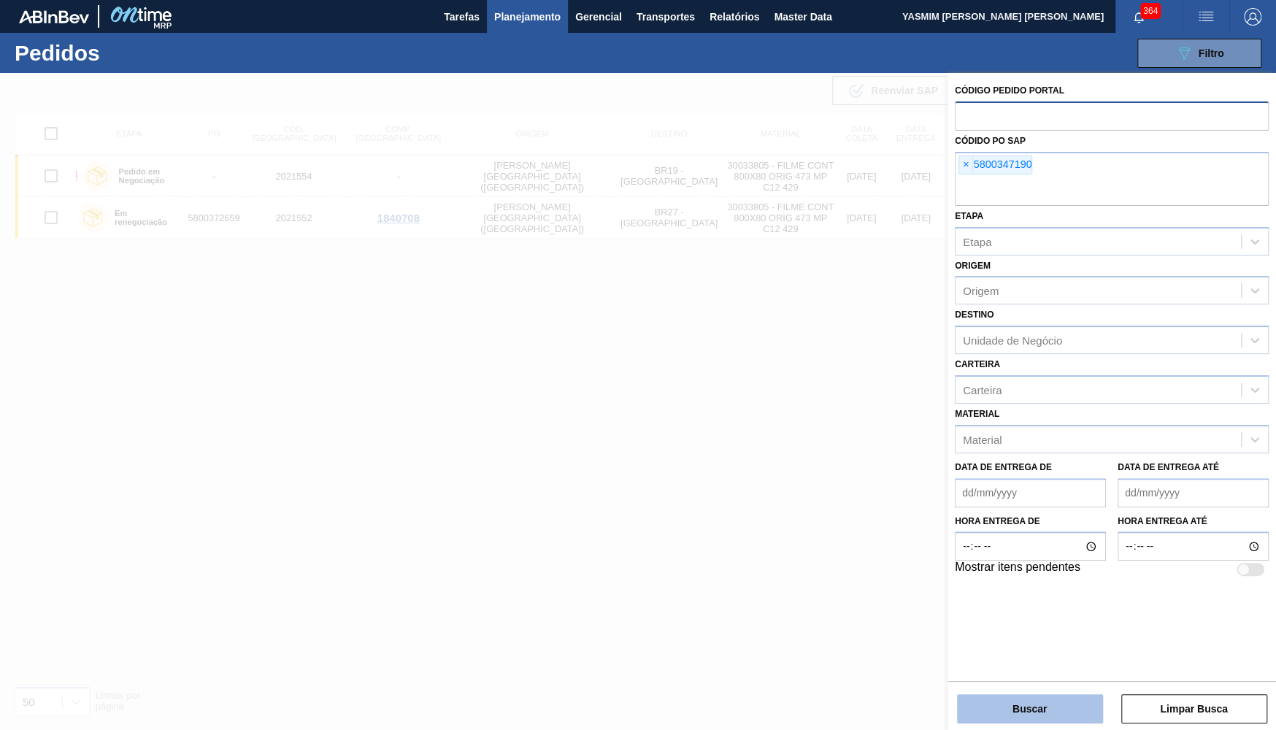
click at [1065, 702] on button "Buscar" at bounding box center [1030, 708] width 146 height 29
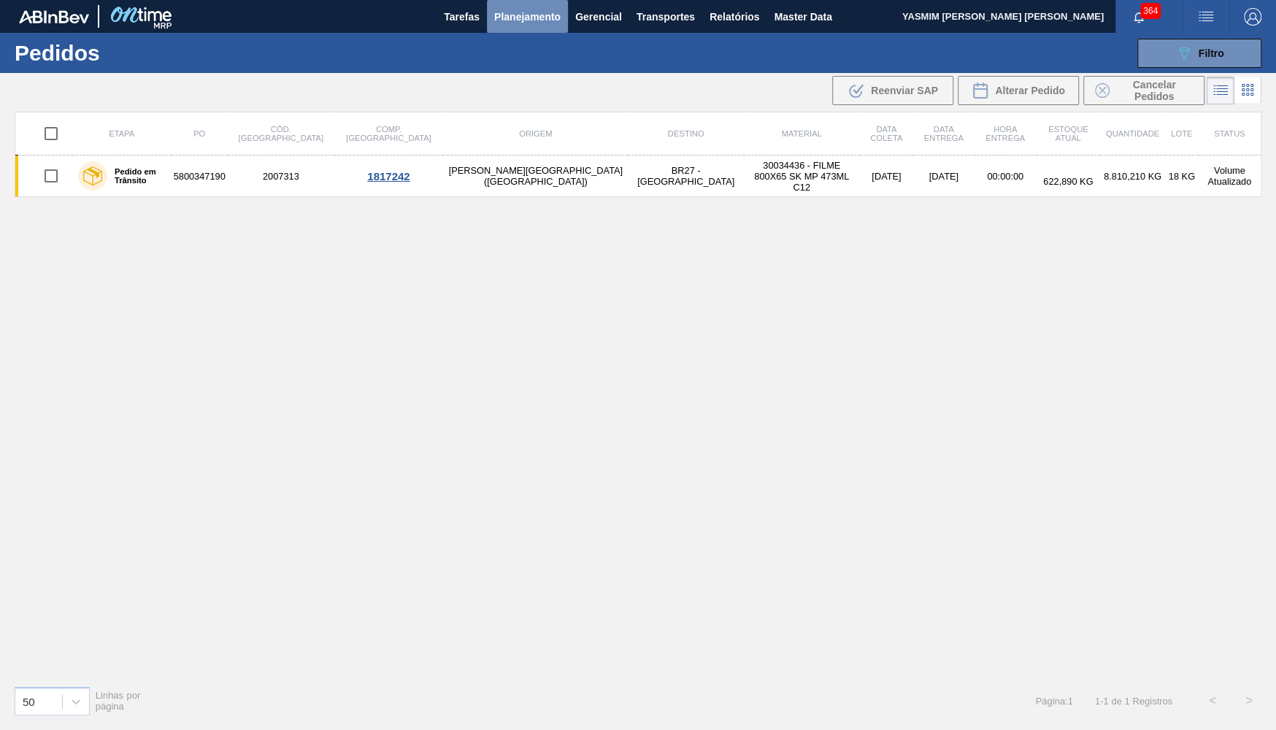
click at [536, 25] on span "Planejamento" at bounding box center [527, 17] width 66 height 18
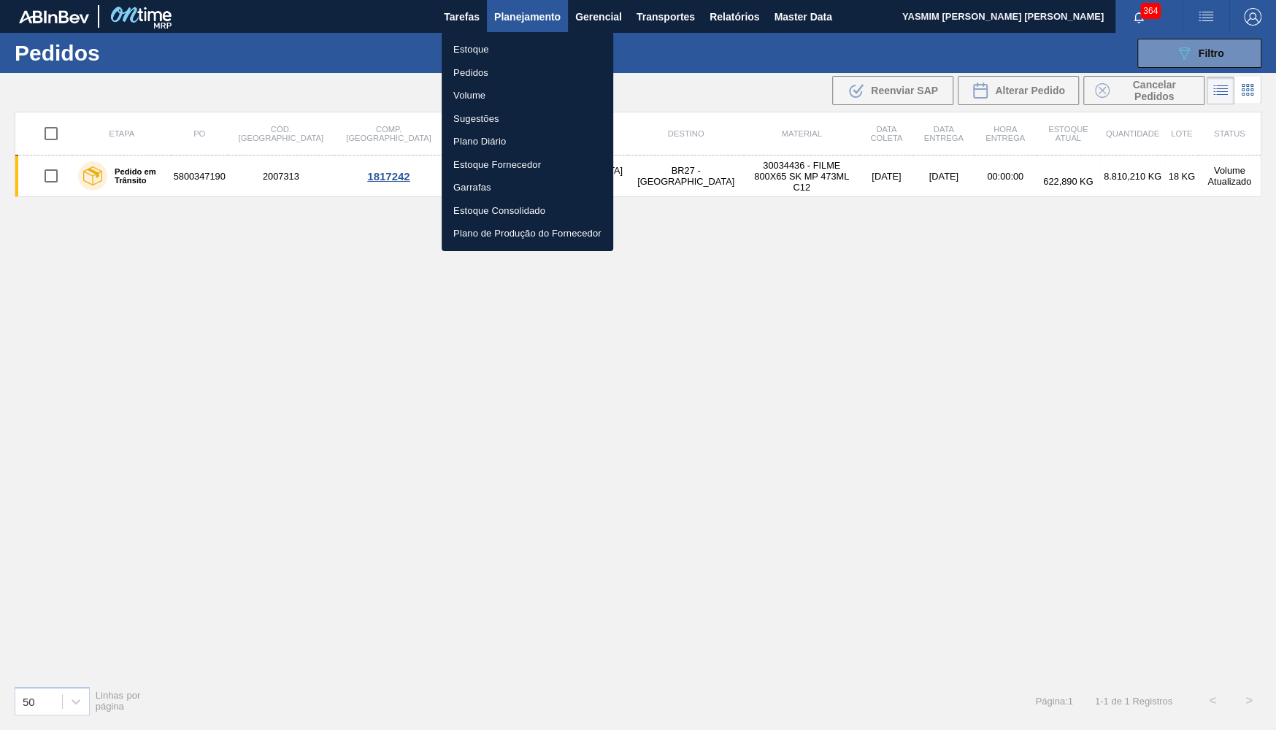
click at [503, 55] on li "Estoque" at bounding box center [528, 49] width 172 height 23
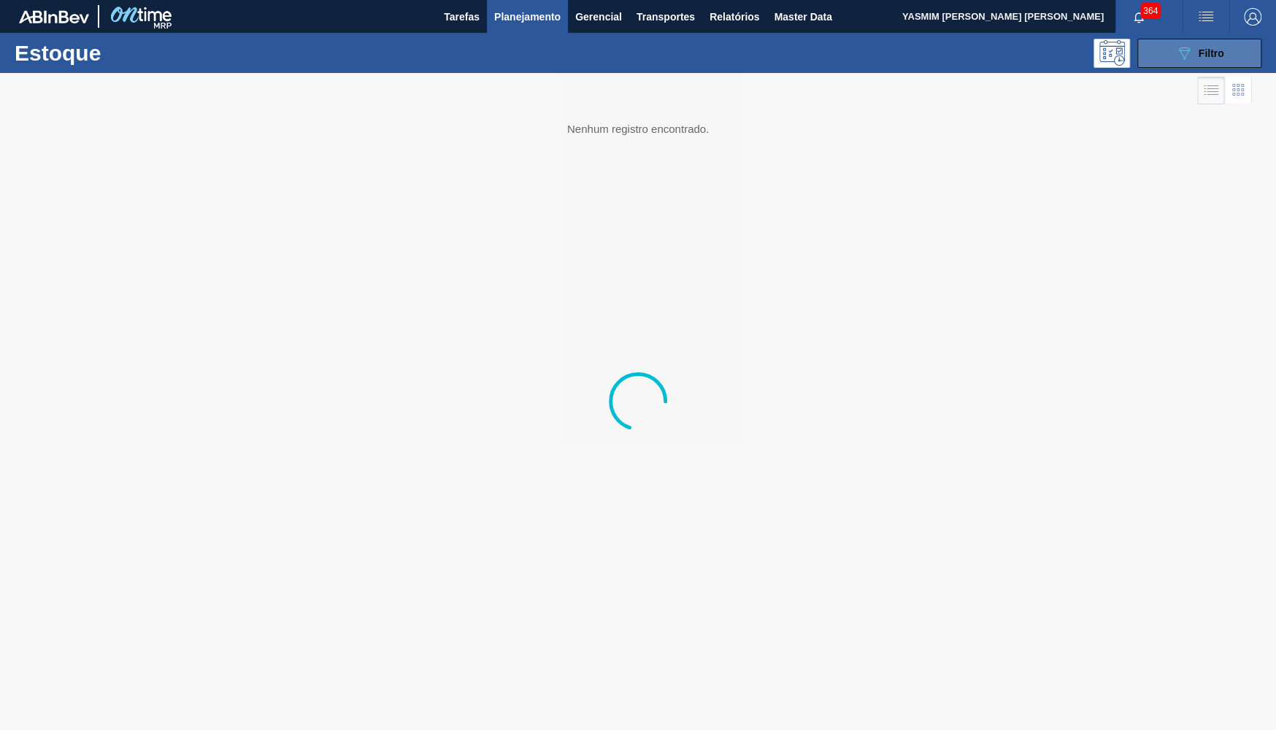
click at [1223, 58] on span "Filtro" at bounding box center [1212, 53] width 26 height 12
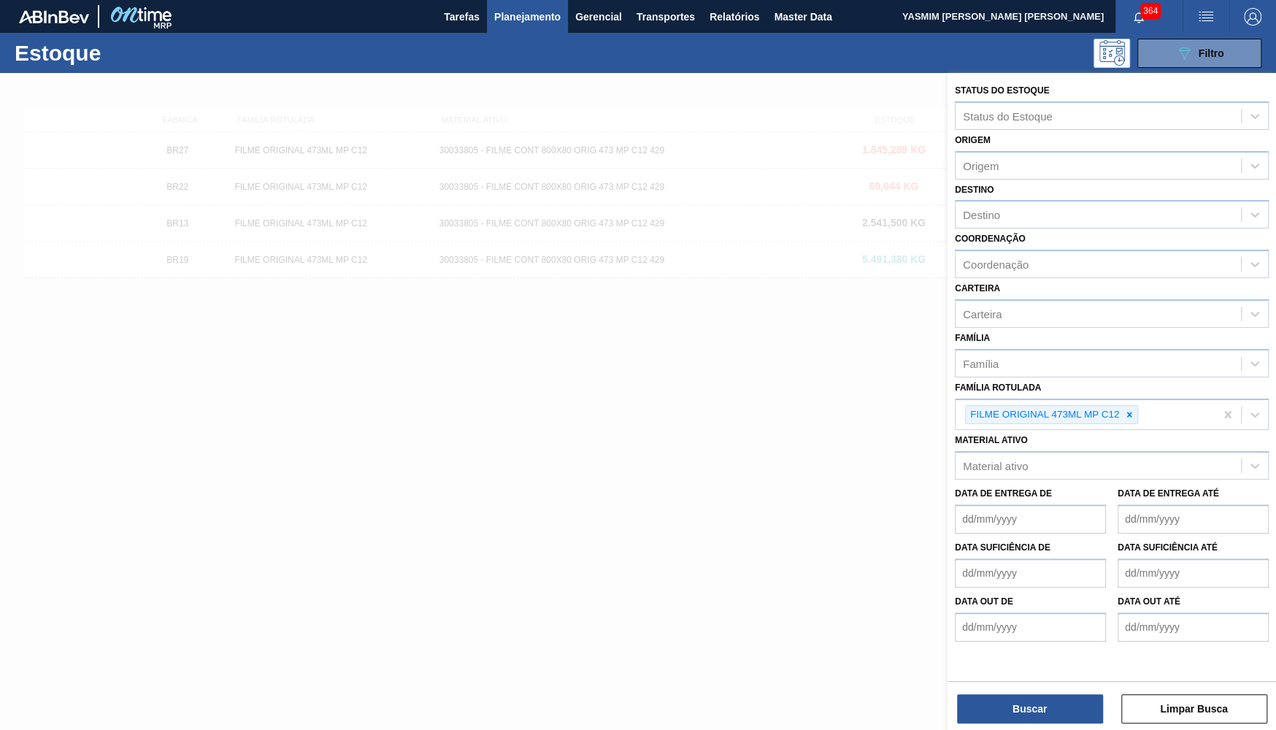
click at [1130, 430] on div "Material ativo Material ativo" at bounding box center [1112, 455] width 314 height 50
click at [1137, 406] on div at bounding box center [1129, 415] width 16 height 18
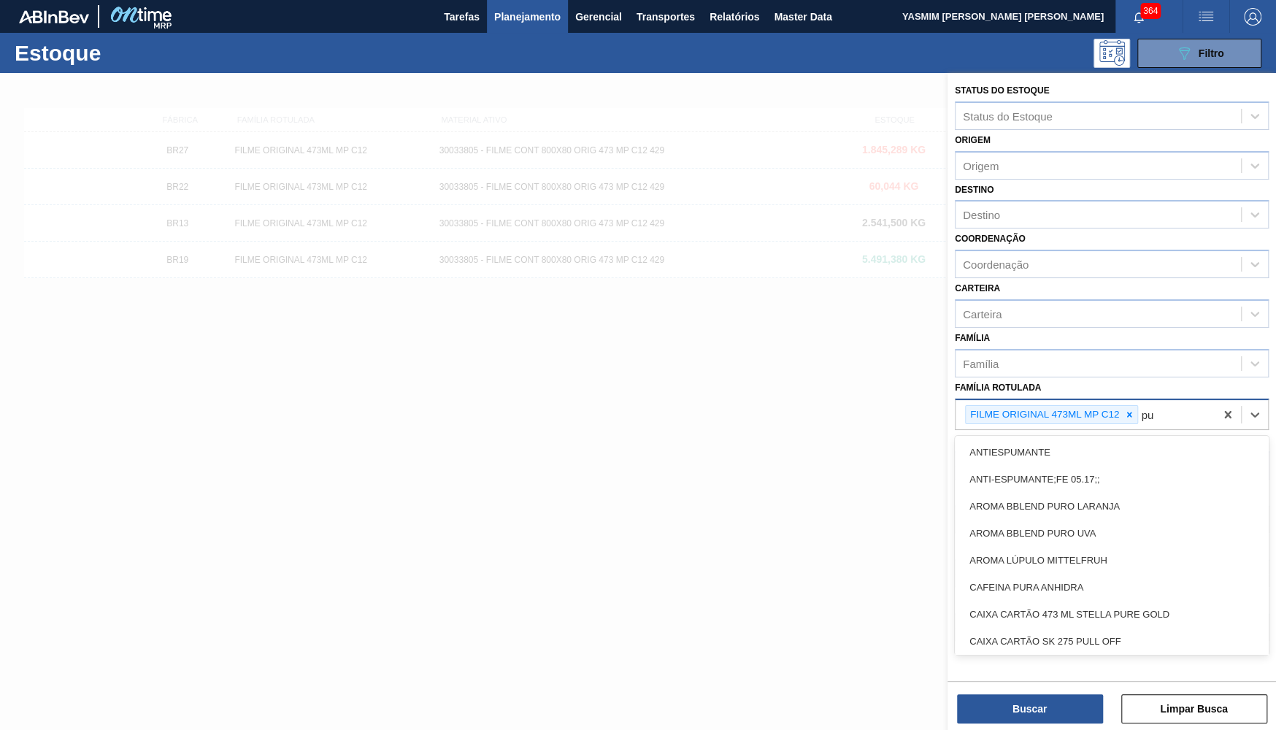
type Rotulada "p"
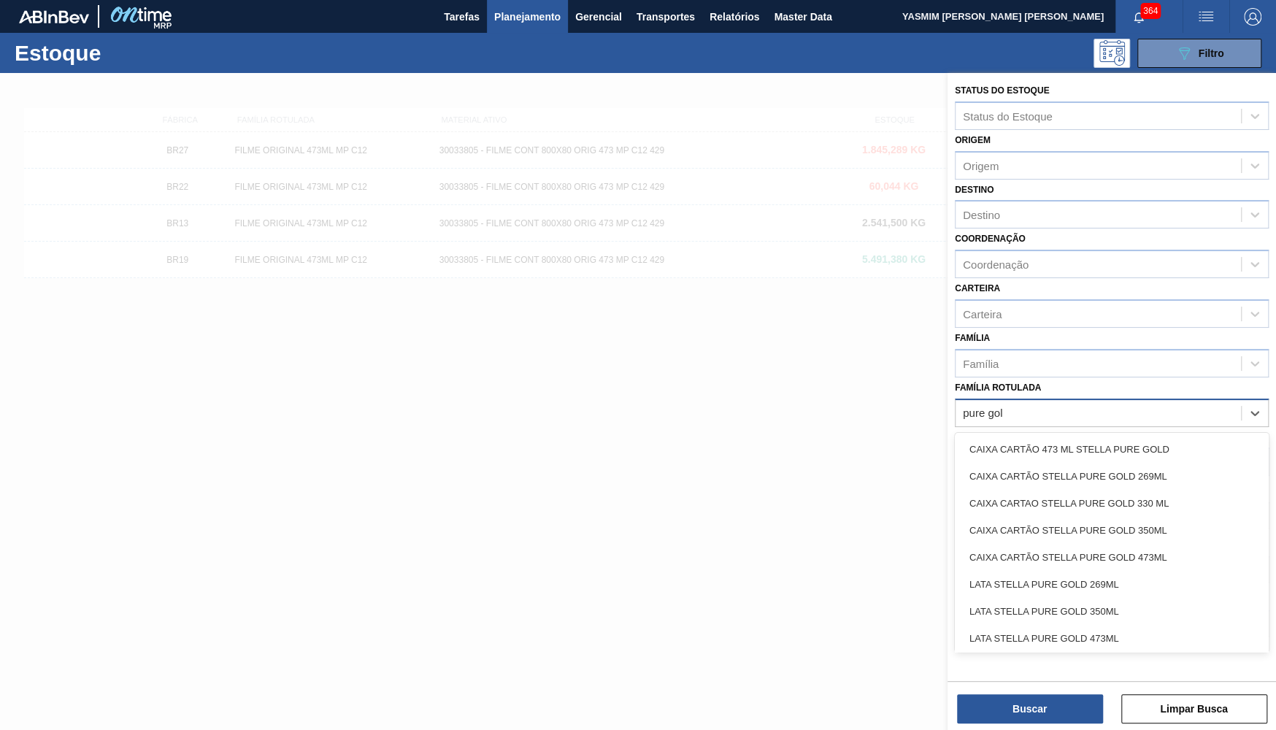
type Rotulada "pure gold"
click at [1107, 490] on div "CAIXA CARTAO STELLA PURE GOLD 330 ML" at bounding box center [1112, 503] width 314 height 27
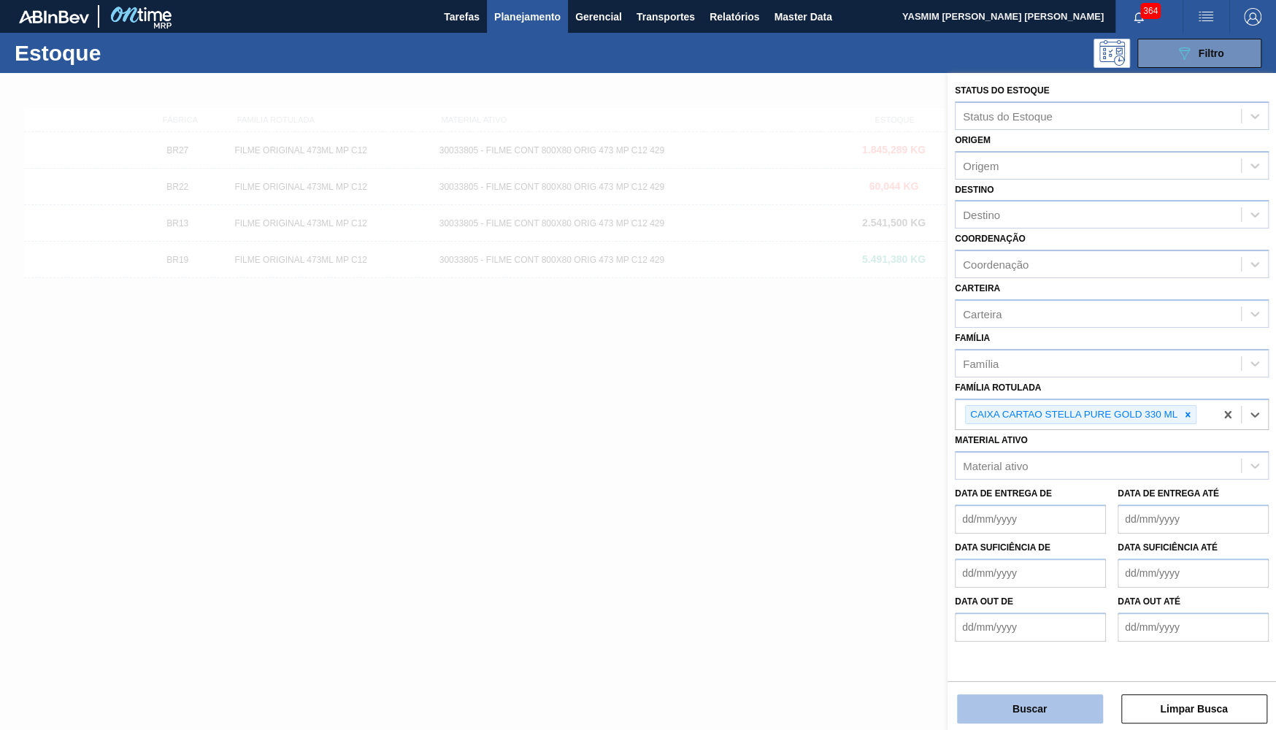
click at [1078, 715] on button "Buscar" at bounding box center [1030, 708] width 146 height 29
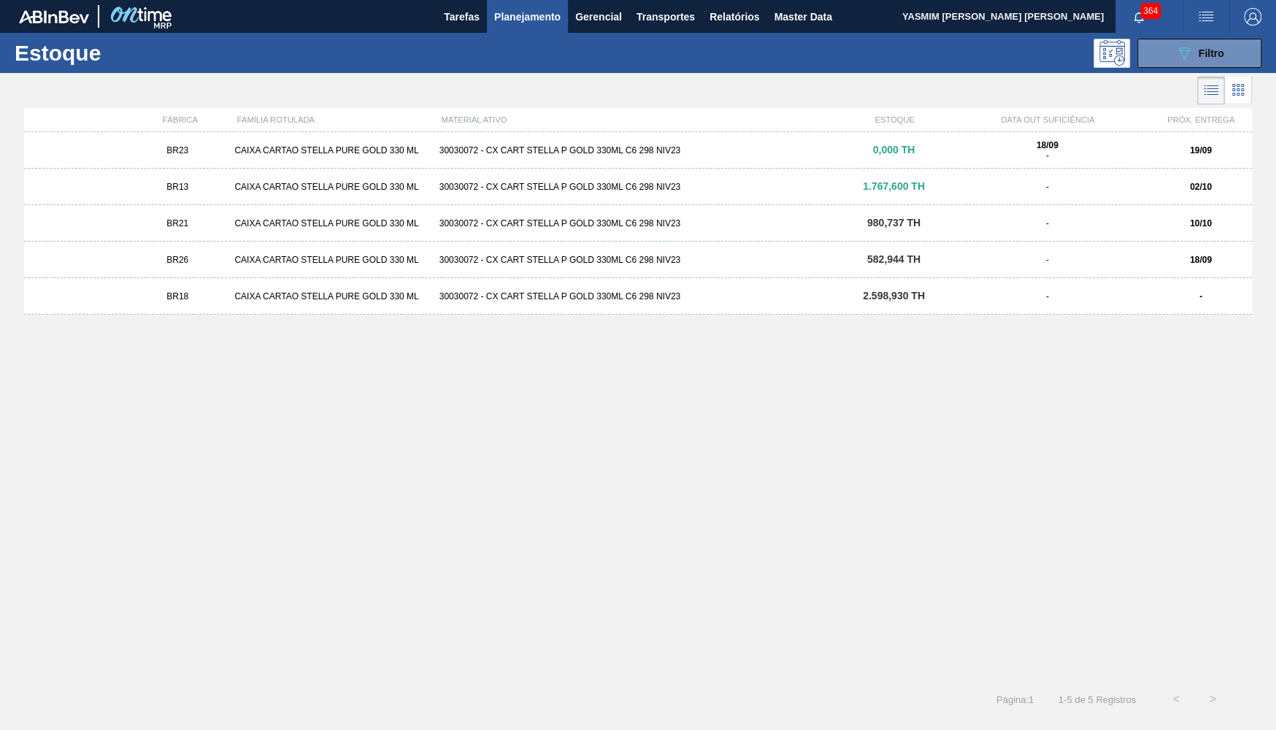
click at [175, 150] on span "BR23" at bounding box center [177, 150] width 22 height 10
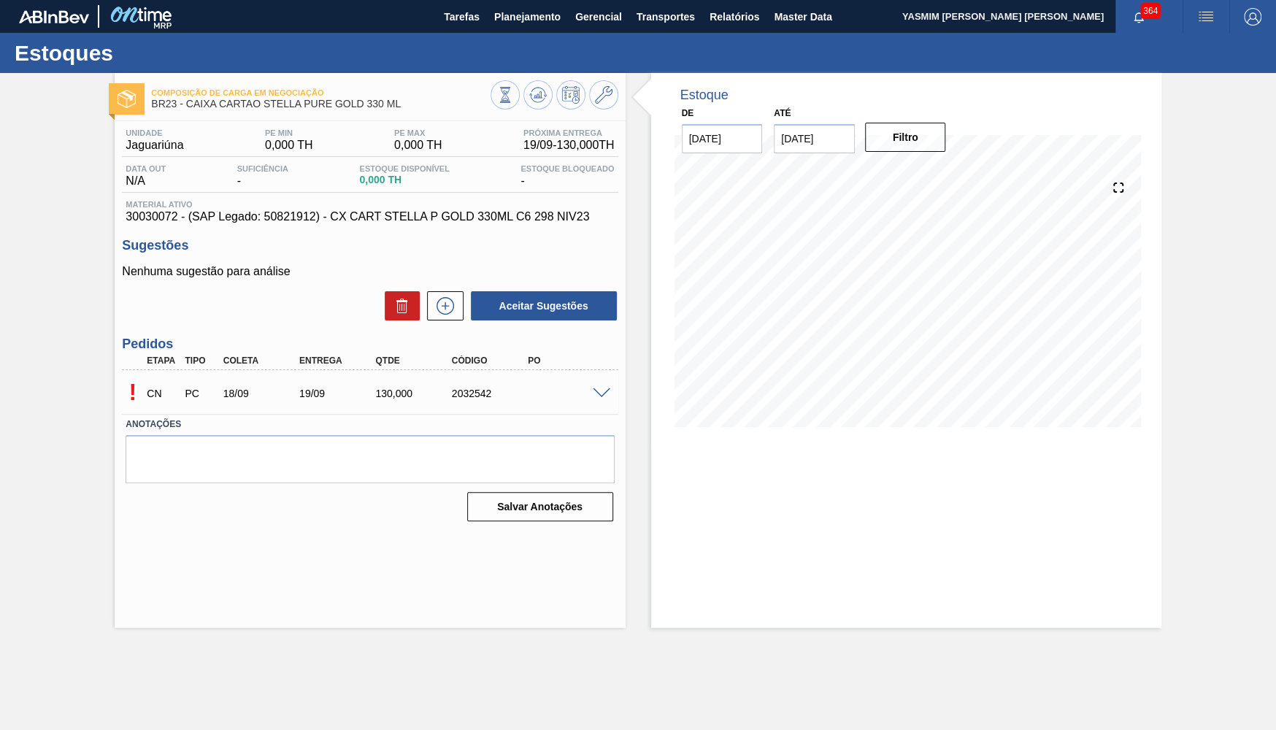
click at [599, 401] on div "! CN PC 18/09 19/09 130,000 2032542" at bounding box center [370, 392] width 496 height 37
click at [597, 392] on span at bounding box center [602, 393] width 18 height 11
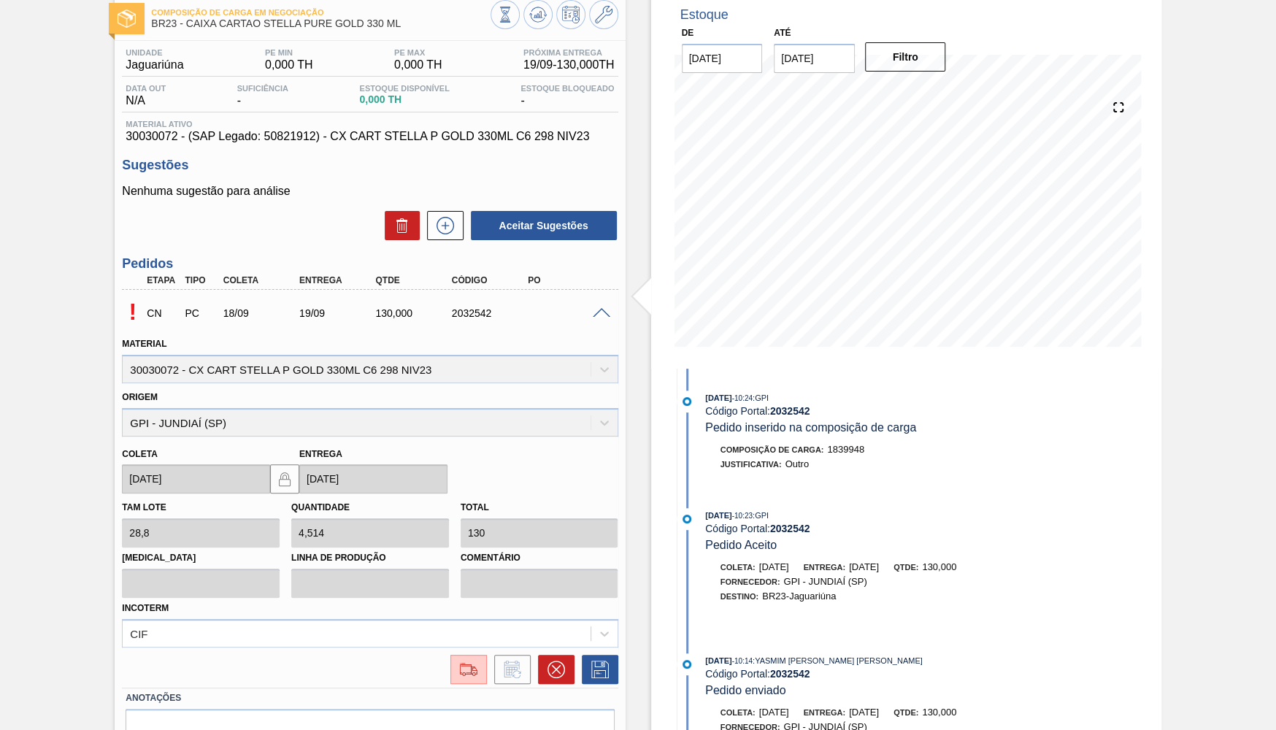
scroll to position [149, 0]
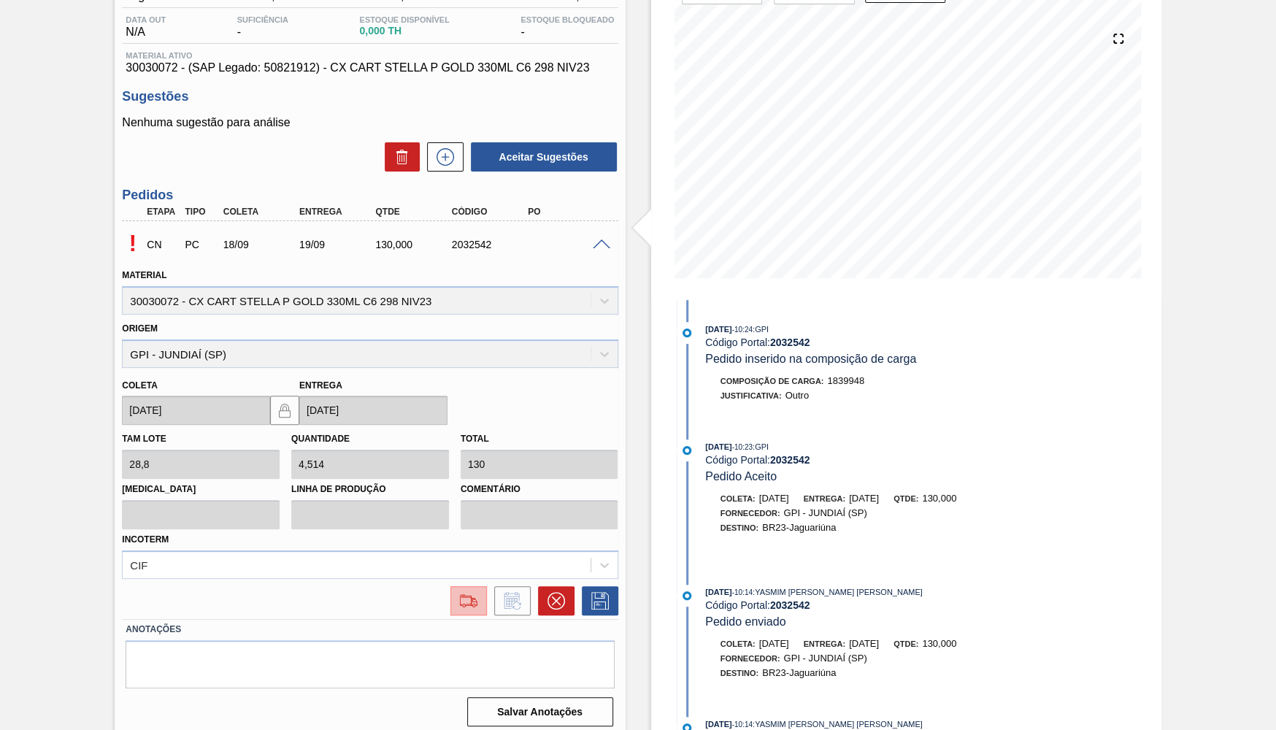
click at [478, 592] on img at bounding box center [468, 601] width 23 height 18
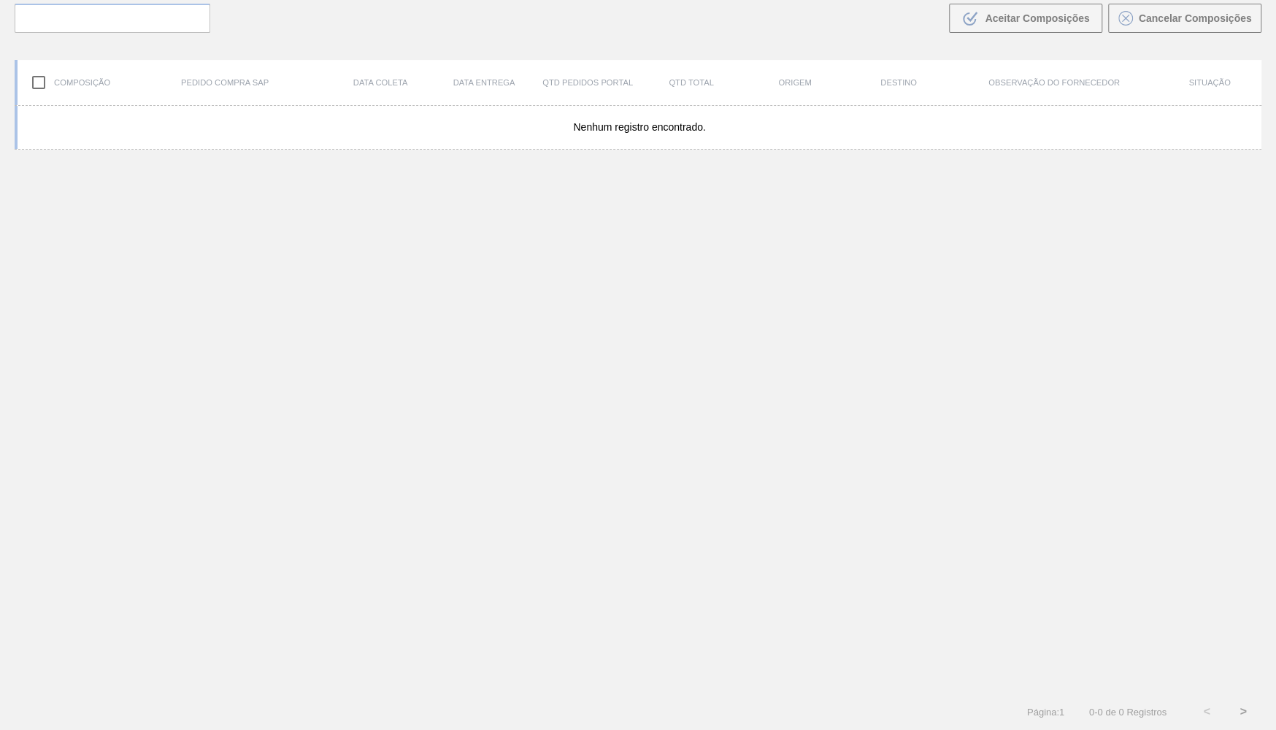
scroll to position [102, 0]
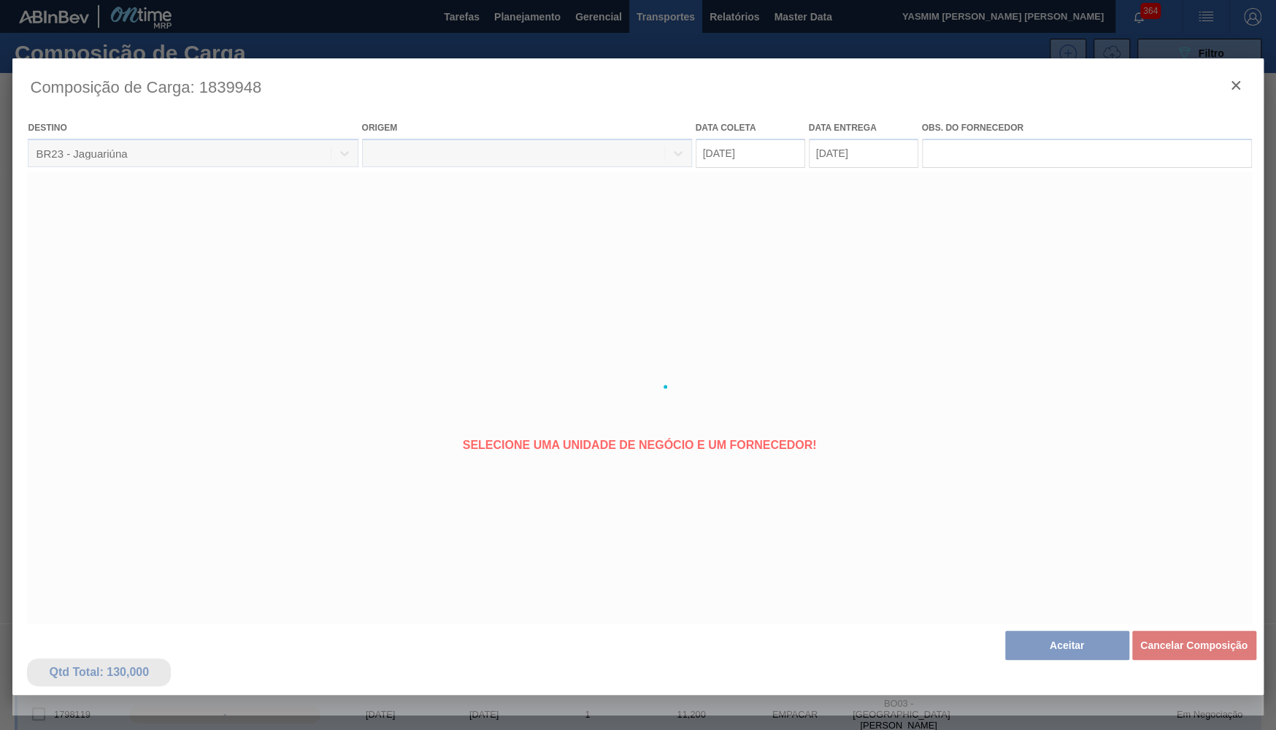
type coleta "[DATE]"
type entrega "[DATE]"
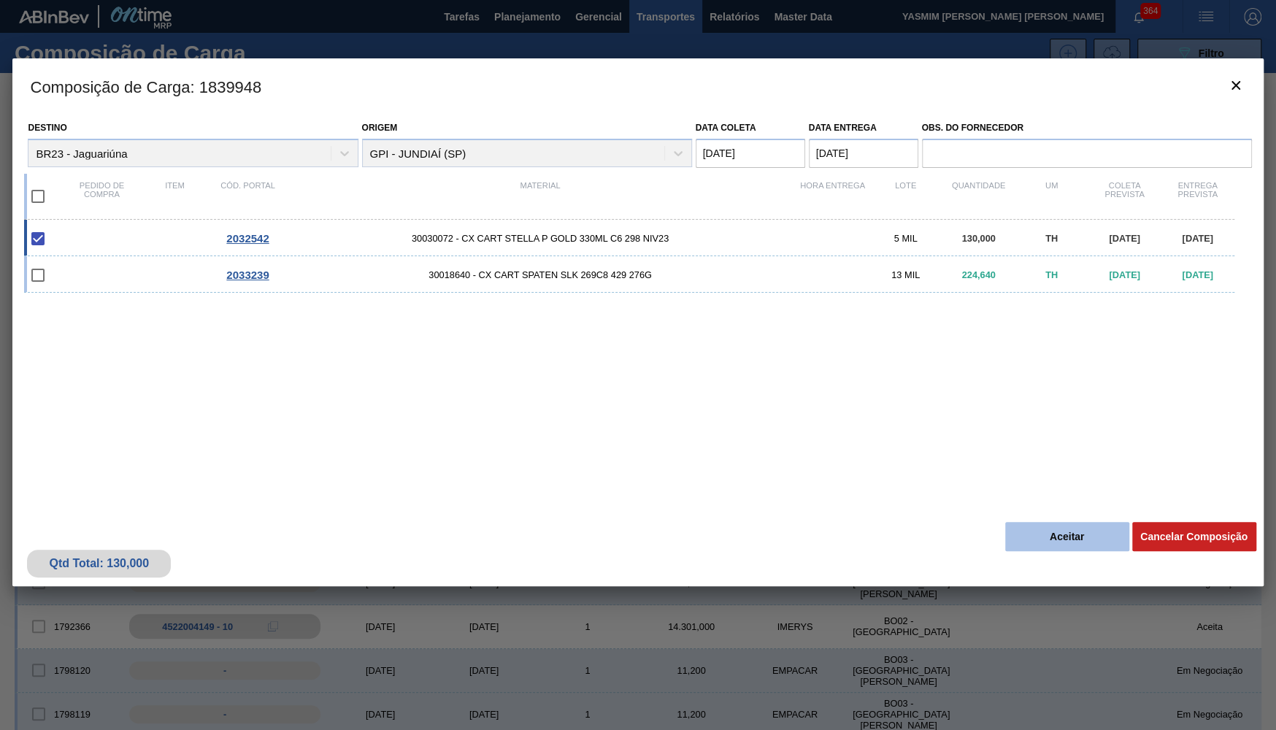
click at [1057, 541] on button "Aceitar" at bounding box center [1067, 536] width 124 height 29
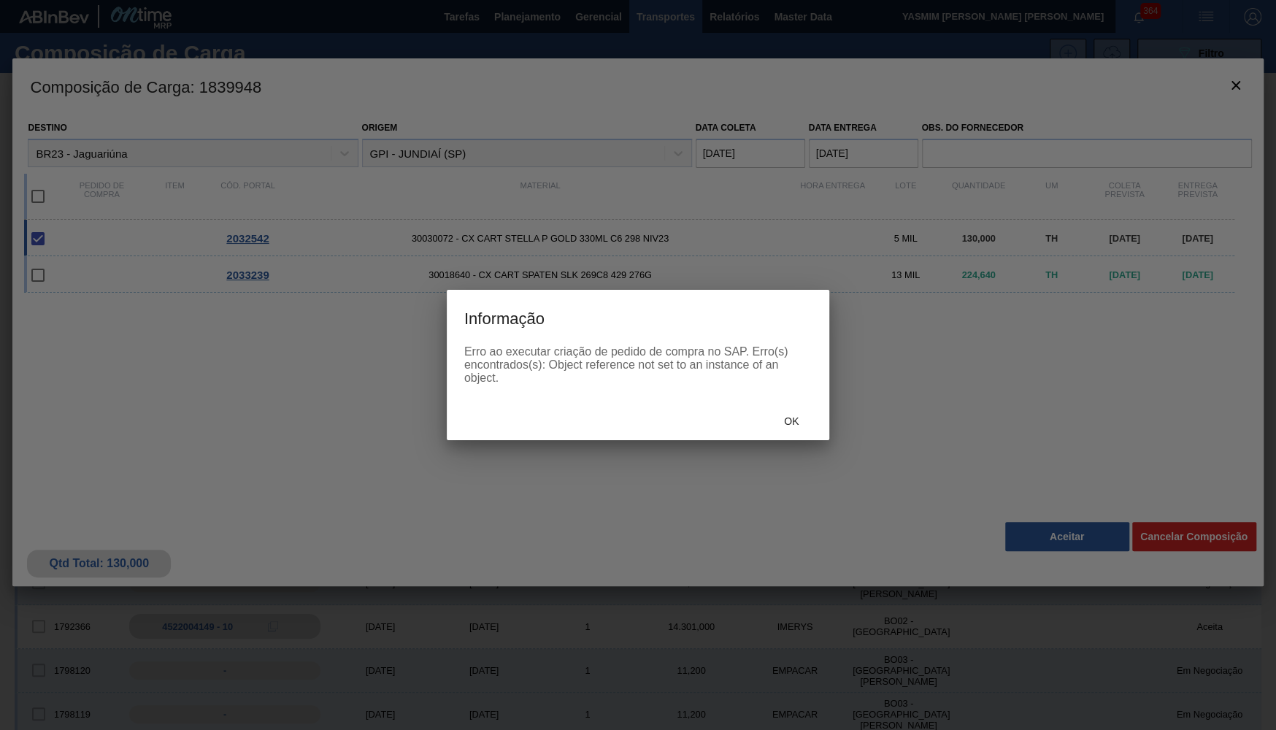
click at [775, 445] on div at bounding box center [638, 365] width 1276 height 730
click at [776, 440] on div "Ok" at bounding box center [638, 421] width 383 height 38
click at [781, 423] on span "Ok" at bounding box center [791, 421] width 38 height 12
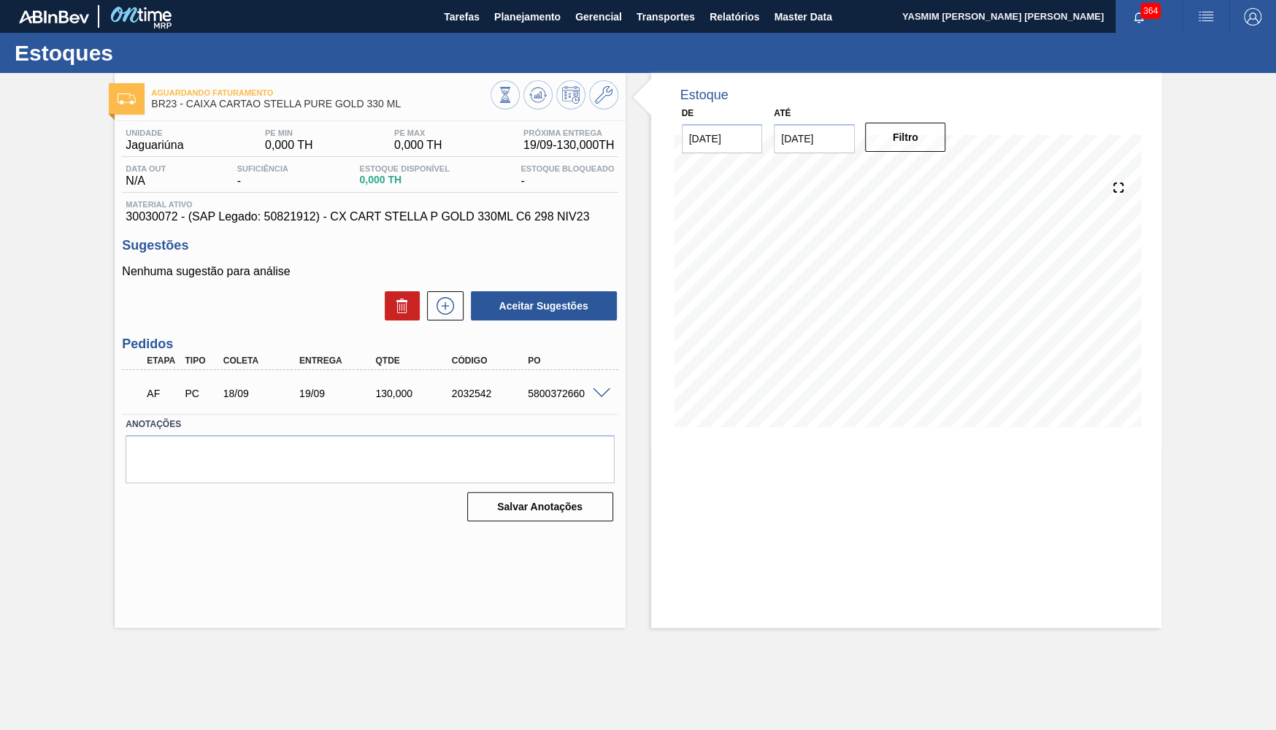
click at [599, 393] on span at bounding box center [602, 393] width 18 height 11
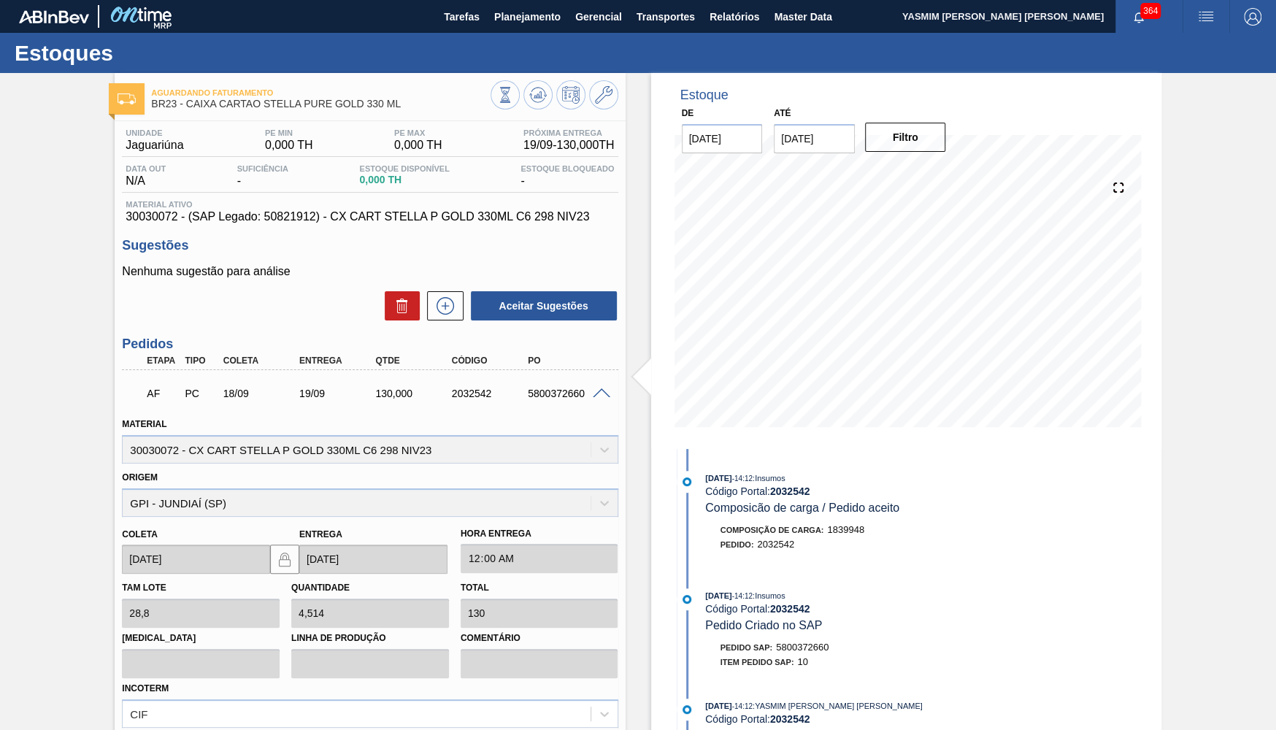
click at [602, 398] on span at bounding box center [602, 393] width 18 height 11
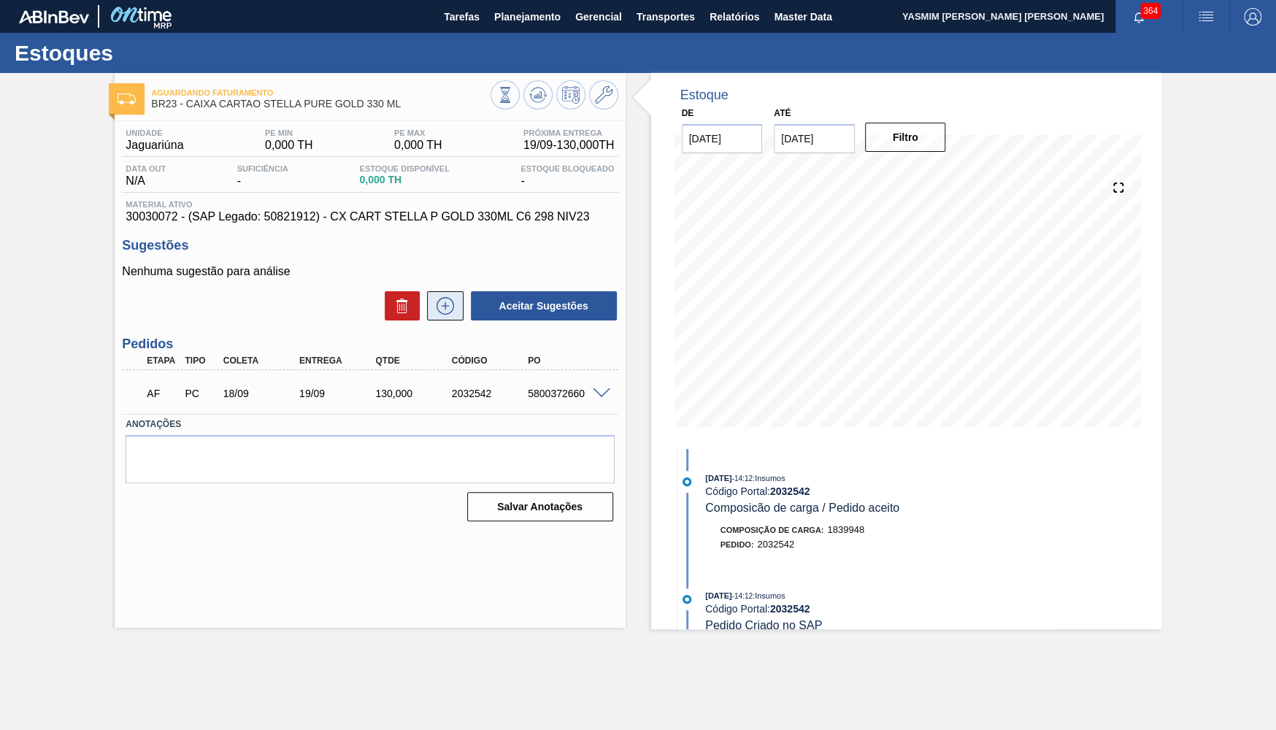
click at [453, 311] on icon at bounding box center [445, 306] width 23 height 18
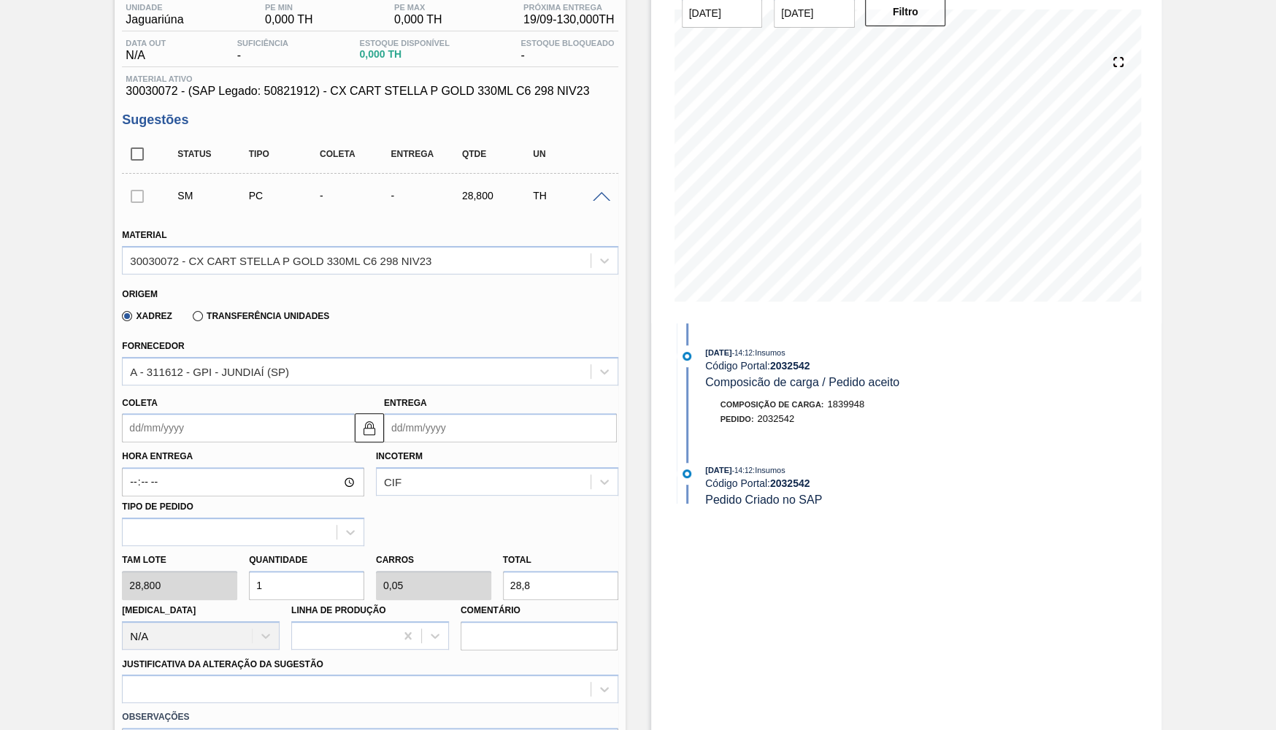
scroll to position [142, 0]
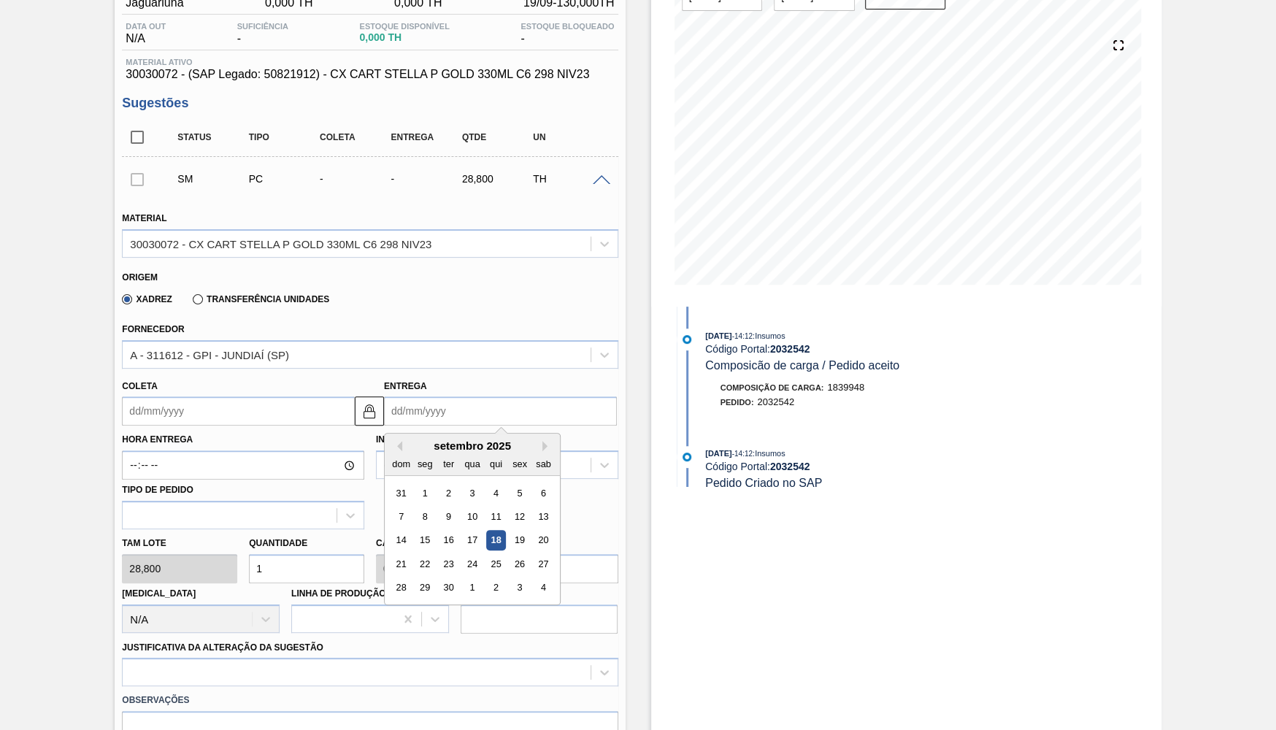
click at [466, 415] on input "Entrega" at bounding box center [500, 410] width 233 height 29
click at [514, 531] on div "19" at bounding box center [520, 541] width 20 height 20
type input "[DATE]"
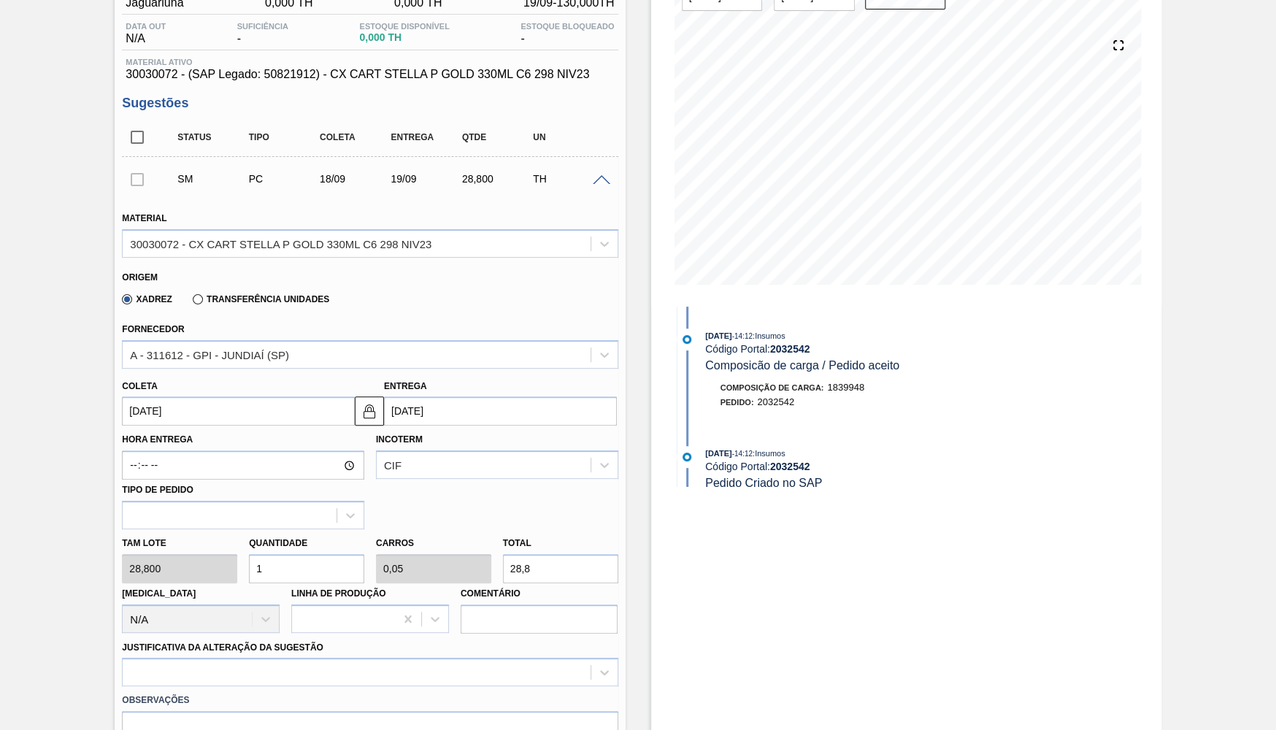
scroll to position [213, 0]
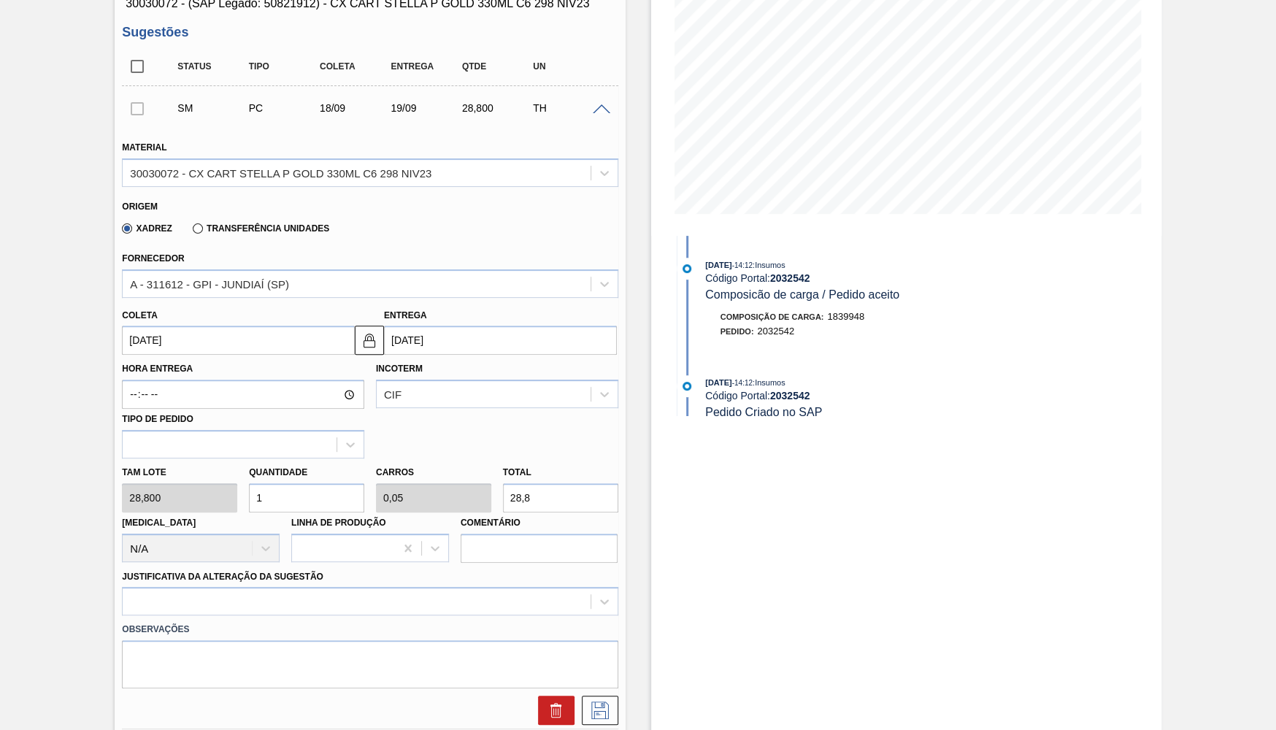
drag, startPoint x: 237, startPoint y: 245, endPoint x: 229, endPoint y: 221, distance: 26.1
click at [237, 245] on div "Fornecedor A - 311612 - GPI - JUNDIAÍ ([GEOGRAPHIC_DATA])" at bounding box center [369, 271] width 507 height 53
click at [229, 221] on div "Transferência Unidades" at bounding box center [258, 227] width 142 height 13
click at [231, 221] on div "Transferência Unidades" at bounding box center [258, 227] width 142 height 13
drag, startPoint x: 240, startPoint y: 225, endPoint x: 248, endPoint y: 228, distance: 8.5
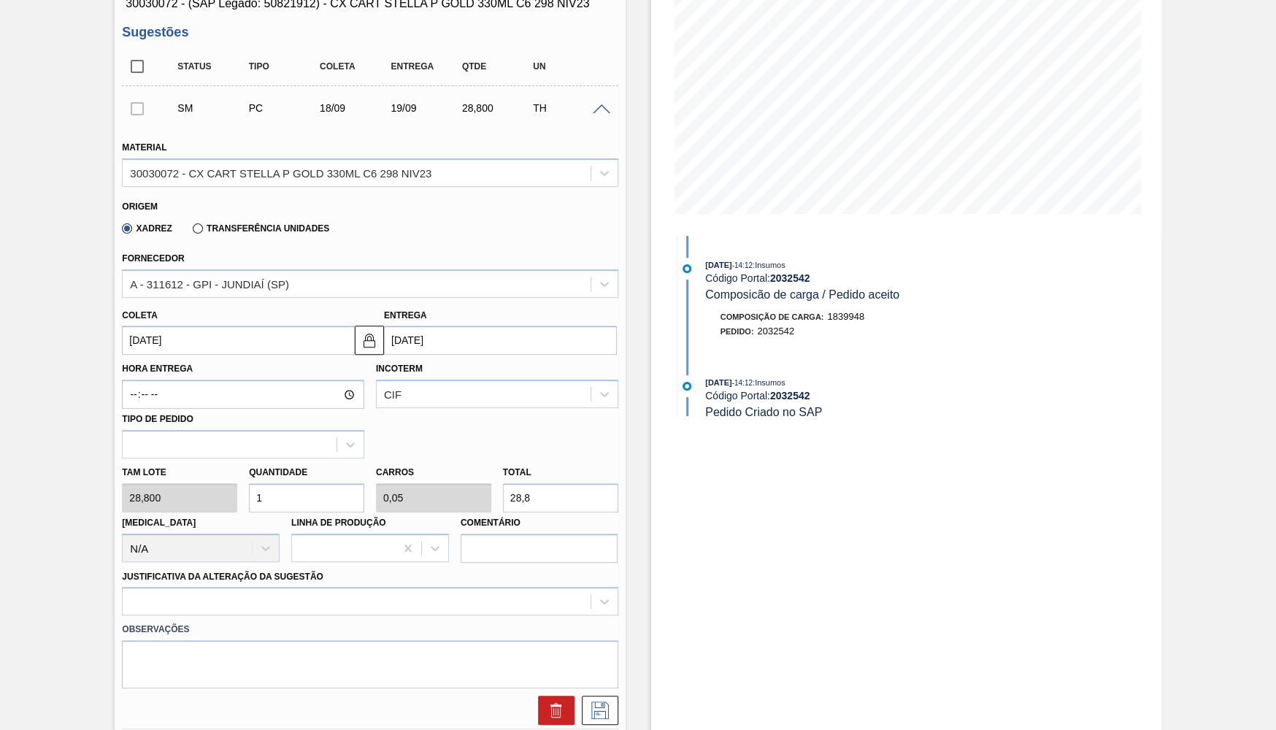
click at [241, 225] on label "Transferência Unidades" at bounding box center [261, 228] width 137 height 10
click at [251, 231] on label "Transferência Unidades" at bounding box center [261, 228] width 137 height 10
click at [191, 231] on input "Transferência Unidades" at bounding box center [191, 231] width 0 height 0
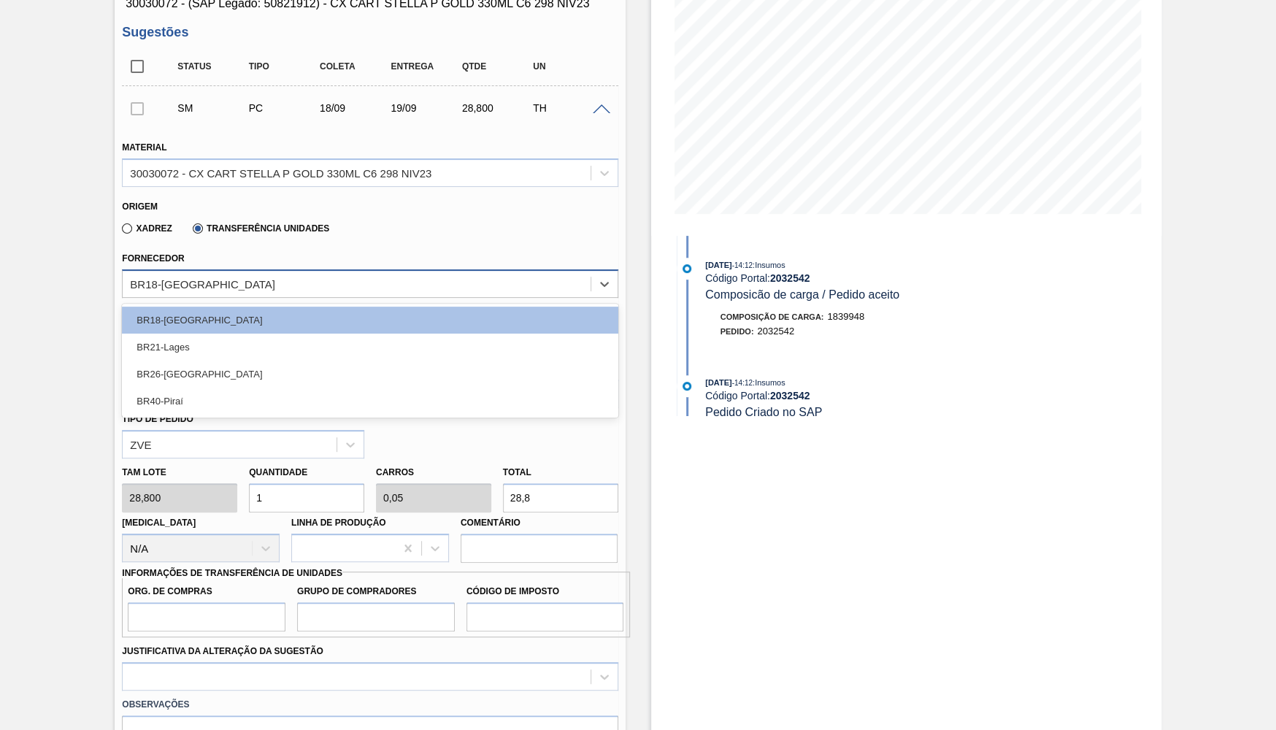
click at [191, 281] on div "BR18-[GEOGRAPHIC_DATA]" at bounding box center [202, 283] width 145 height 12
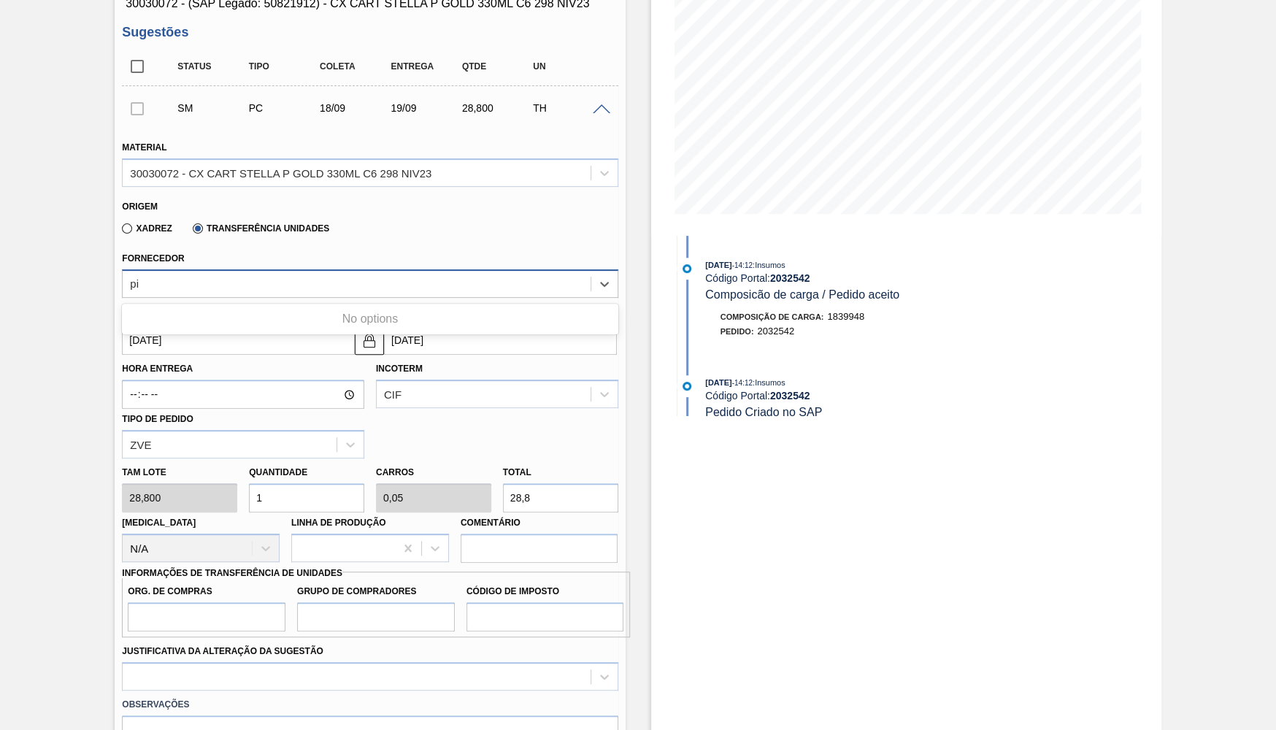
type input "pir"
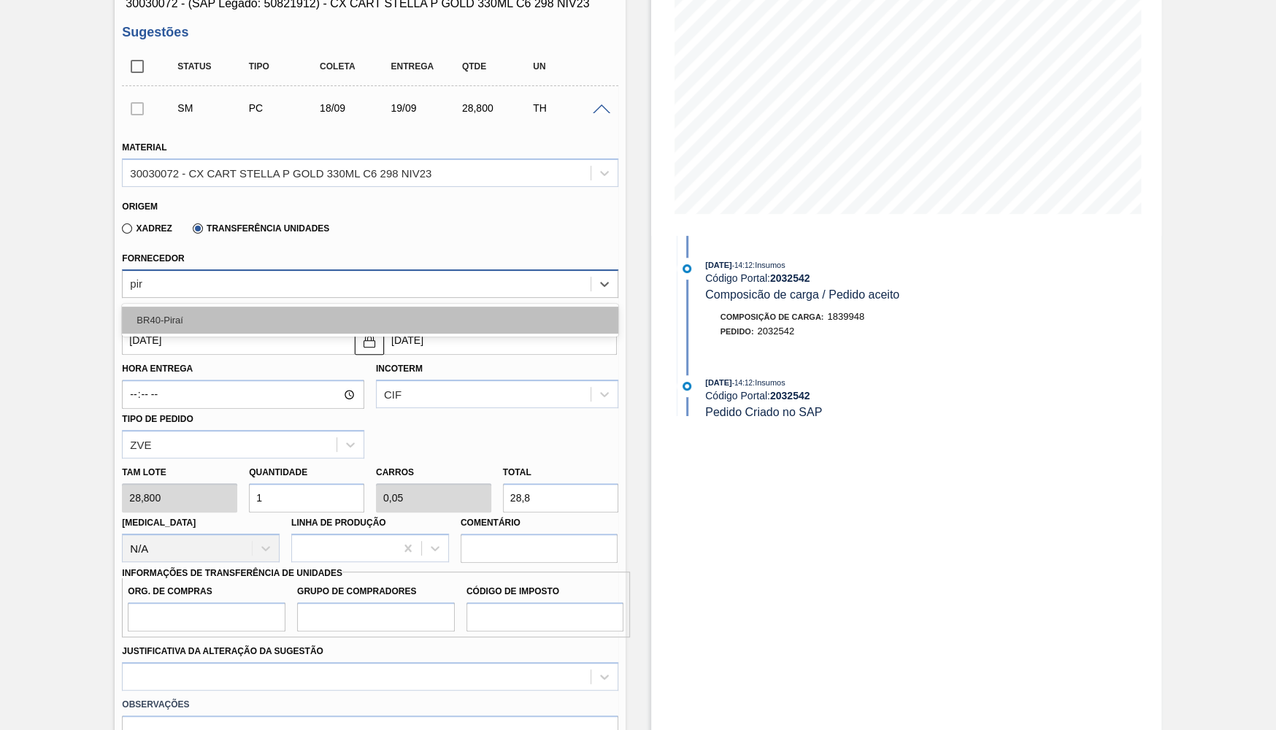
click at [162, 326] on div "BR40-Piraí" at bounding box center [370, 320] width 496 height 27
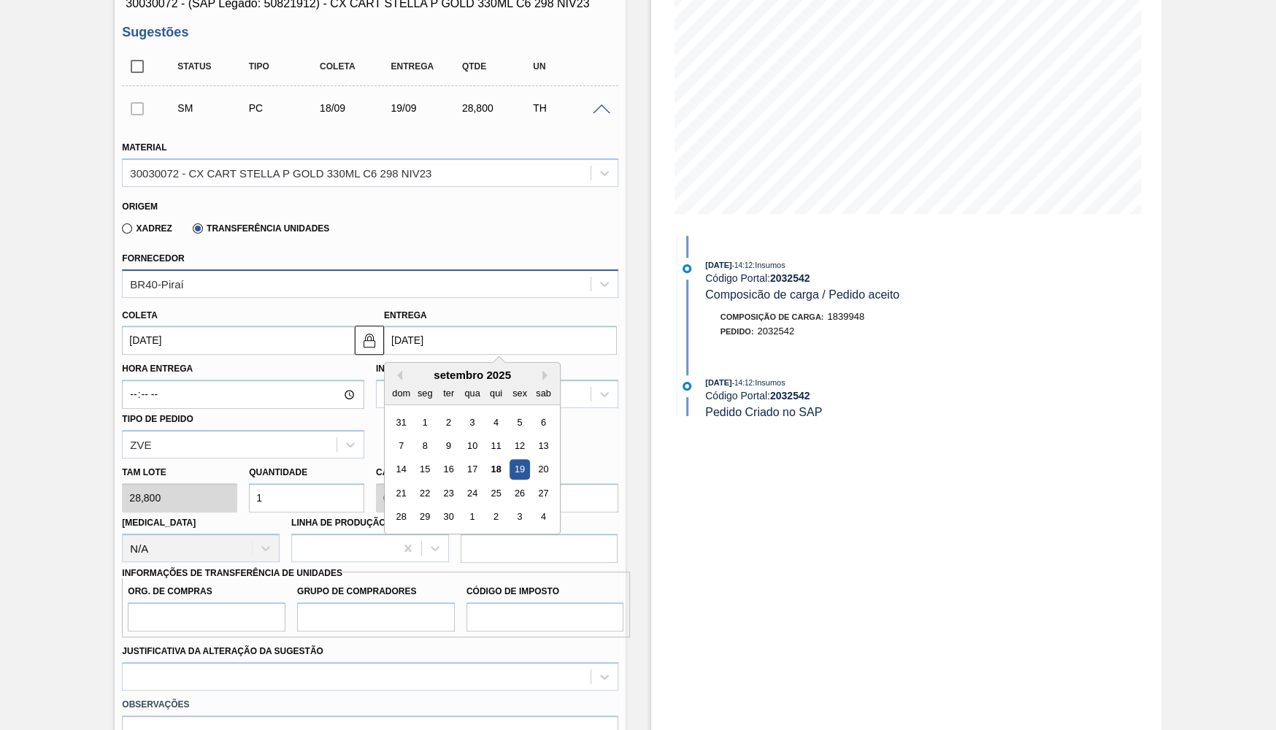
click at [425, 326] on input "[DATE]" at bounding box center [500, 340] width 233 height 29
click at [254, 415] on div "Tipo de pedido ZVE" at bounding box center [243, 434] width 242 height 50
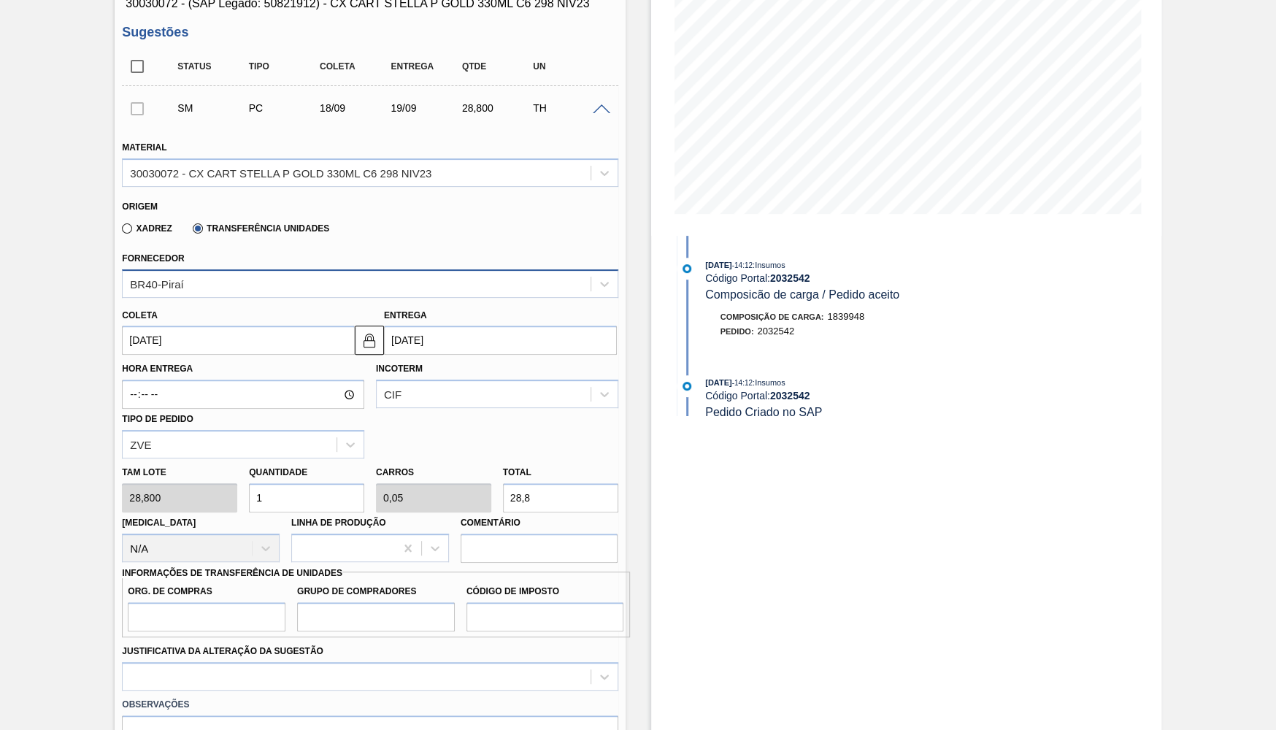
drag, startPoint x: 462, startPoint y: 481, endPoint x: 330, endPoint y: 464, distance: 133.2
click at [503, 483] on input "28,8" at bounding box center [560, 497] width 115 height 29
type input "0,035"
type input "0,002"
type input "1"
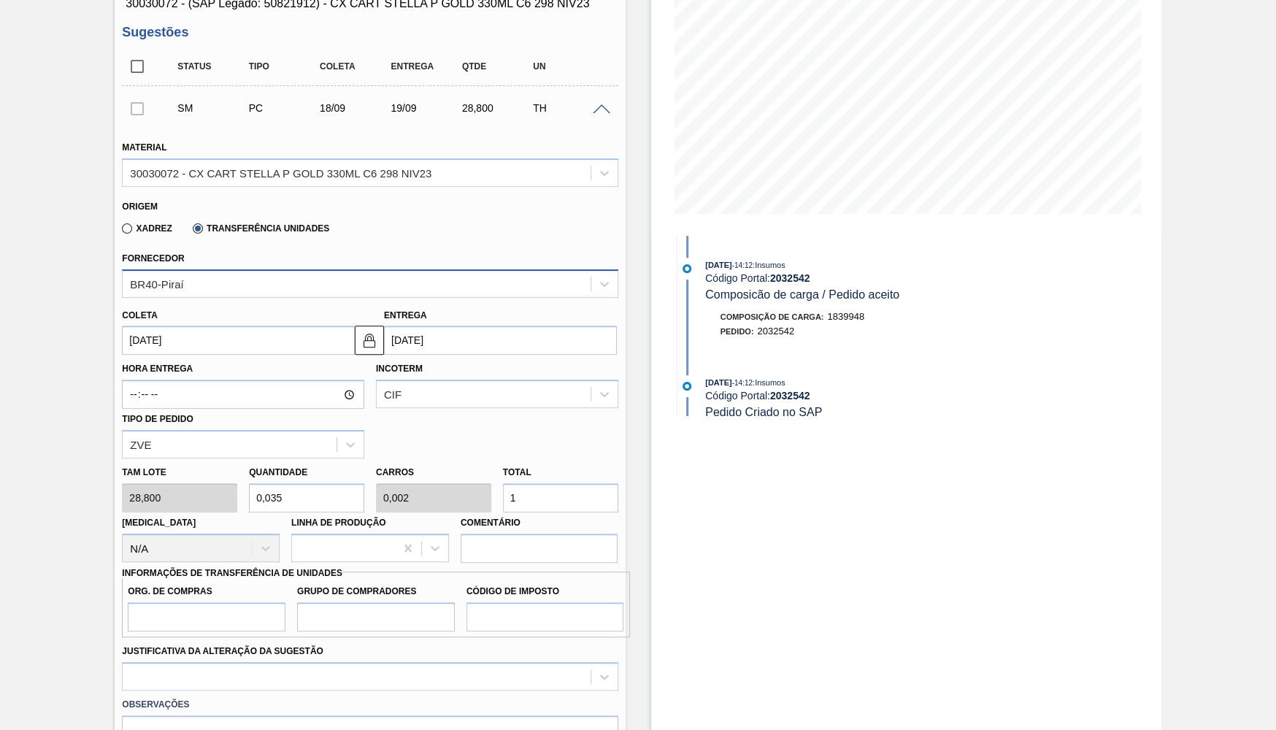
type input "0,451"
type input "0,023"
type input "13"
type input "4,514"
type input "0,226"
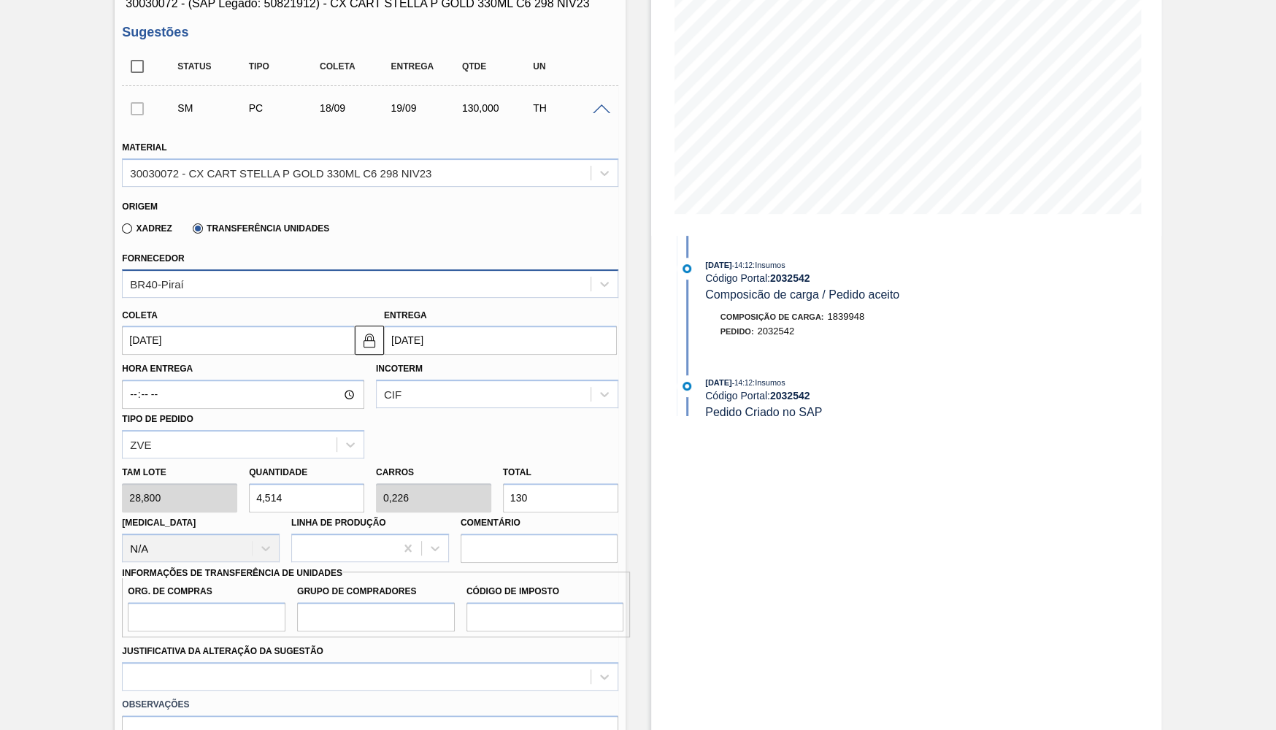
type input "130"
click at [219, 618] on input "Org. de Compras" at bounding box center [207, 616] width 158 height 29
type input "BR00"
type input "B02"
type input "IZ"
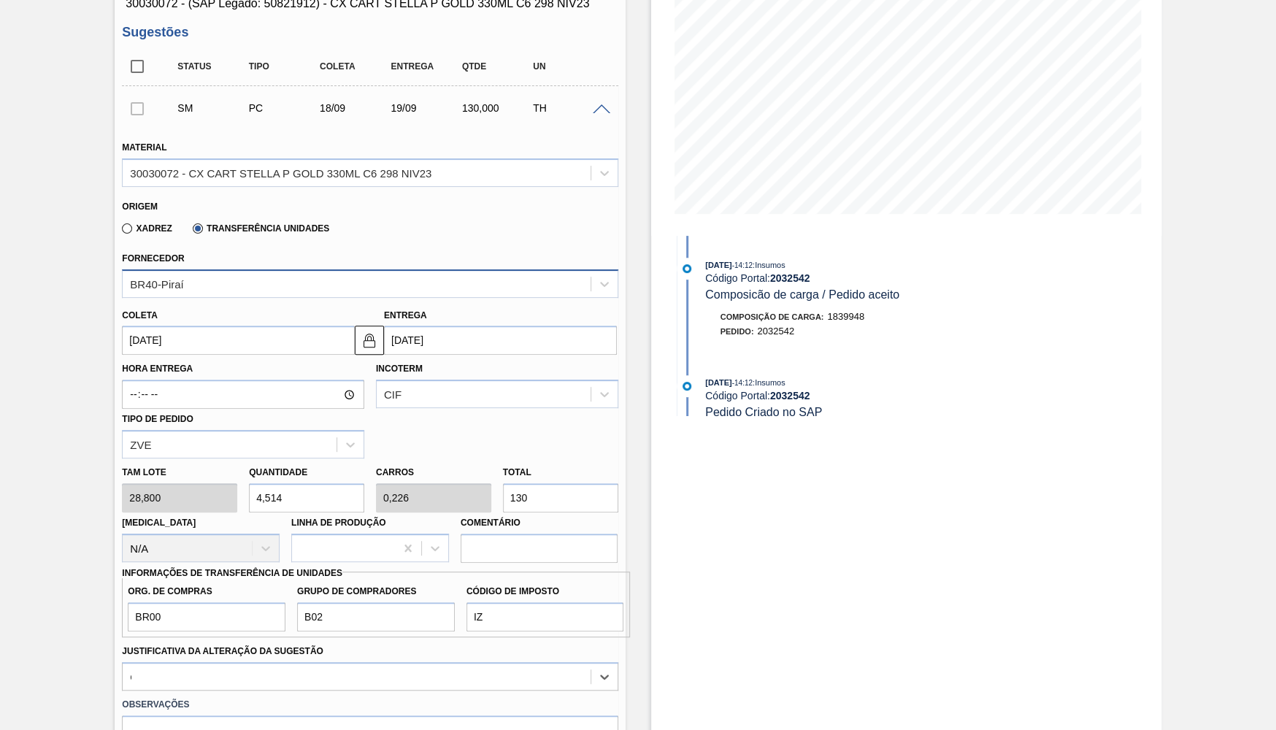
type Sugestão "ou"
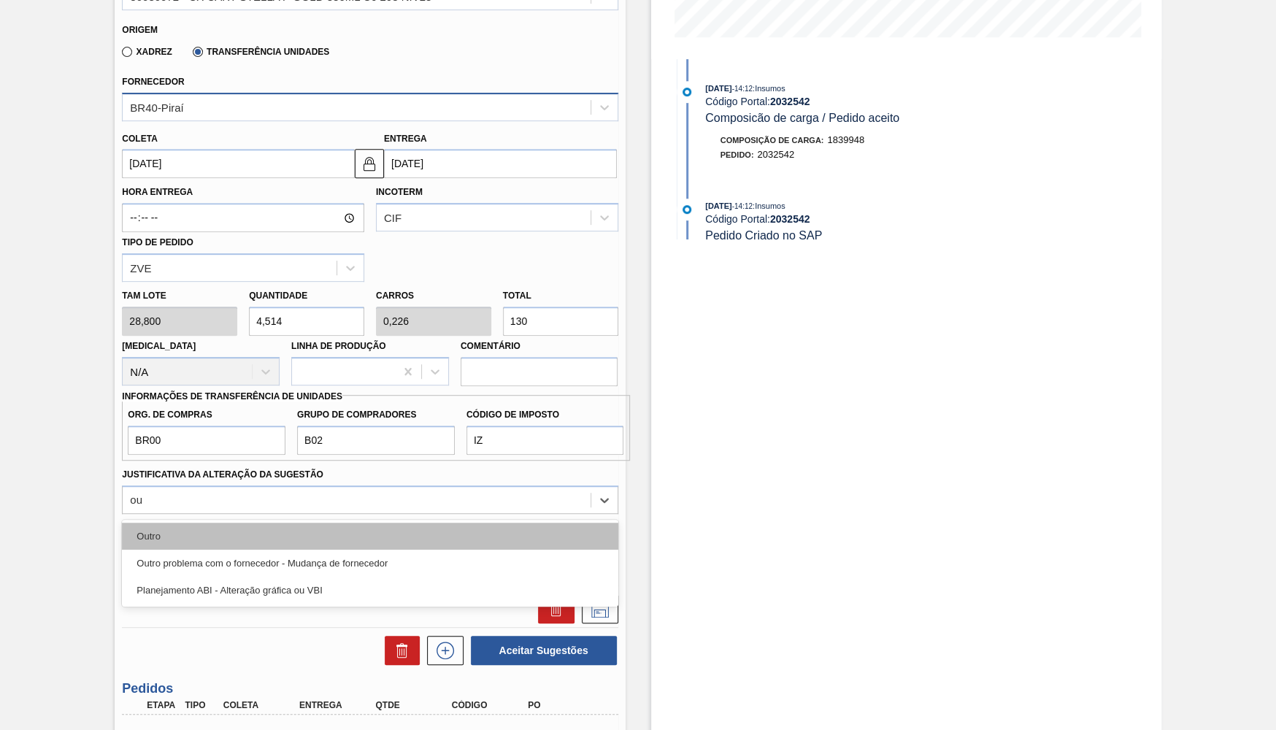
click at [218, 523] on div "Outro" at bounding box center [370, 536] width 496 height 27
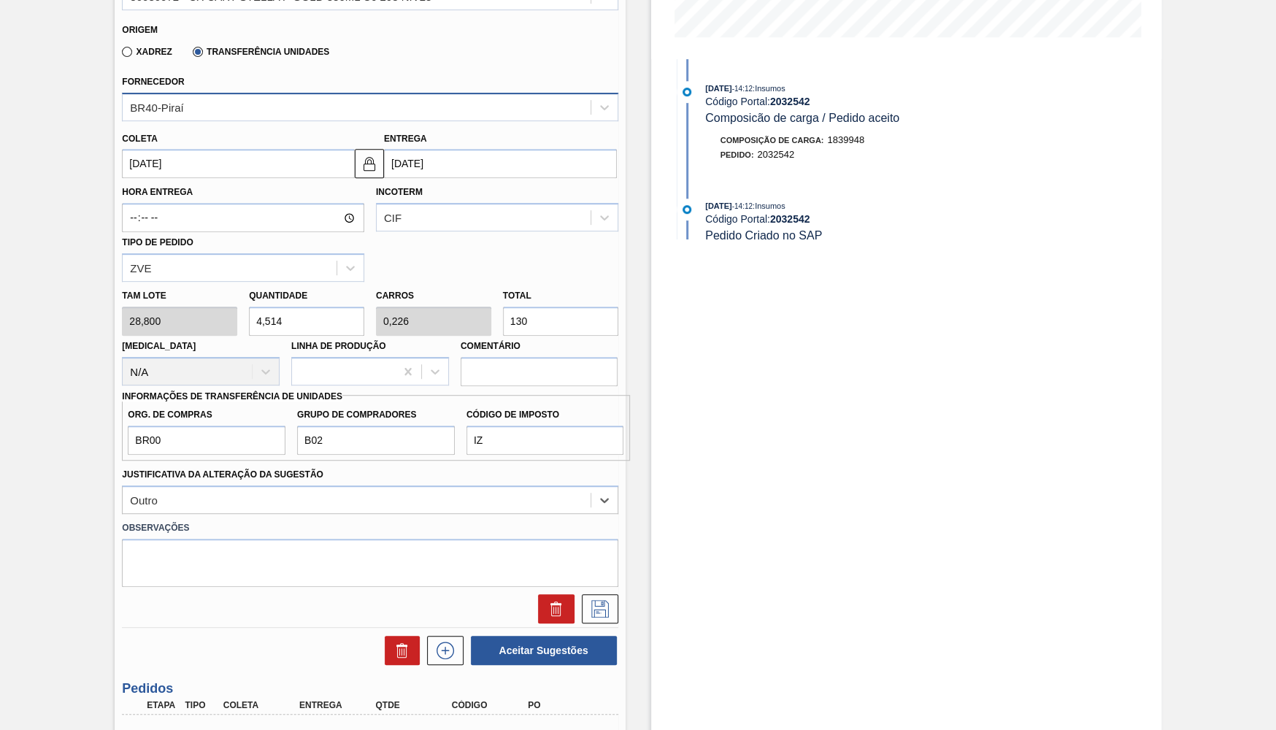
click at [612, 587] on div at bounding box center [369, 605] width 507 height 37
click at [607, 600] on icon at bounding box center [599, 609] width 23 height 18
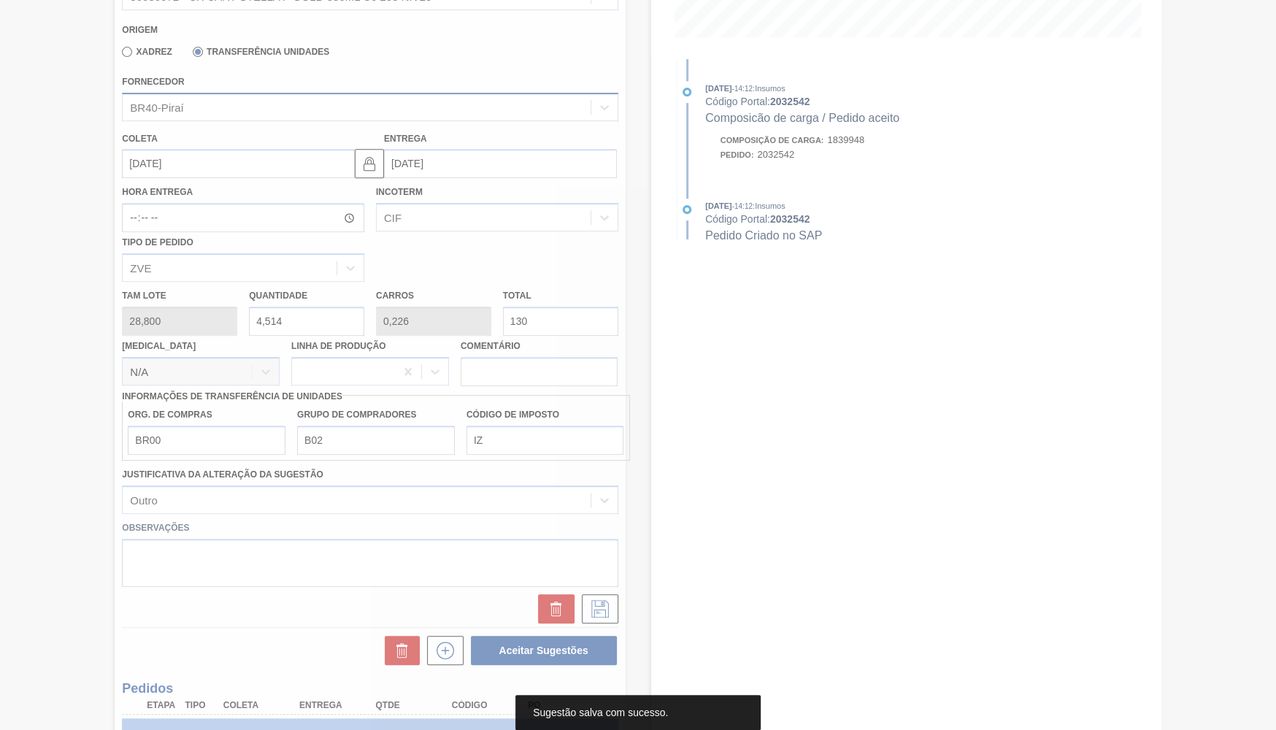
scroll to position [0, 0]
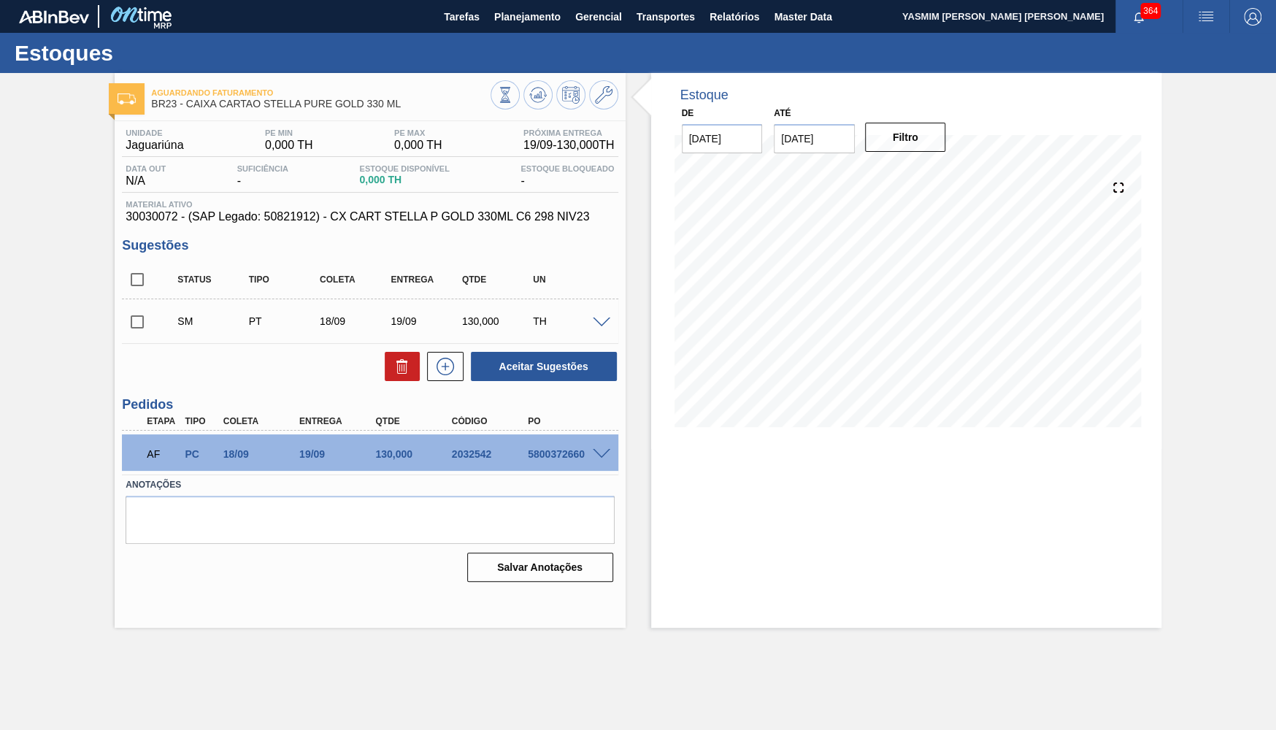
click at [610, 319] on div at bounding box center [603, 321] width 29 height 11
click at [606, 320] on span at bounding box center [602, 323] width 18 height 11
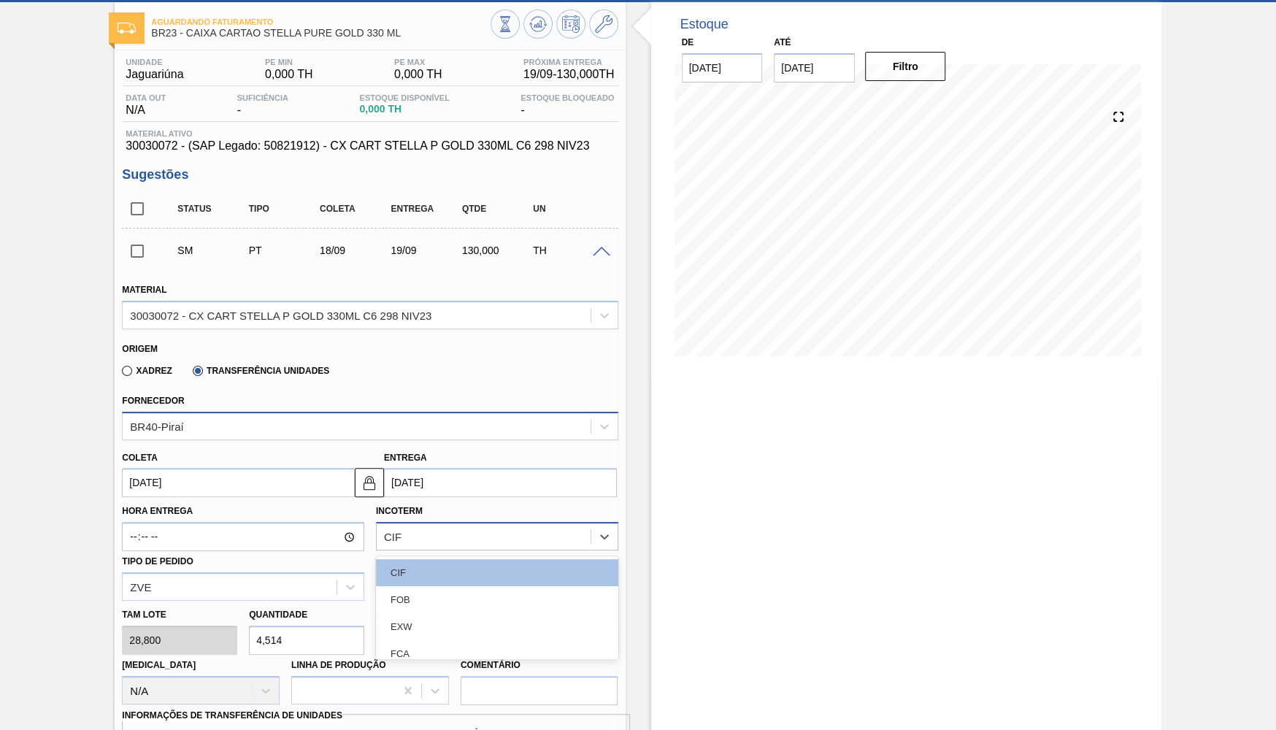
click at [502, 534] on div "option CIF focused, 1 of 11. 11 results available. Use Up and Down to choose op…" at bounding box center [497, 536] width 242 height 28
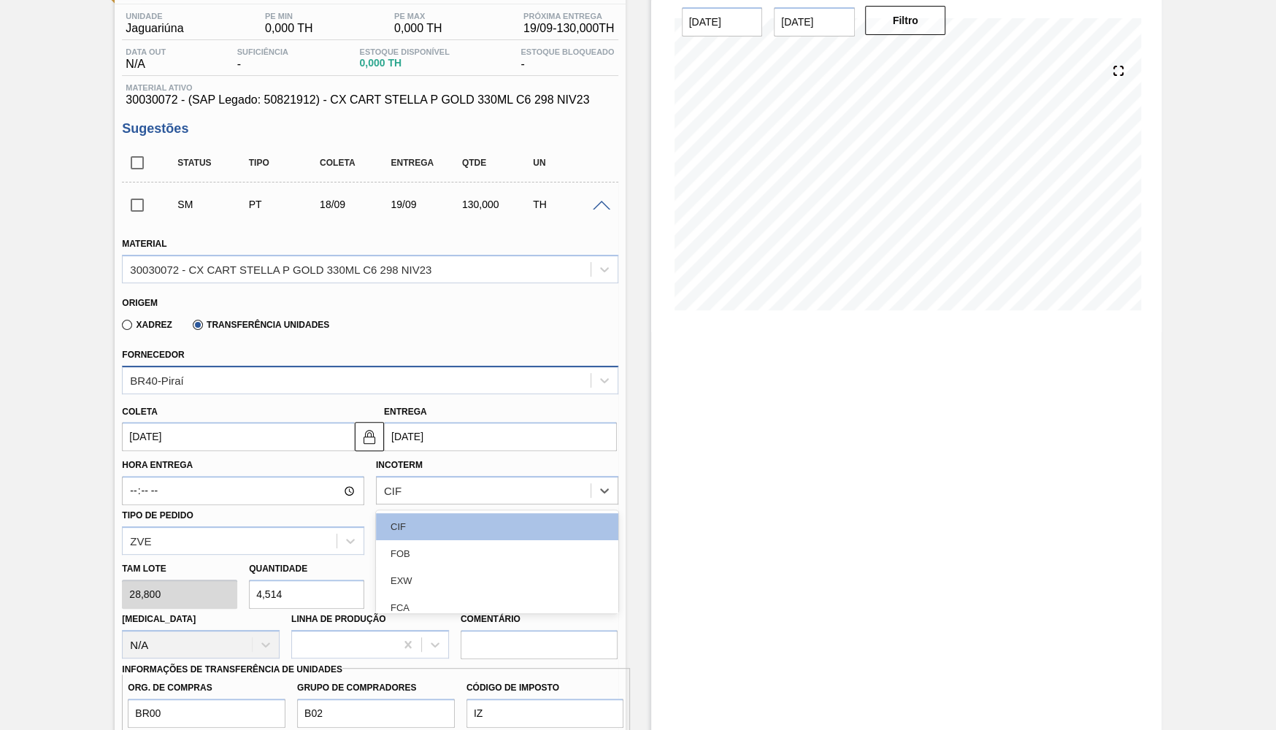
click at [412, 558] on div "FOB" at bounding box center [497, 553] width 242 height 27
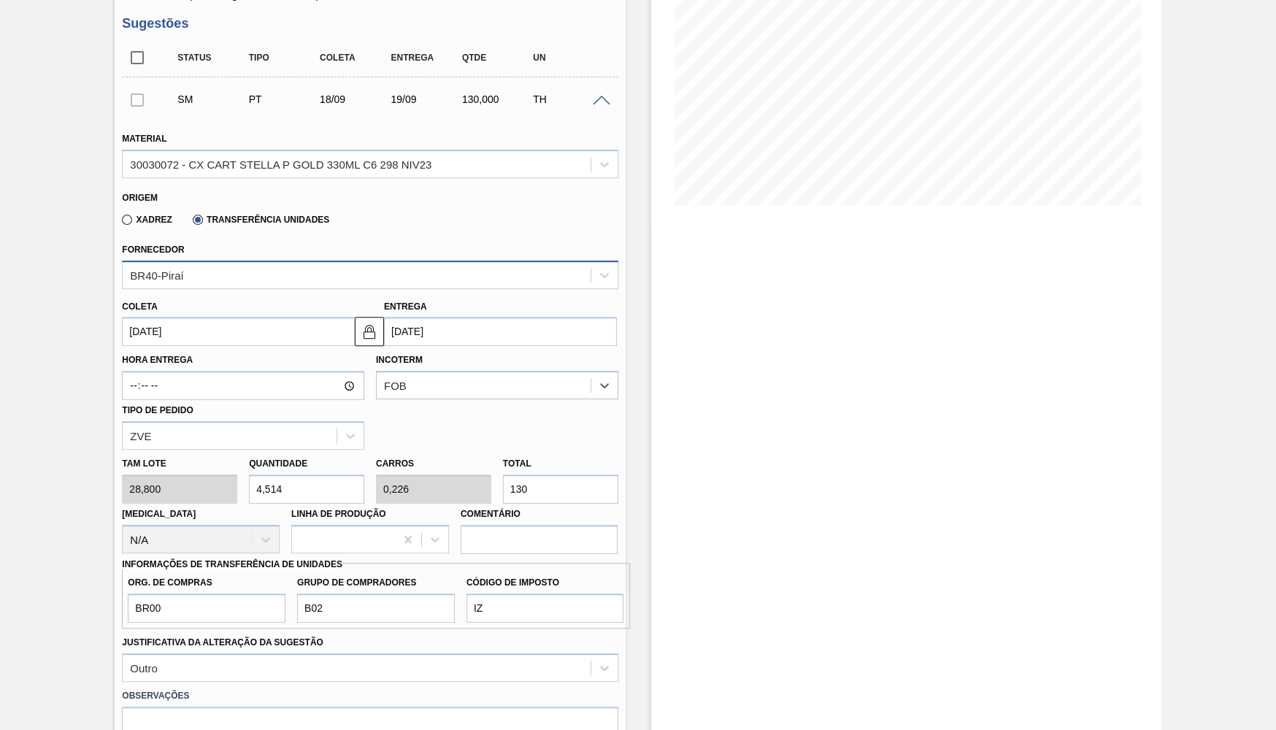
scroll to position [259, 0]
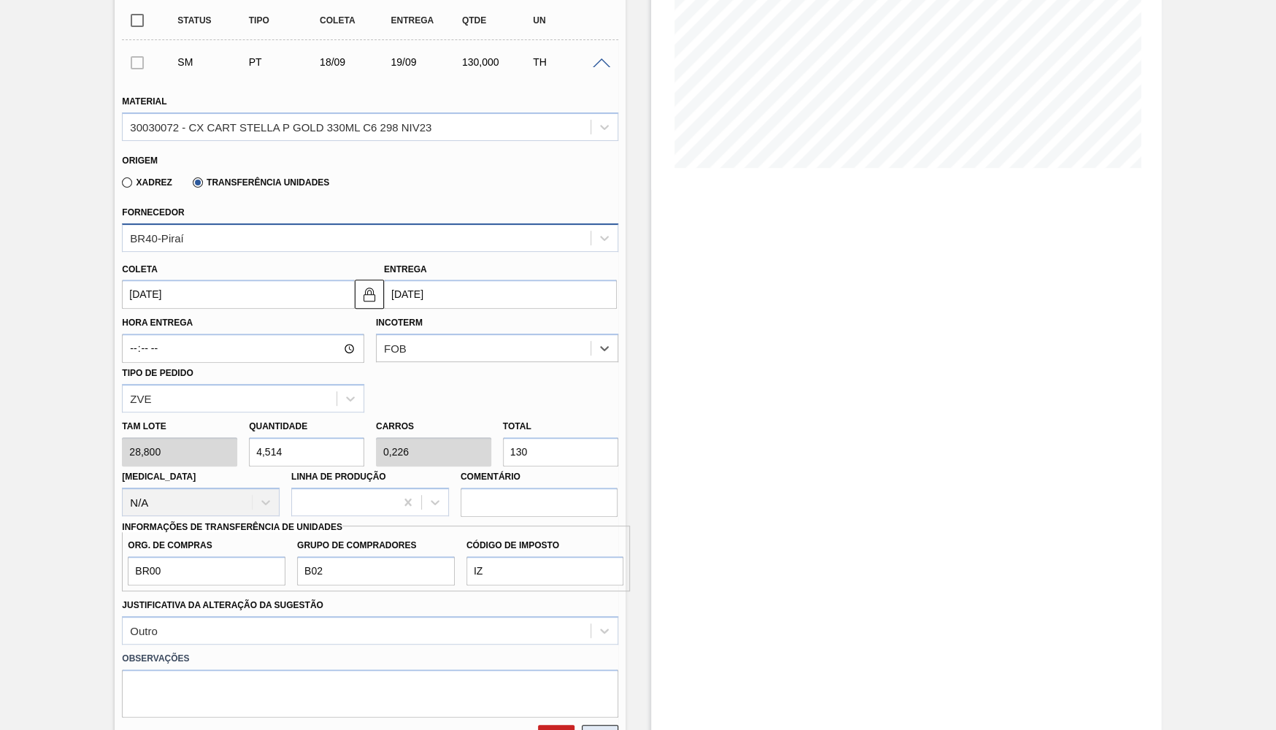
click at [607, 729] on icon at bounding box center [599, 740] width 23 height 18
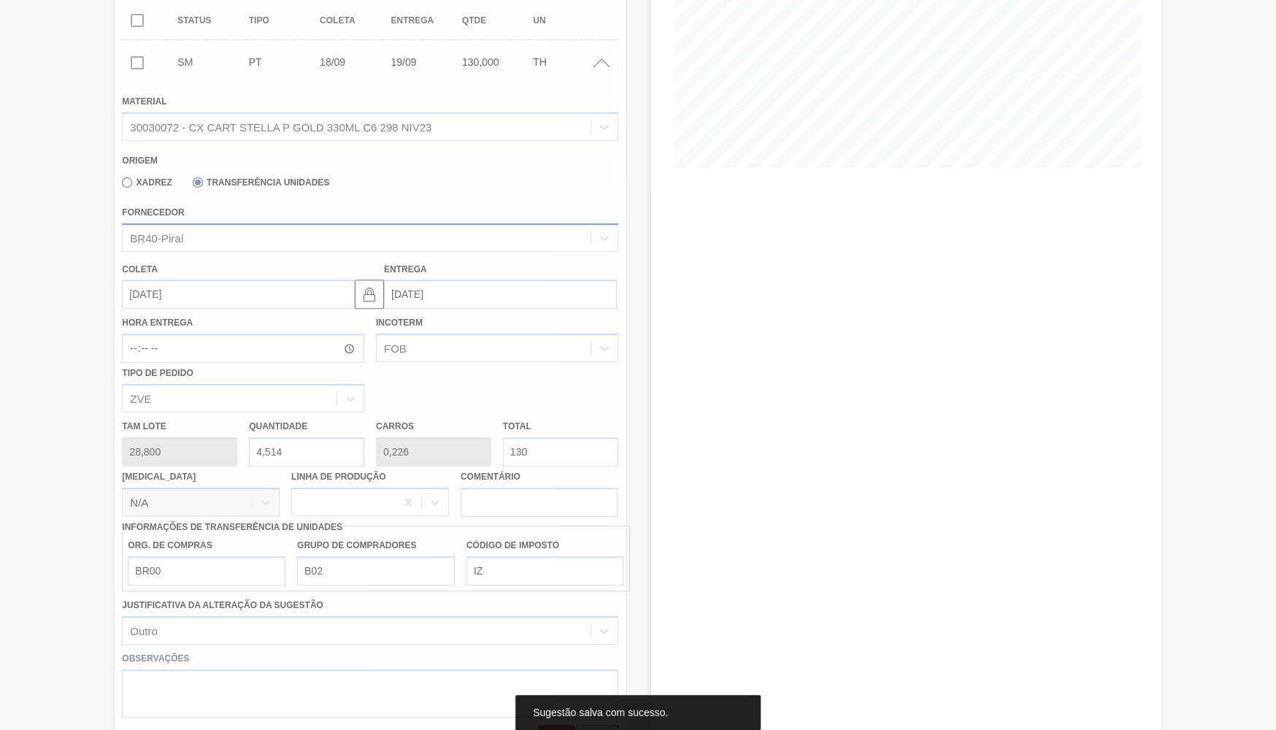
scroll to position [0, 0]
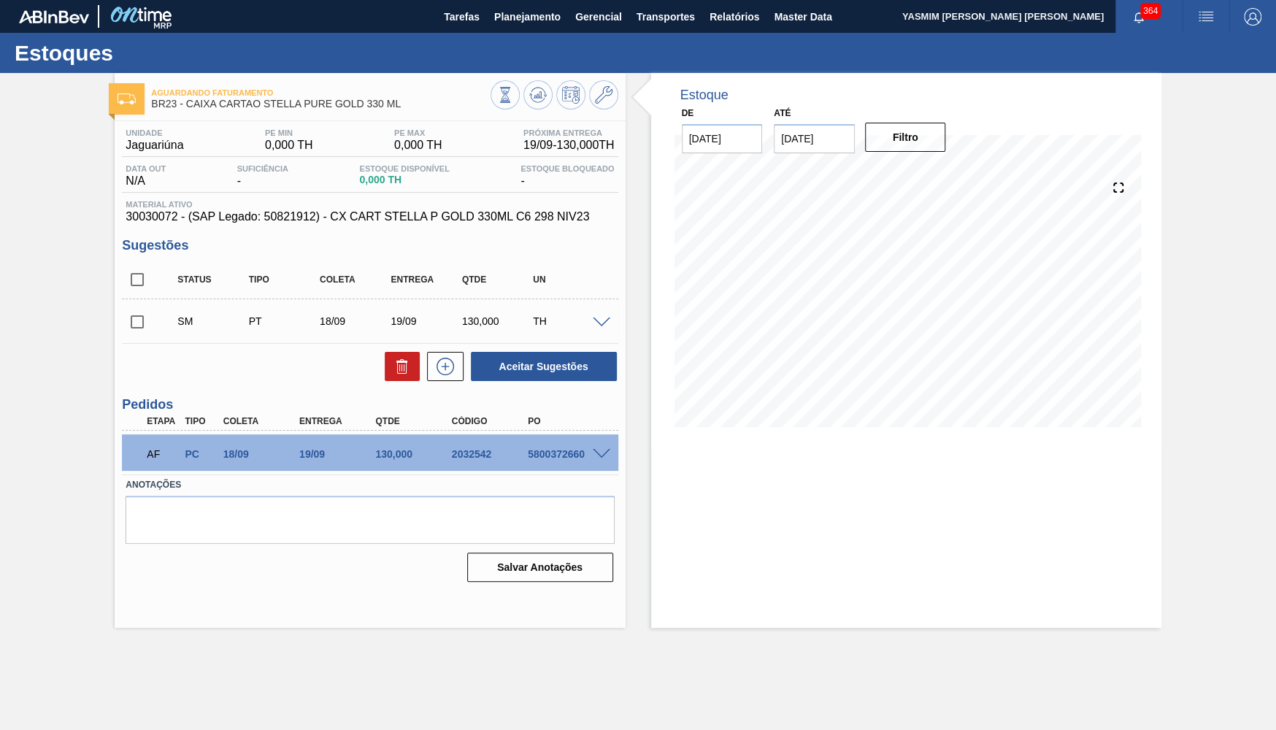
click at [139, 327] on input "checkbox" at bounding box center [137, 322] width 31 height 31
click at [594, 329] on div "SM PT 18/09 19/09 130,000 TH" at bounding box center [381, 321] width 426 height 29
click at [602, 323] on span at bounding box center [602, 323] width 18 height 11
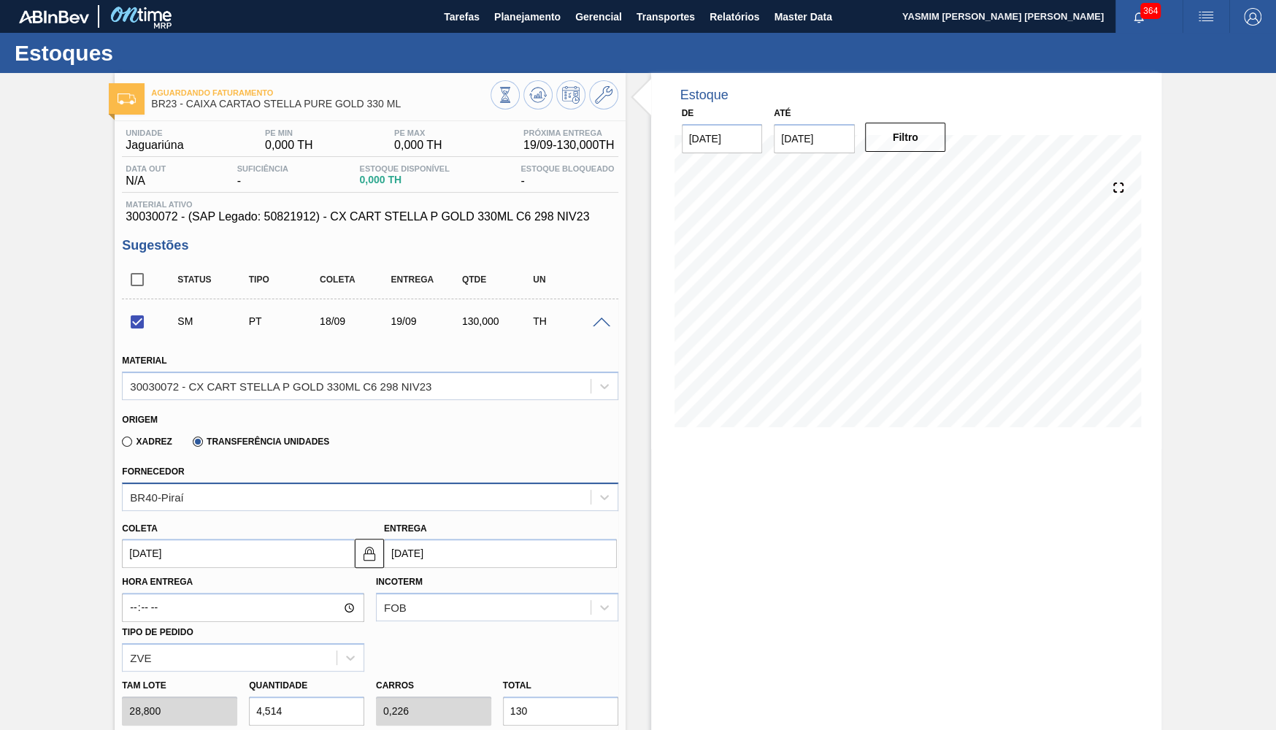
click at [602, 323] on span at bounding box center [602, 323] width 18 height 11
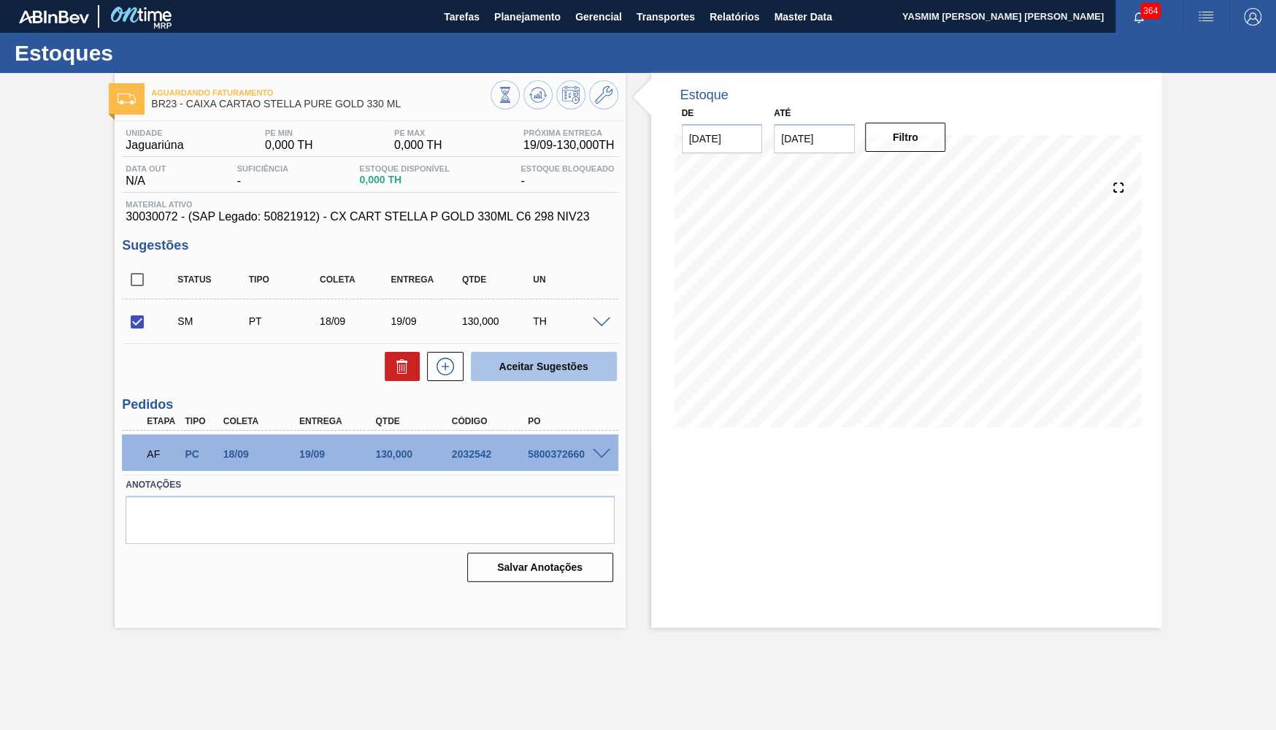
click at [558, 359] on button "Aceitar Sugestões" at bounding box center [544, 366] width 146 height 29
checkbox input "false"
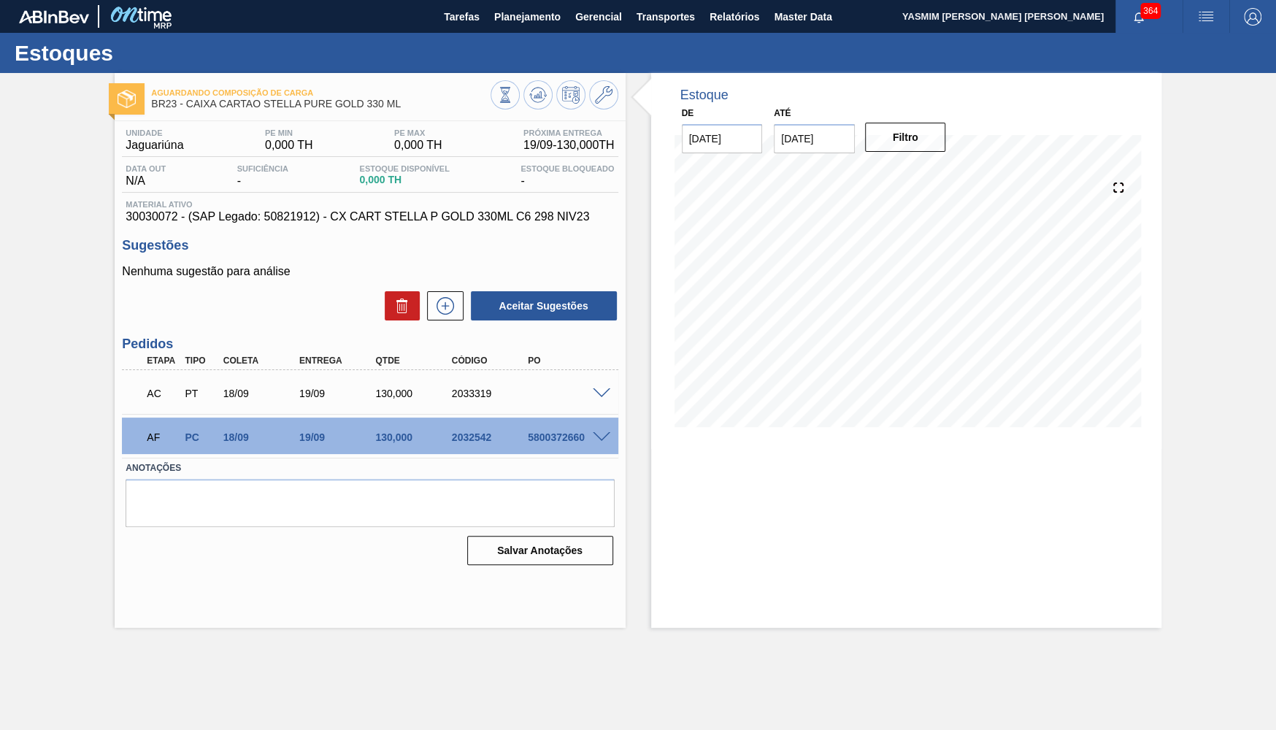
click at [459, 386] on div "AC PT 18/09 19/09 130,000 2033319" at bounding box center [365, 391] width 457 height 29
click at [599, 394] on span at bounding box center [602, 393] width 18 height 11
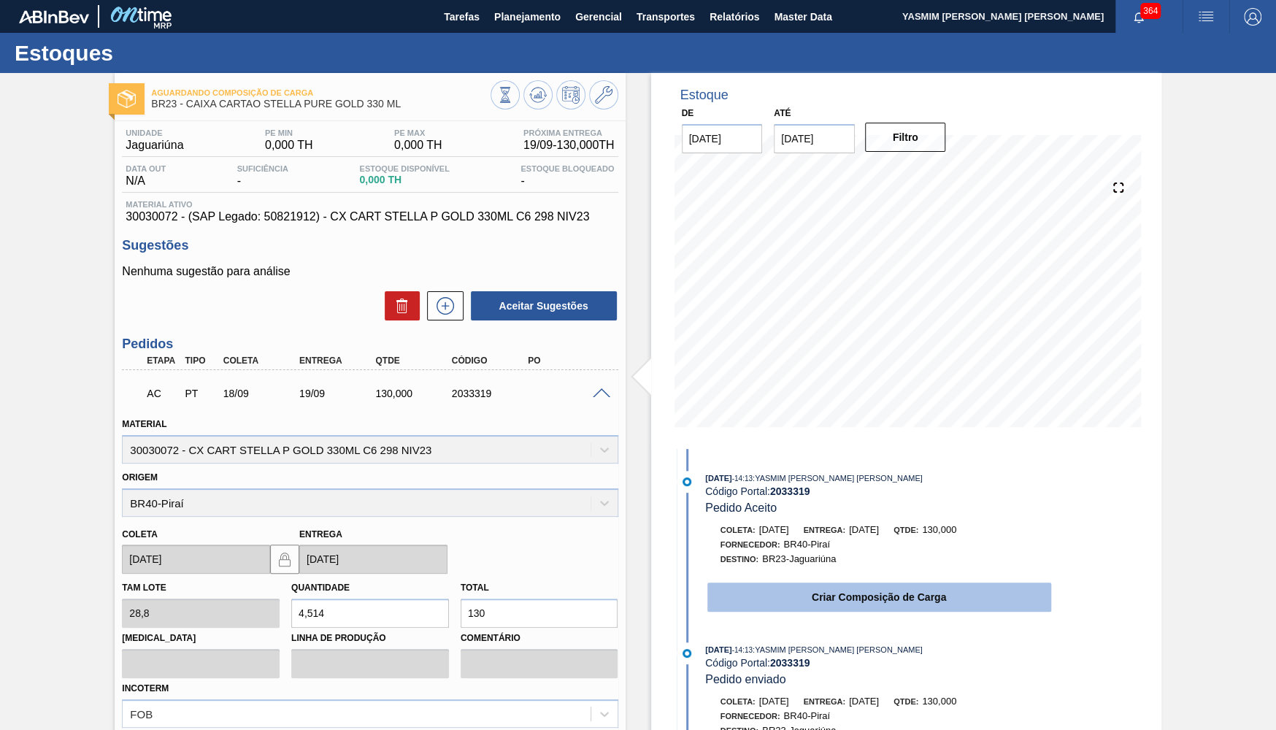
click at [817, 583] on button "Criar Composição de Carga" at bounding box center [880, 597] width 344 height 29
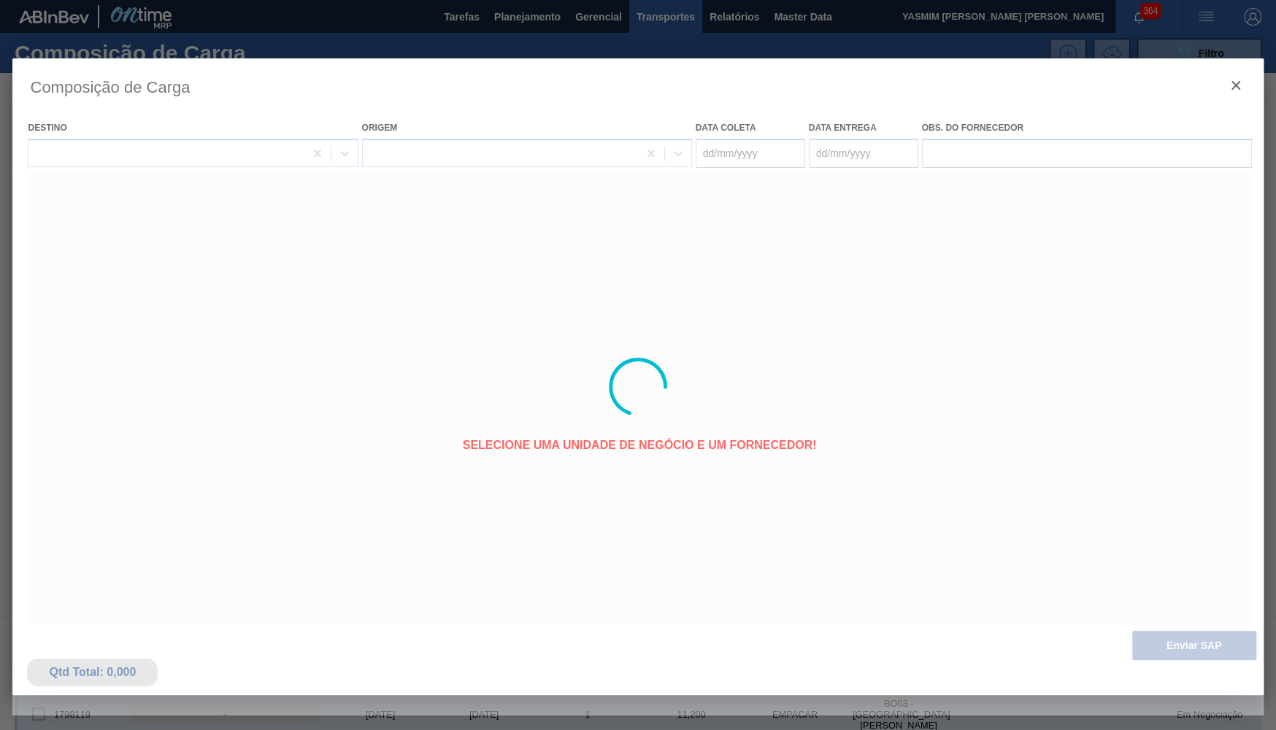
type coleta "[DATE]"
type entrega "[DATE]"
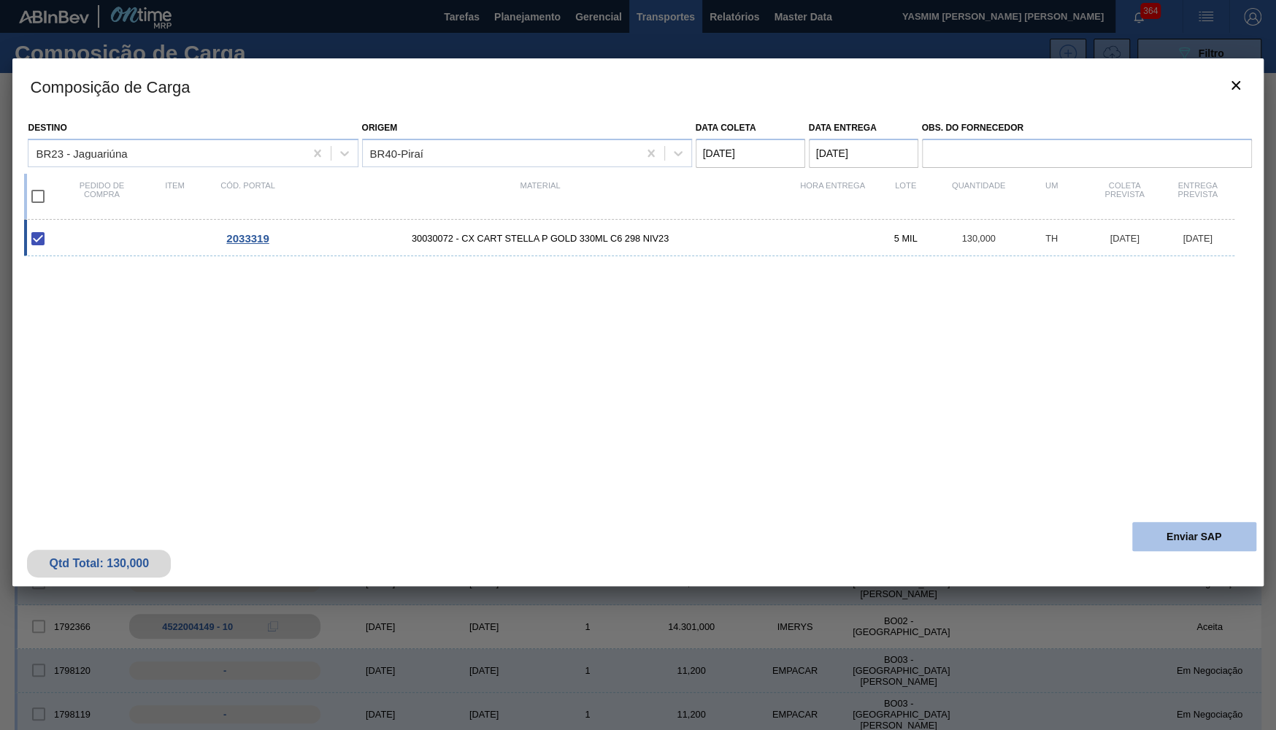
click at [1149, 522] on button "Enviar SAP" at bounding box center [1194, 536] width 124 height 29
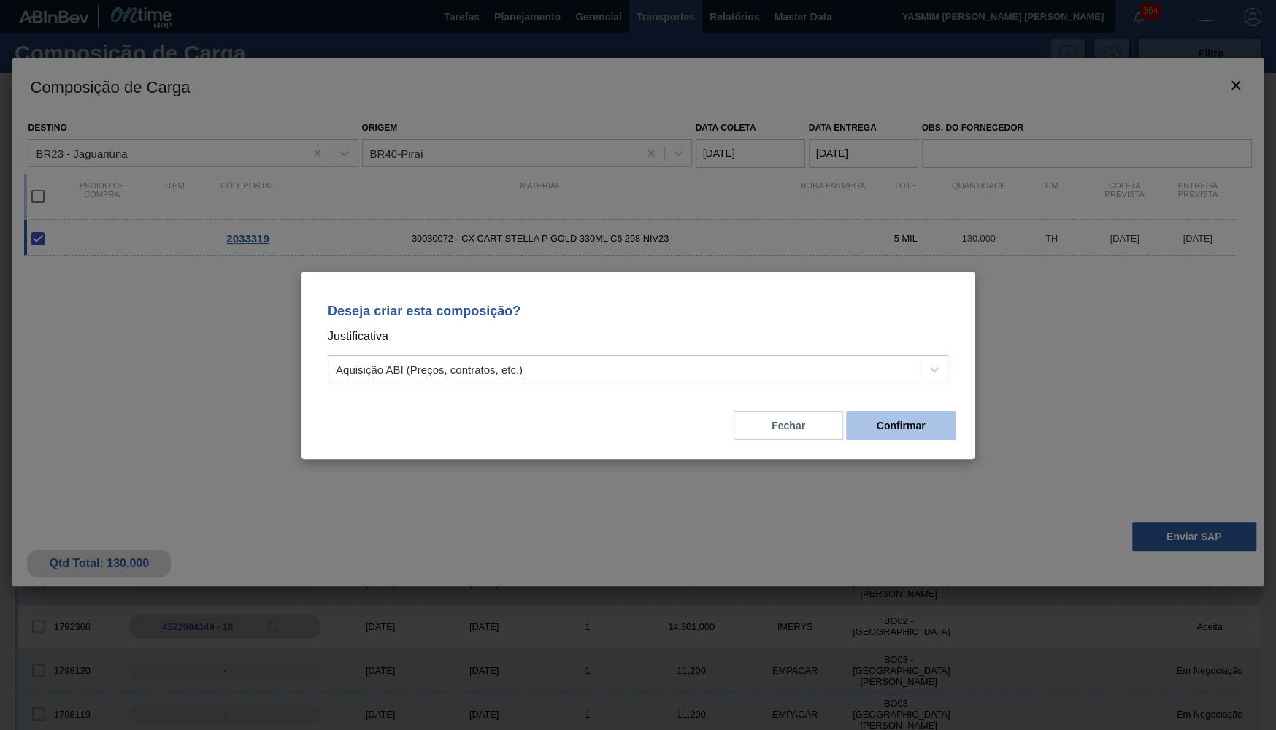
click at [863, 427] on button "Confirmar" at bounding box center [901, 425] width 110 height 29
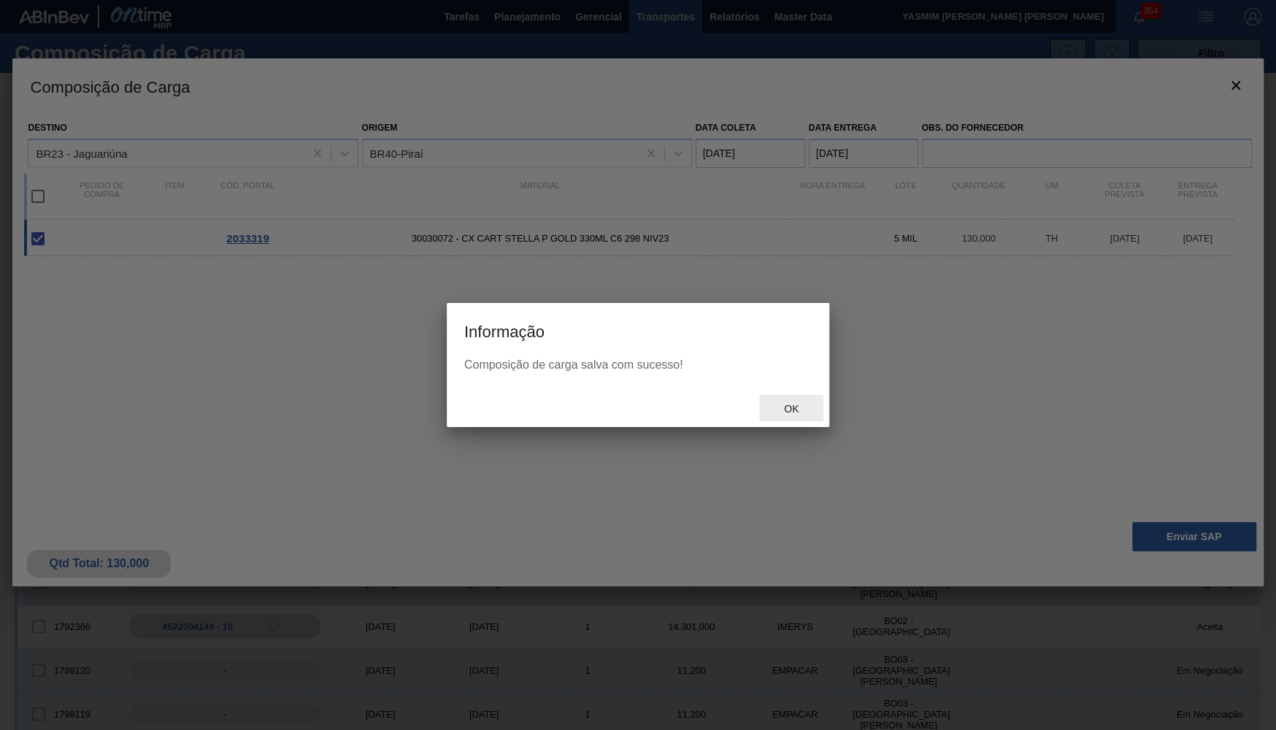
click at [797, 394] on div "Ok" at bounding box center [638, 408] width 383 height 38
click at [797, 395] on div "Ok" at bounding box center [638, 408] width 383 height 38
click at [794, 399] on div "Ok" at bounding box center [791, 408] width 64 height 27
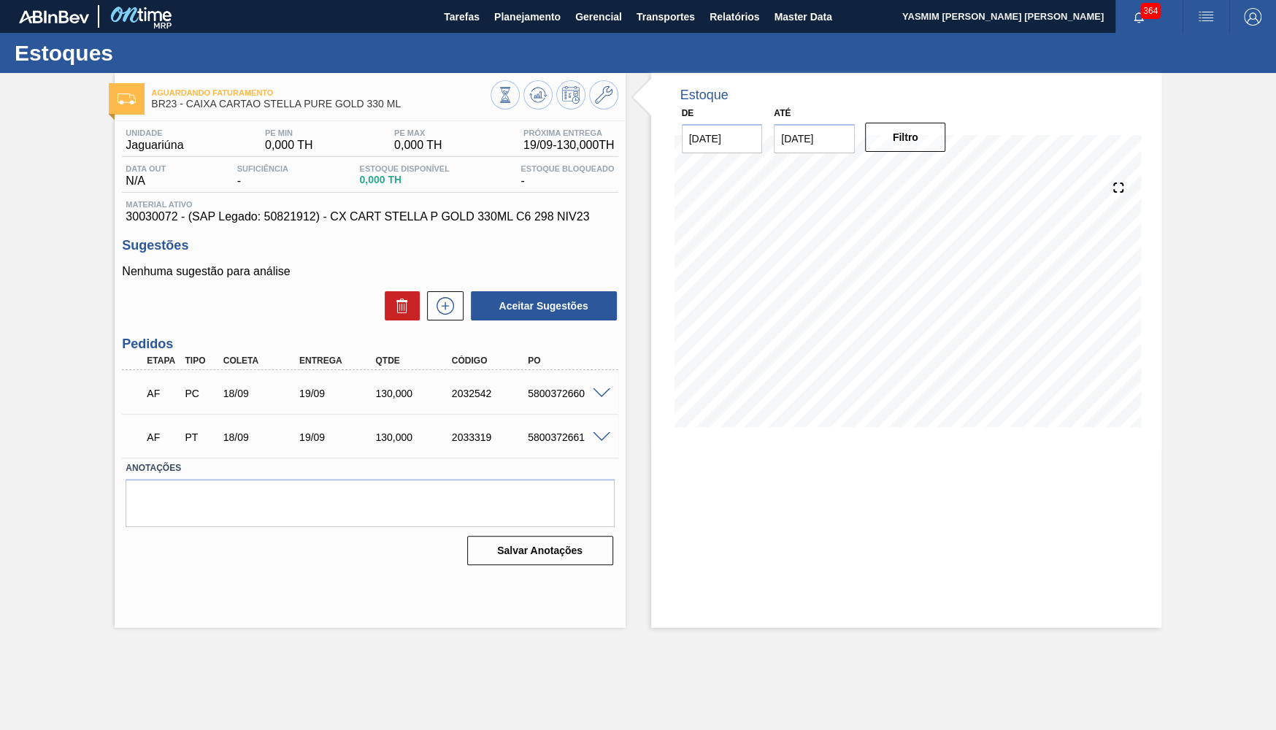
click at [553, 397] on div "5800372660" at bounding box center [566, 394] width 85 height 12
click at [551, 395] on div "5800372660" at bounding box center [566, 394] width 85 height 12
copy div "5800372660"
click at [604, 393] on span at bounding box center [602, 393] width 18 height 11
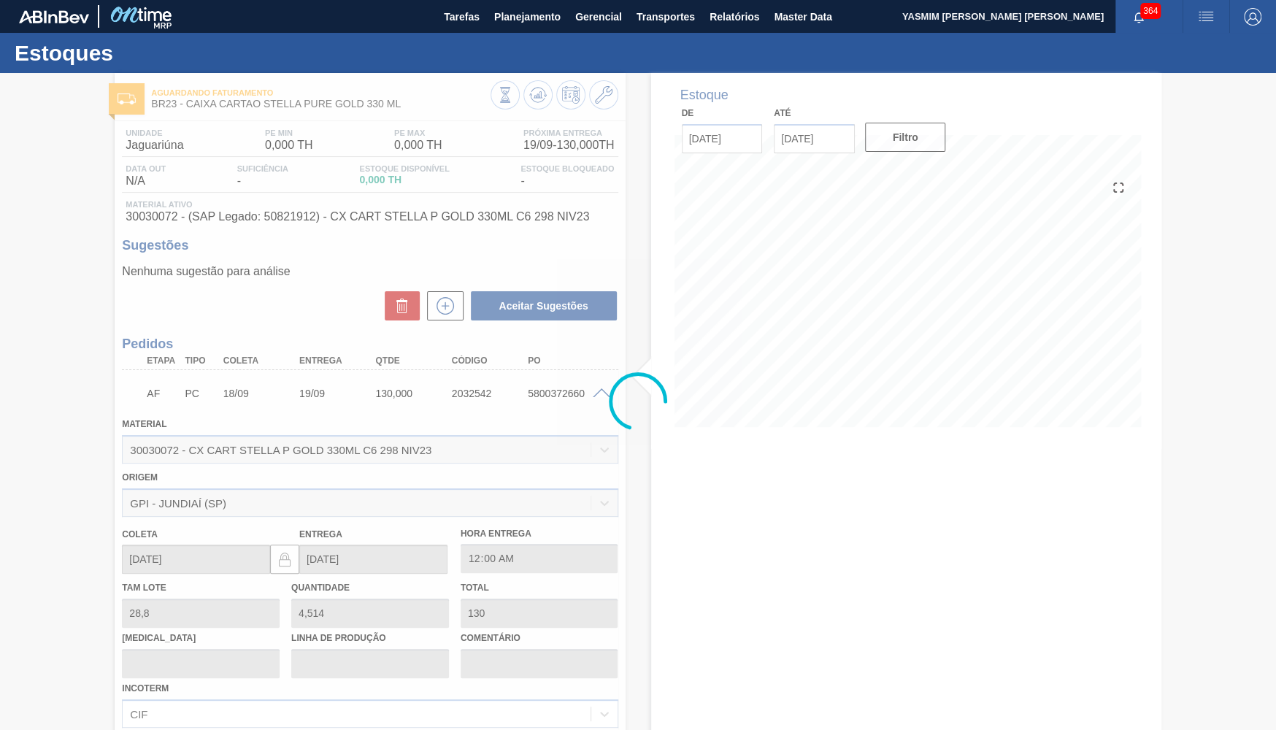
click at [604, 393] on div at bounding box center [638, 401] width 1276 height 657
click at [591, 398] on div at bounding box center [638, 401] width 1276 height 657
click at [591, 388] on div at bounding box center [638, 401] width 1276 height 657
click at [599, 393] on div at bounding box center [638, 401] width 1276 height 657
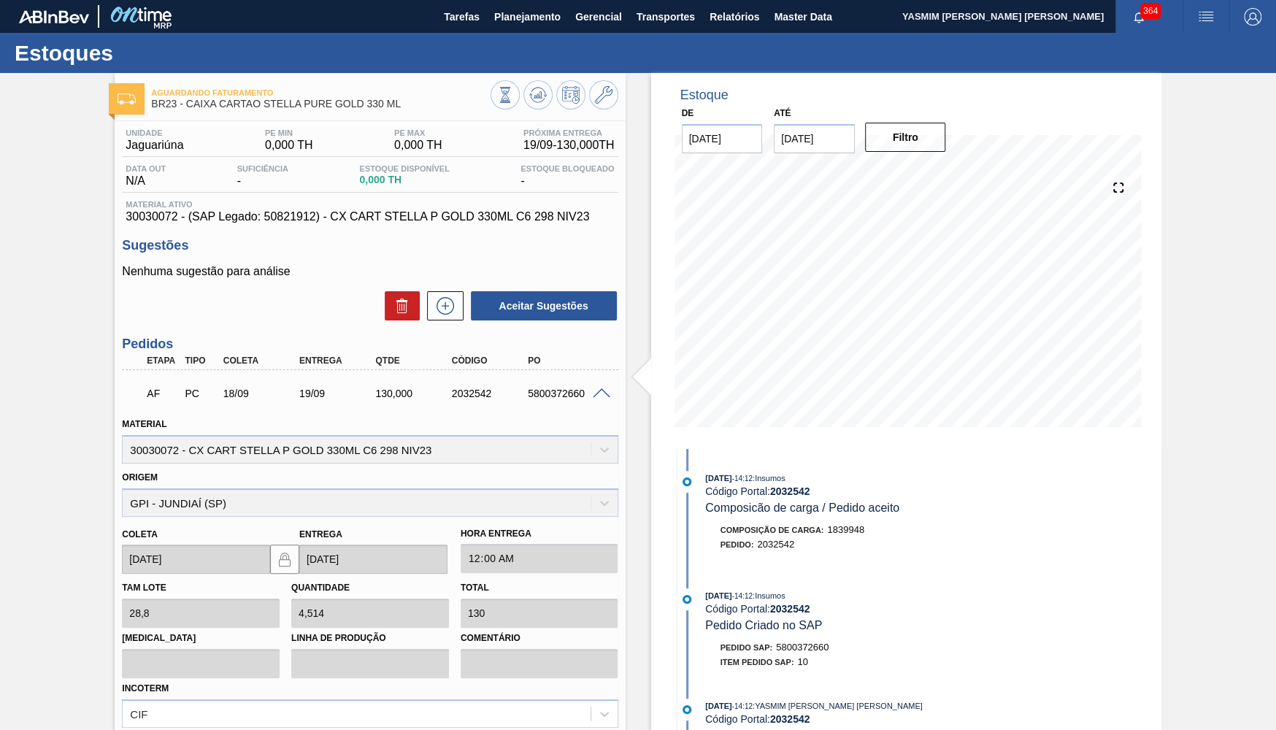
click at [596, 396] on span at bounding box center [602, 393] width 18 height 11
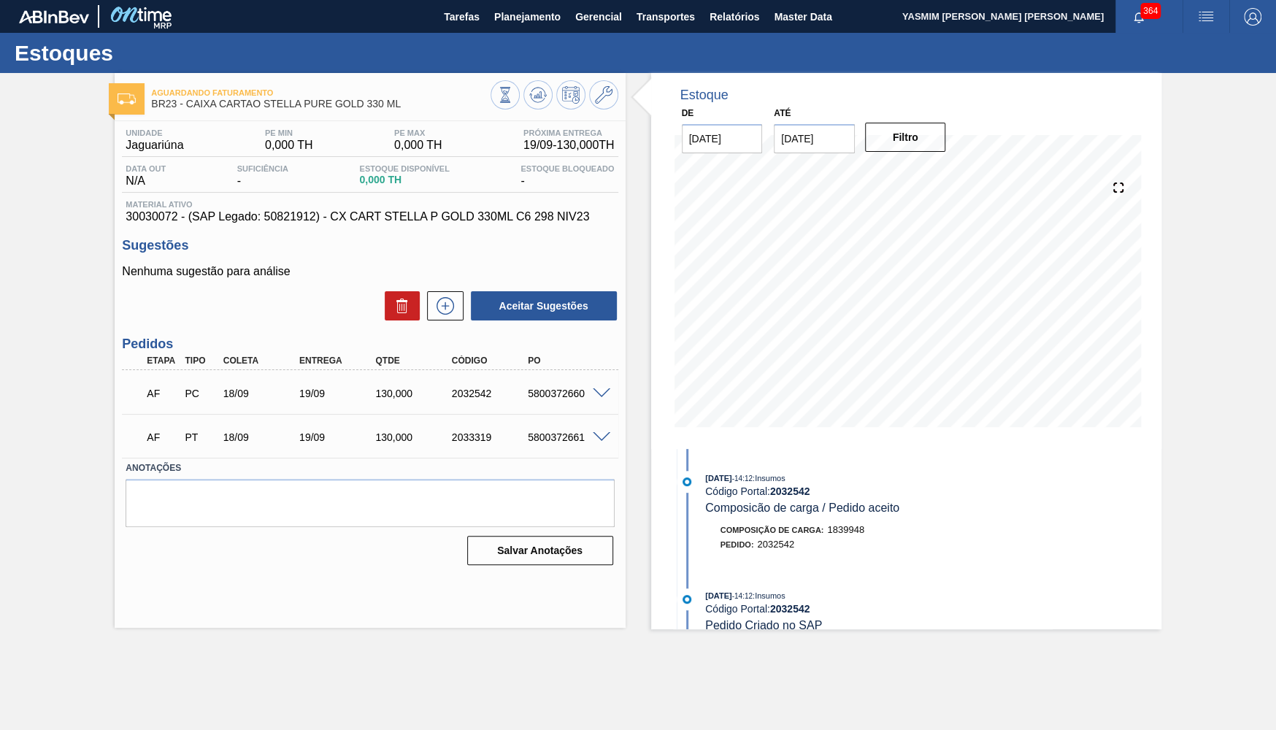
click at [602, 440] on span at bounding box center [602, 437] width 18 height 11
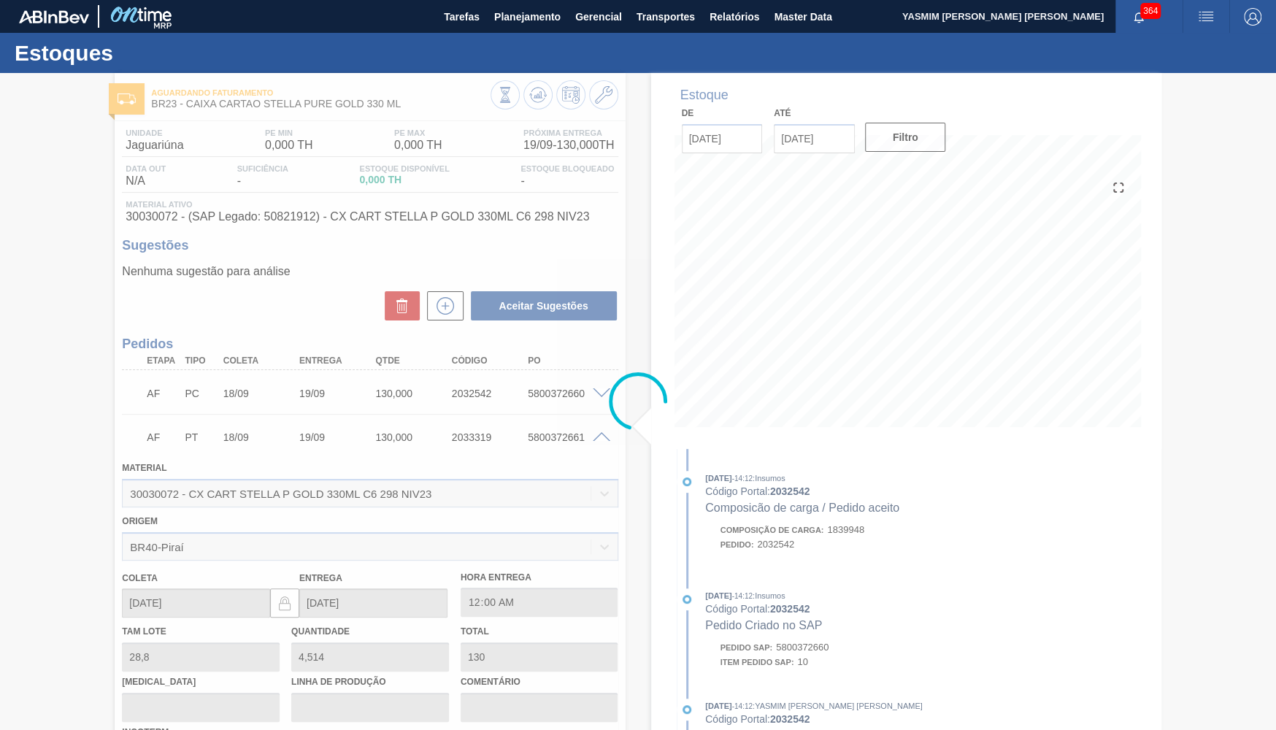
click at [559, 432] on div at bounding box center [638, 401] width 1276 height 657
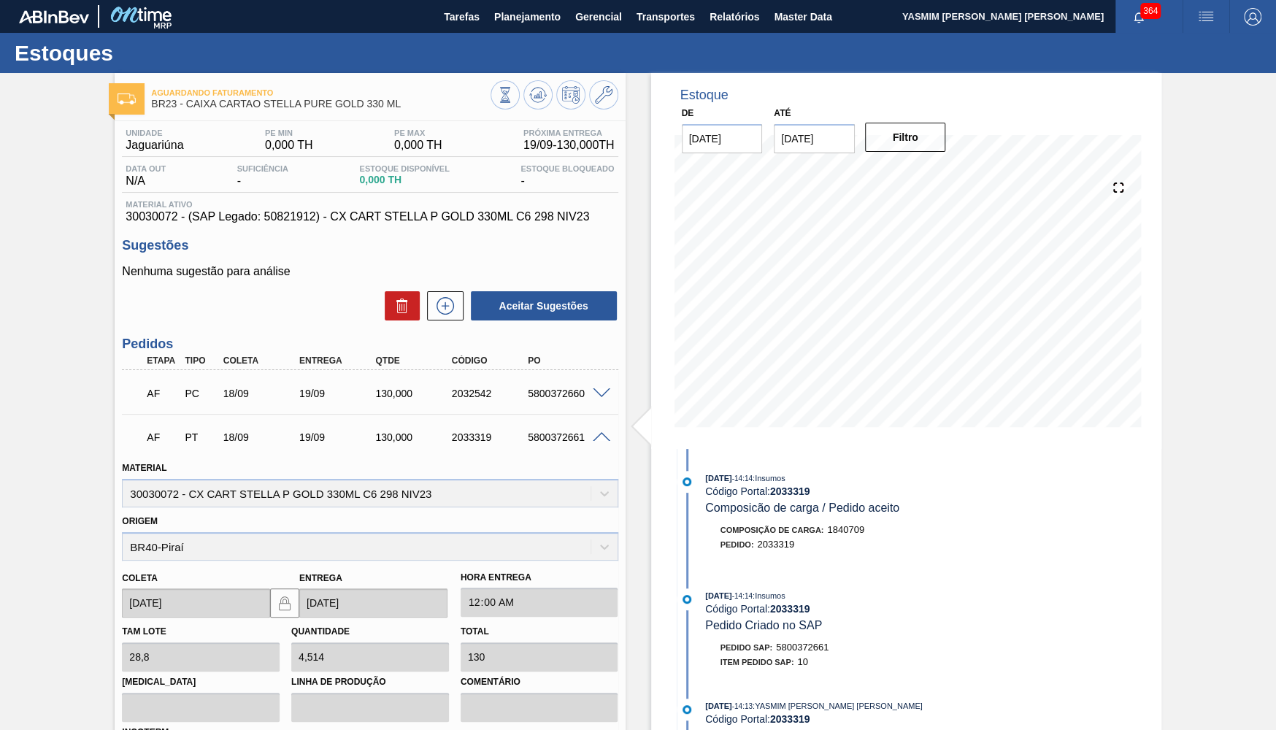
click at [559, 432] on div "AF PT 18/09 19/09 130,000 2033319 5800372661" at bounding box center [365, 435] width 457 height 29
copy div "5800372661"
click at [496, 30] on button "Planejamento" at bounding box center [527, 16] width 81 height 33
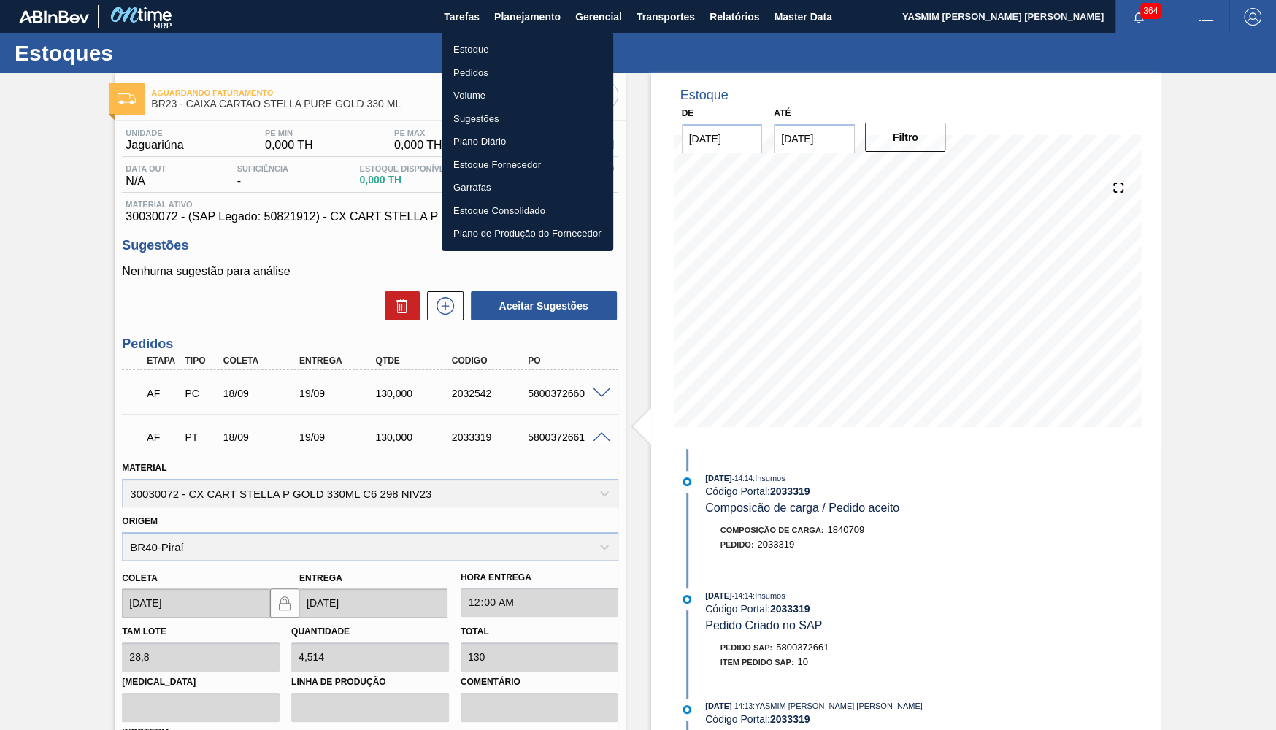
click at [459, 47] on li "Estoque" at bounding box center [528, 49] width 172 height 23
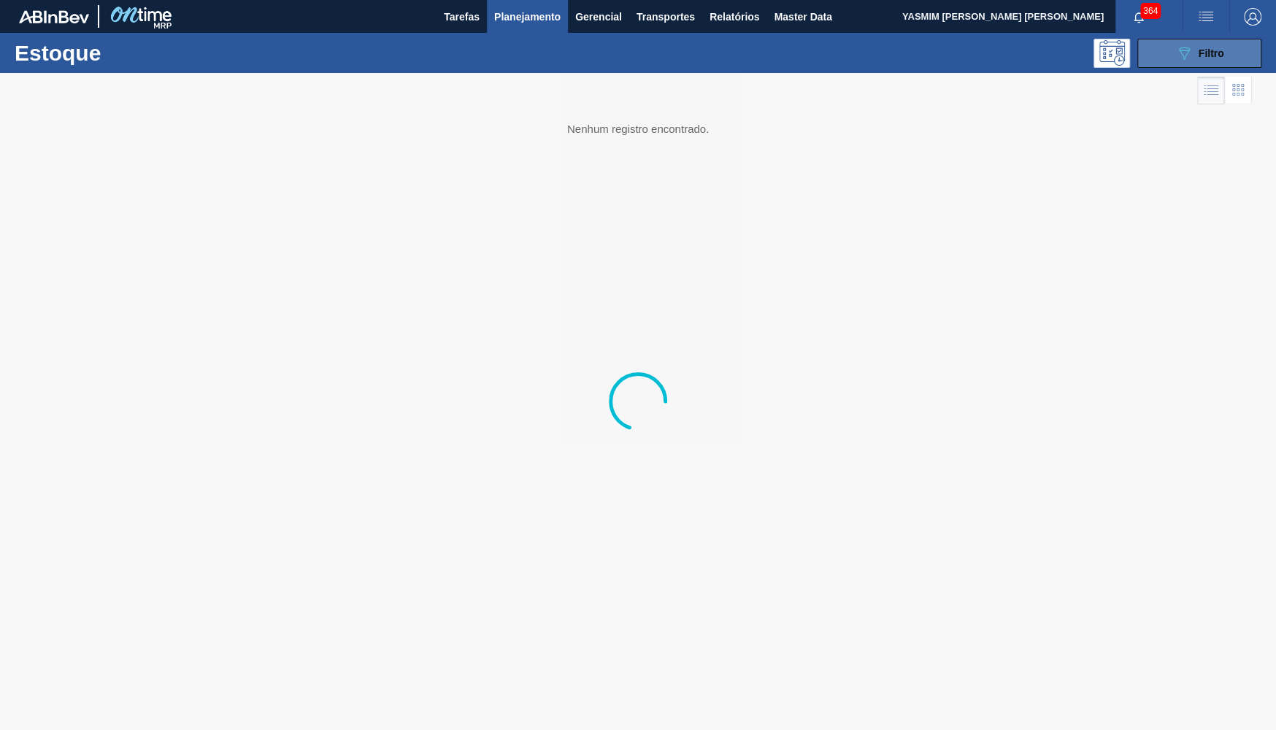
click at [1209, 50] on span "Filtro" at bounding box center [1212, 53] width 26 height 12
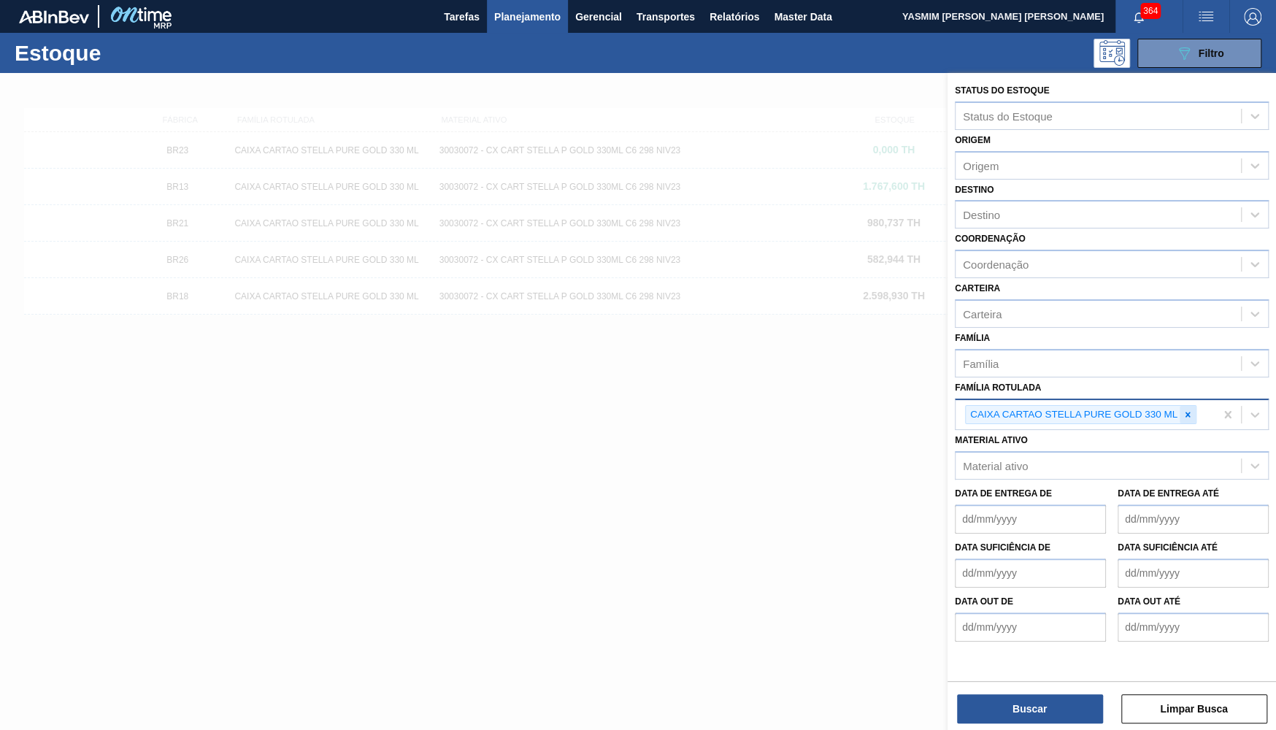
click at [1189, 410] on icon at bounding box center [1188, 415] width 10 height 10
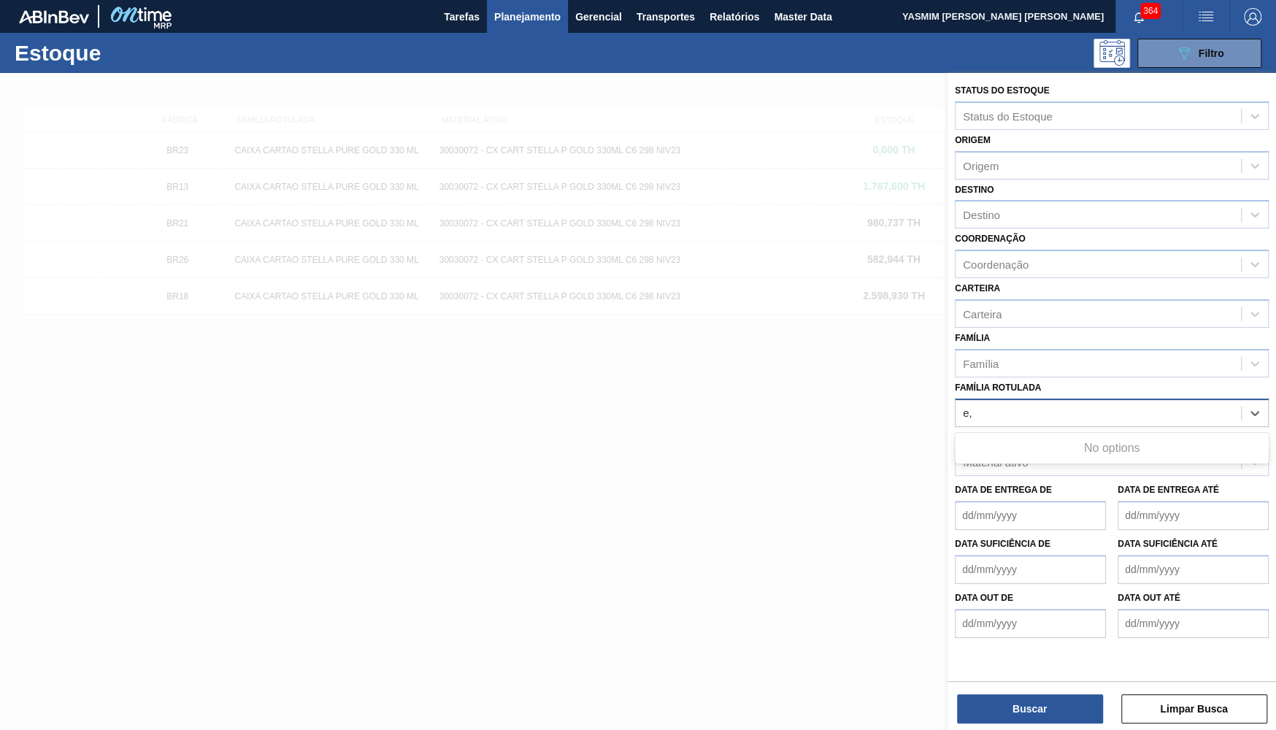
type Rotulada "e"
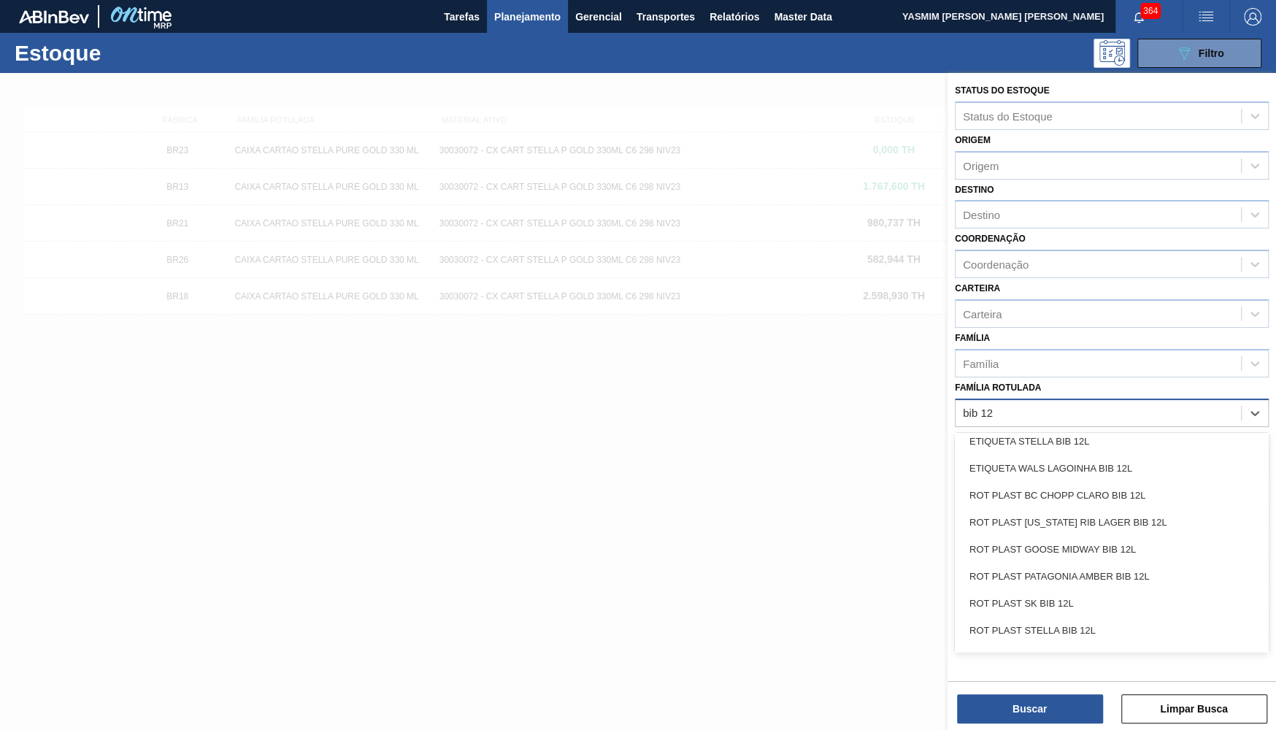
scroll to position [474, 0]
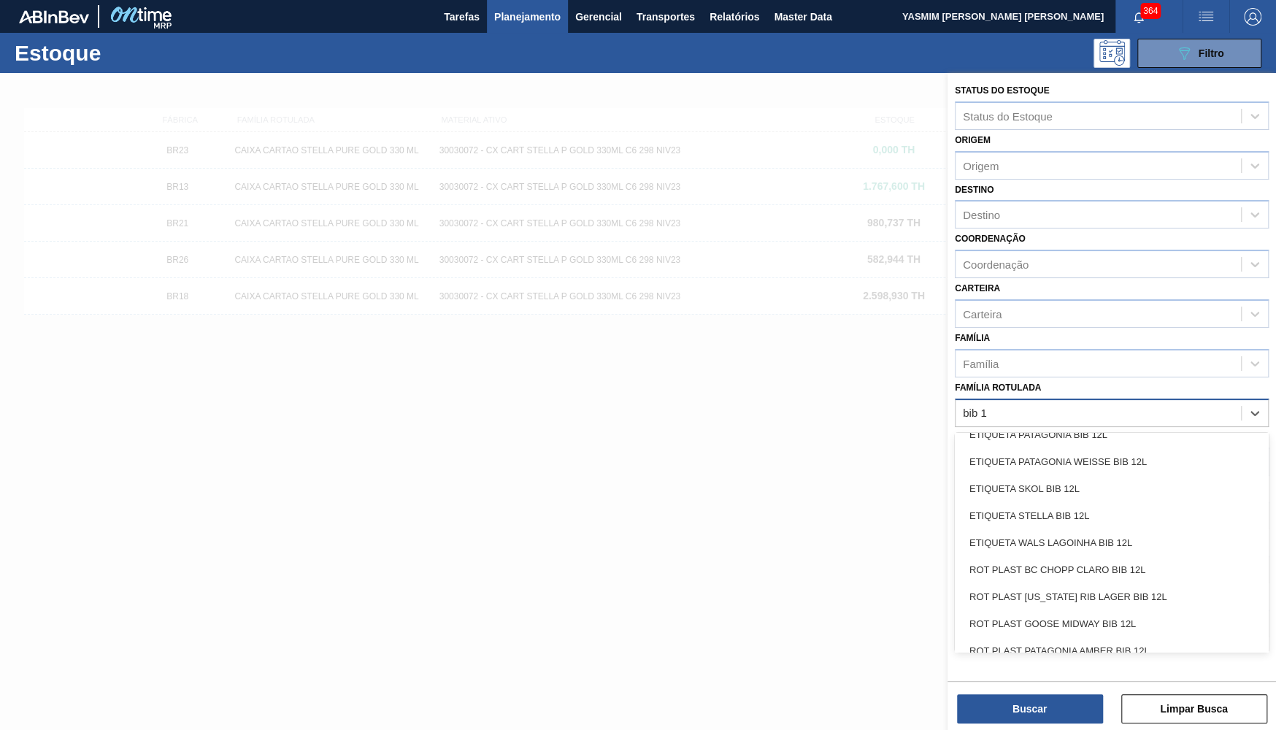
type Rotulada "bib"
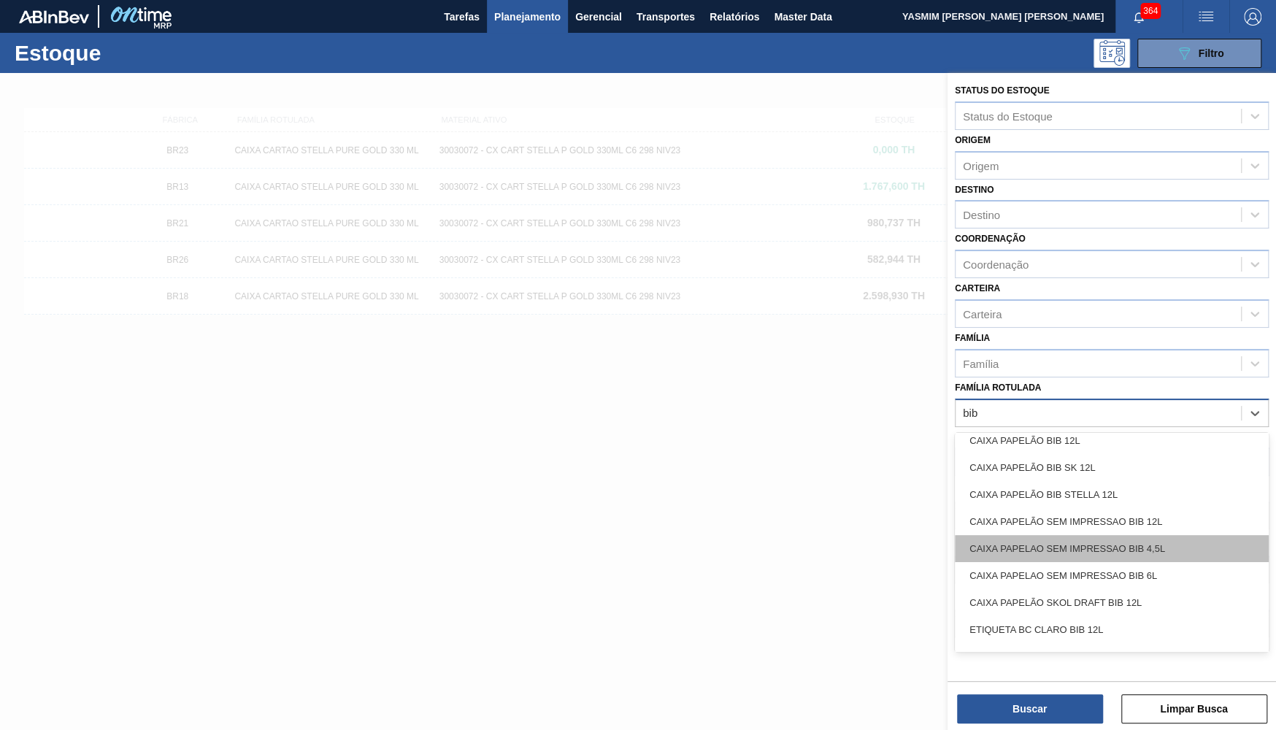
scroll to position [0, 0]
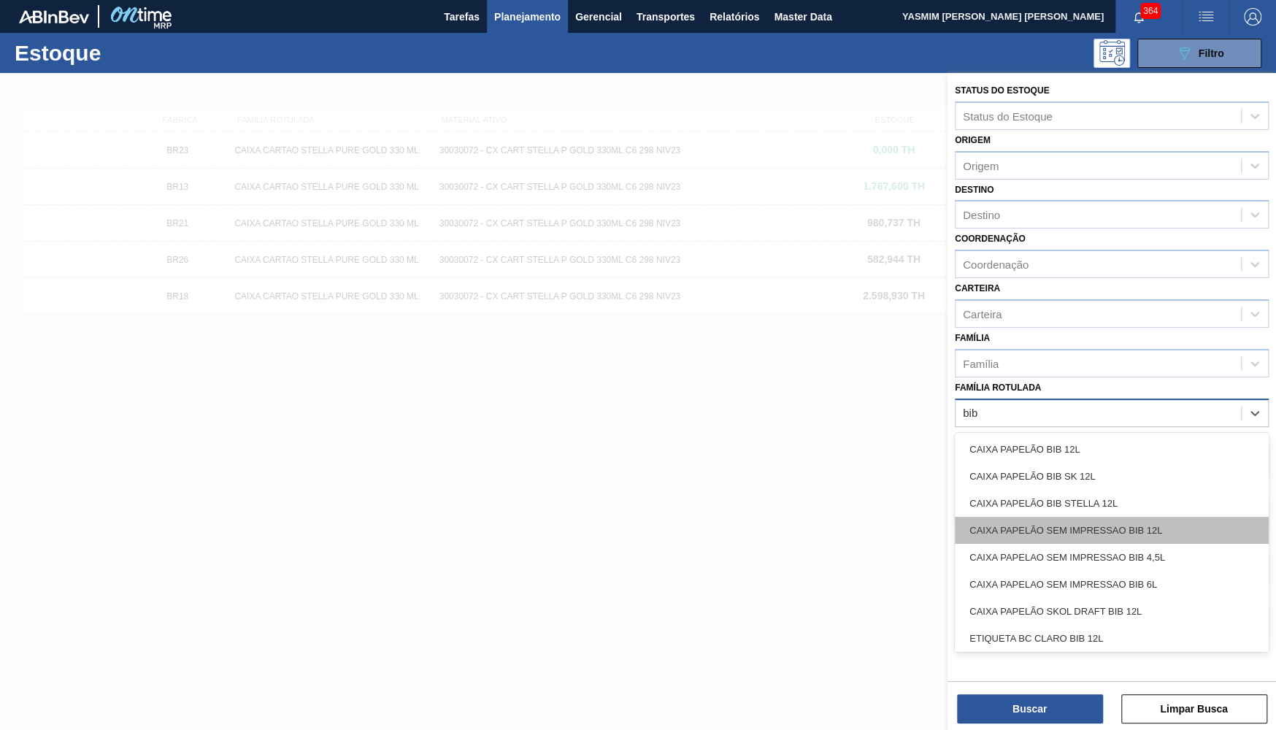
click at [1016, 517] on div "CAIXA PAPELÃO SEM IMPRESSAO BIB 12L" at bounding box center [1112, 530] width 314 height 27
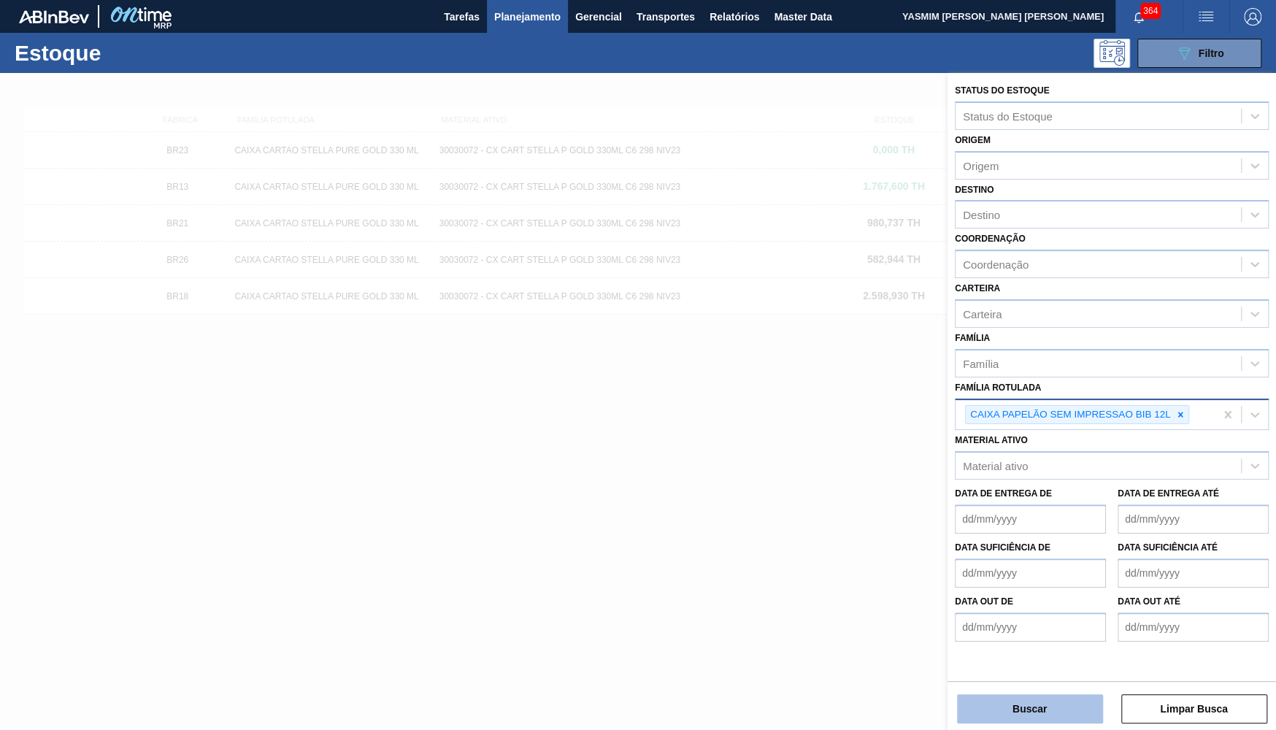
click at [1041, 718] on button "Buscar" at bounding box center [1030, 708] width 146 height 29
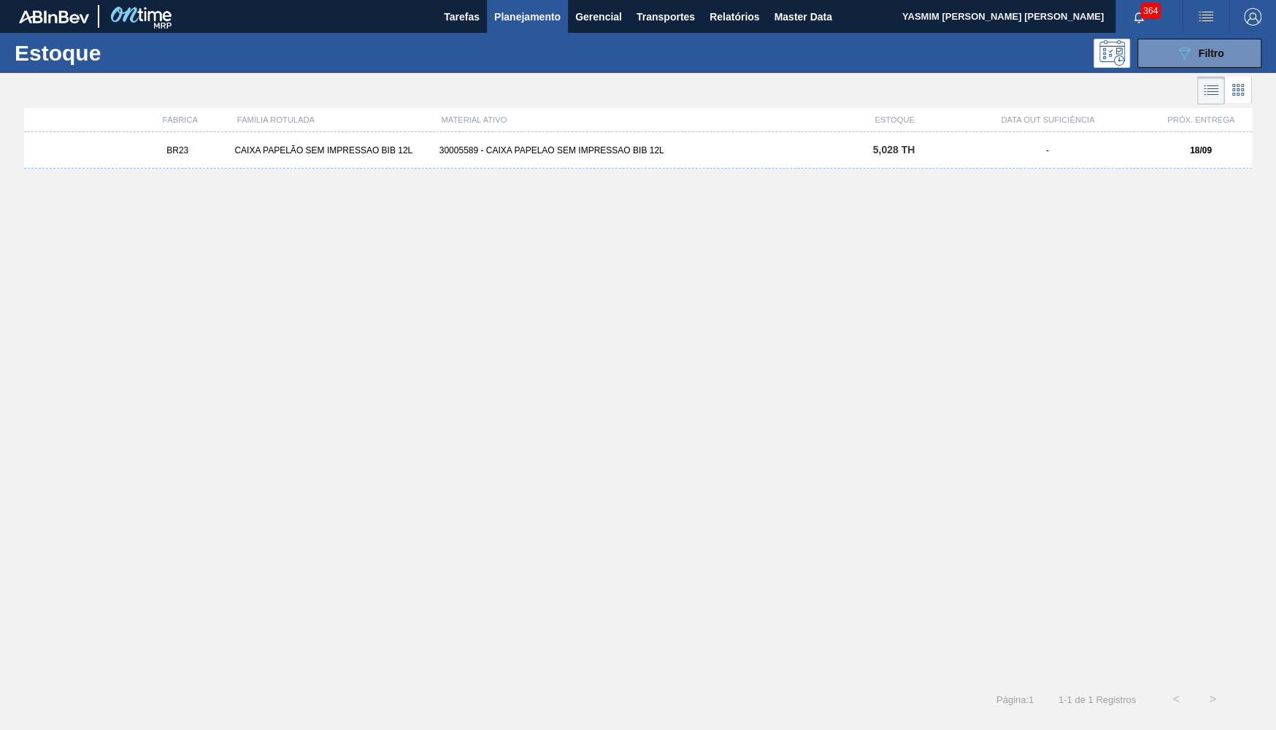
click at [543, 137] on div "BR23 CAIXA PAPELÃO SEM IMPRESSAO BIB 12L 30005589 - CAIXA PAPELAO SEM IMPRESSAO…" at bounding box center [638, 150] width 1228 height 37
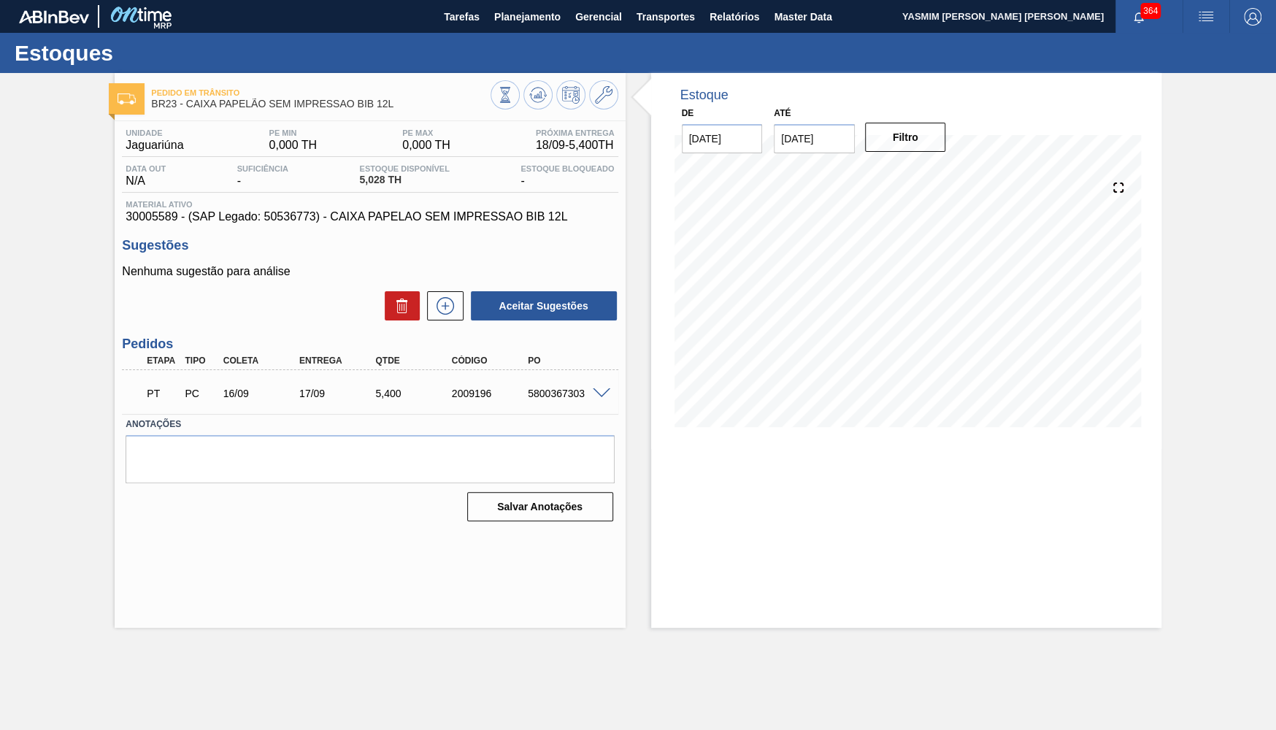
click at [563, 392] on div "5800367303" at bounding box center [566, 394] width 85 height 12
click at [578, 399] on div "5800367303" at bounding box center [566, 394] width 85 height 12
click at [594, 396] on span at bounding box center [602, 393] width 18 height 11
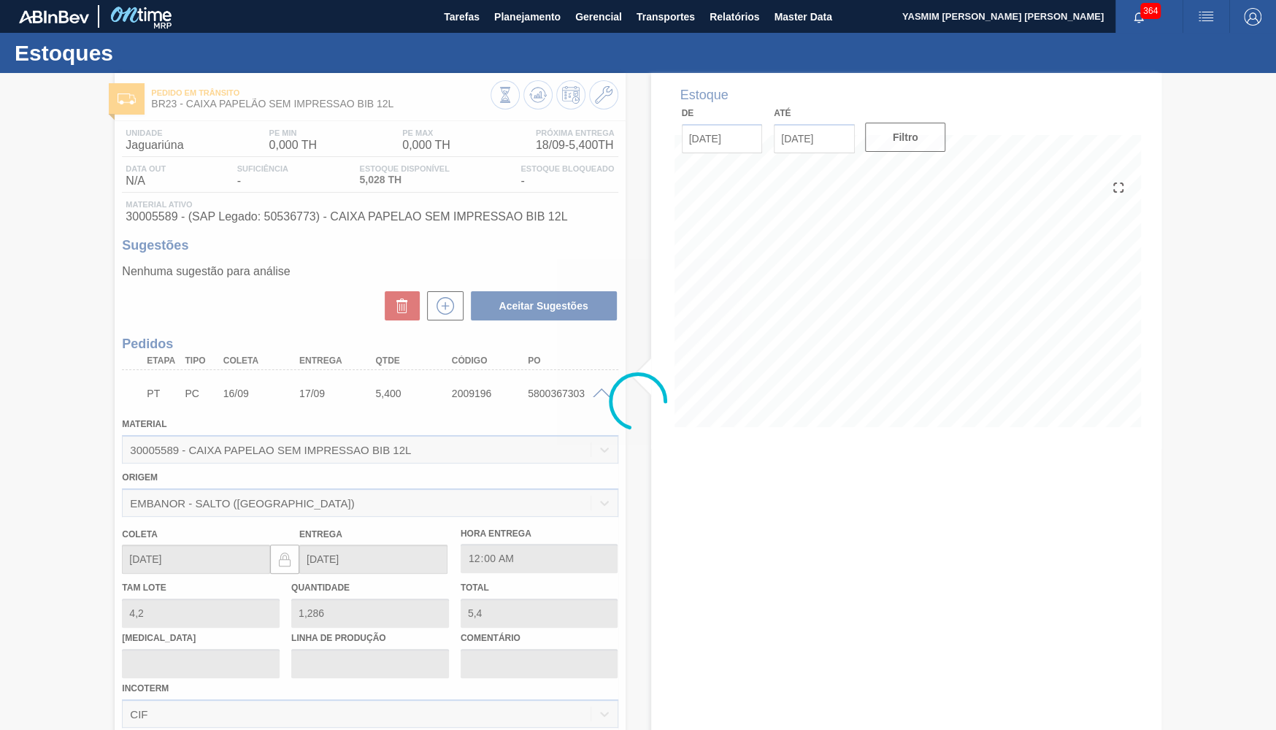
click at [548, 386] on div at bounding box center [638, 401] width 1276 height 657
click at [542, 388] on div at bounding box center [638, 401] width 1276 height 657
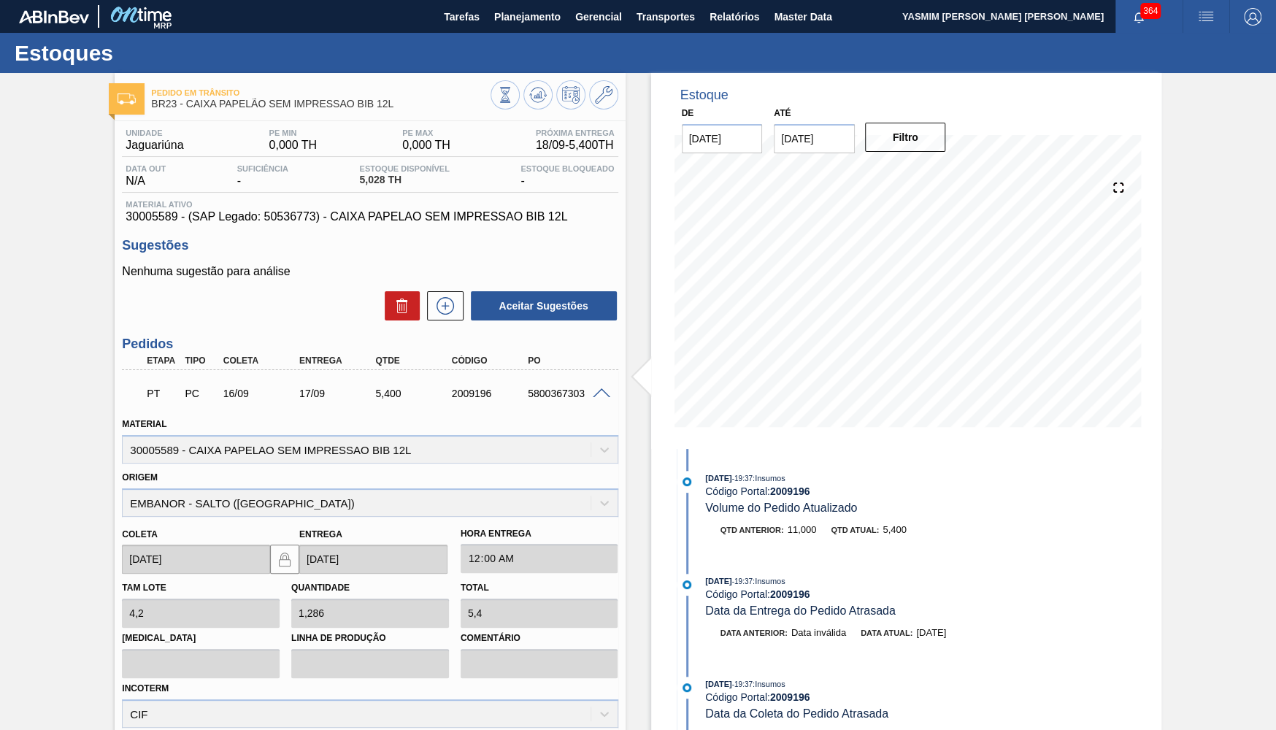
click at [542, 388] on div "PT PC 16/09 17/09 5,[PHONE_NUMBER] 5800367303" at bounding box center [365, 391] width 457 height 29
